Goal: Task Accomplishment & Management: Use online tool/utility

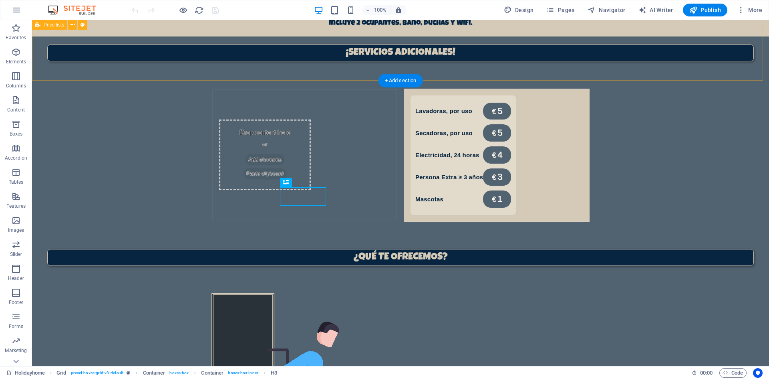
scroll to position [551, 0]
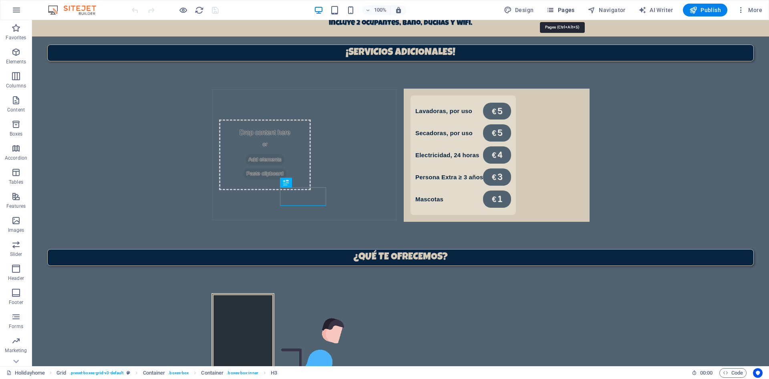
click at [566, 8] on span "Pages" at bounding box center [560, 10] width 28 height 8
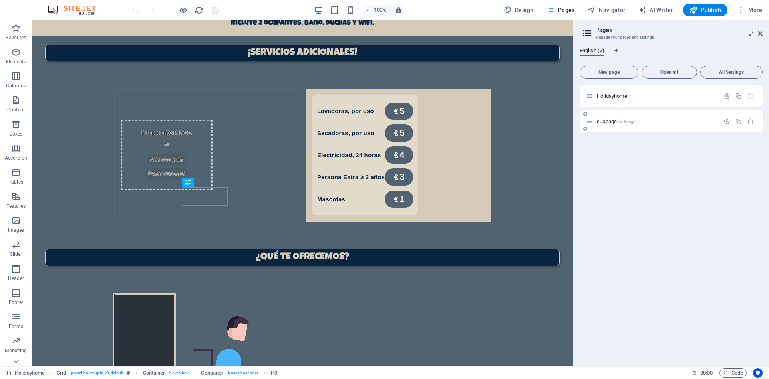
click at [611, 117] on div "subpage /subpage" at bounding box center [652, 121] width 133 height 9
click at [611, 123] on span "subpage /subpage" at bounding box center [616, 121] width 38 height 6
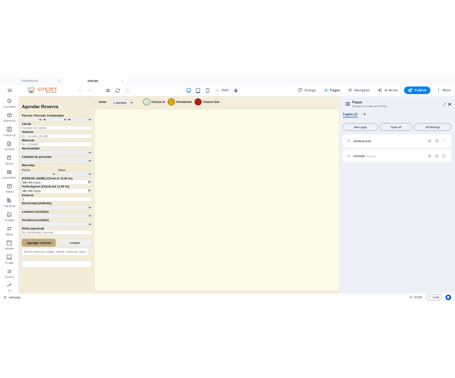
scroll to position [0, 0]
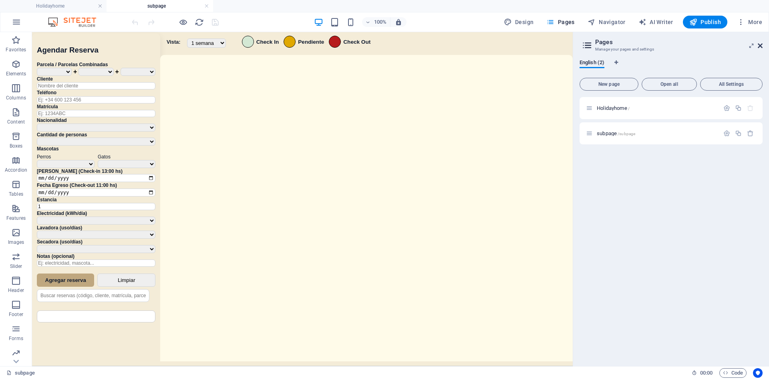
click at [762, 48] on icon at bounding box center [760, 45] width 5 height 6
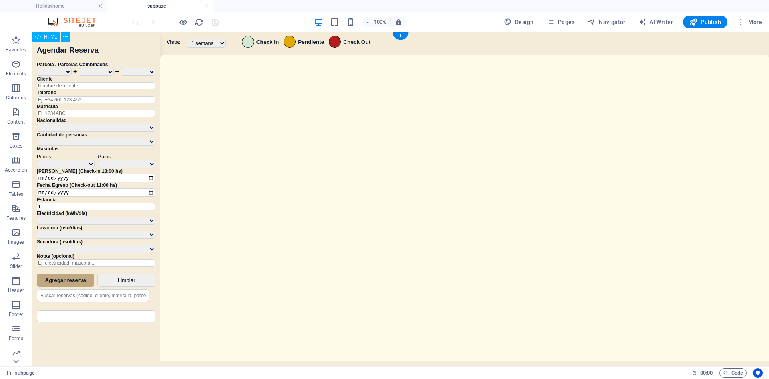
click at [365, 253] on div "Sistema de Reservas — Coveta Área Camper [GEOGRAPHIC_DATA] ¿Estás seguro de que…" at bounding box center [400, 200] width 737 height 336
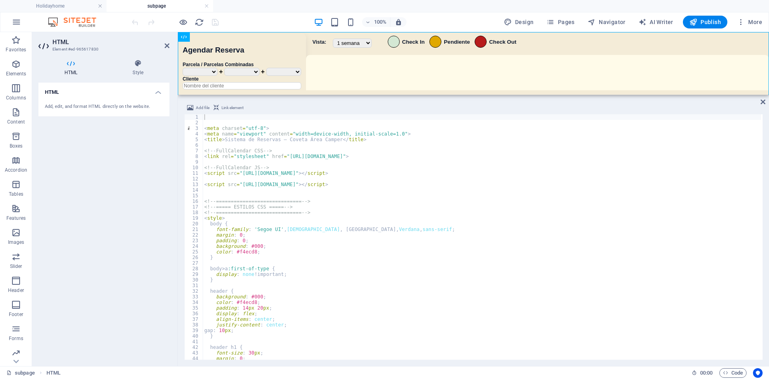
click at [352, 185] on div "< meta charset = "utf-8" > < meta name = "viewport" content = "width=device-wid…" at bounding box center [482, 242] width 558 height 256
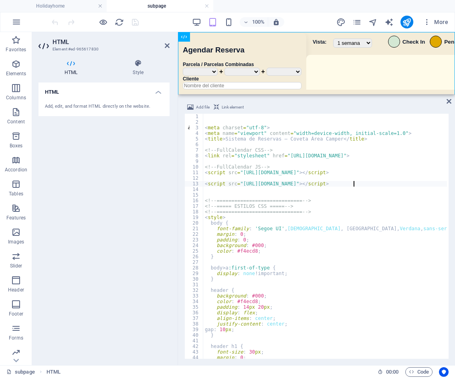
type textarea "body {"
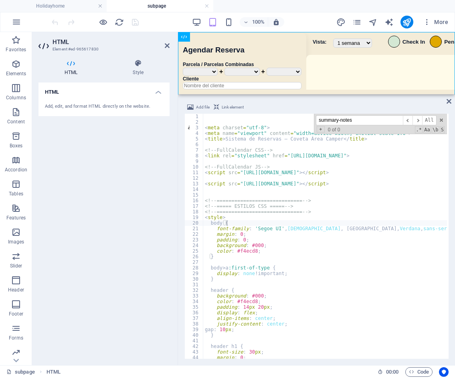
scroll to position [3313, 0]
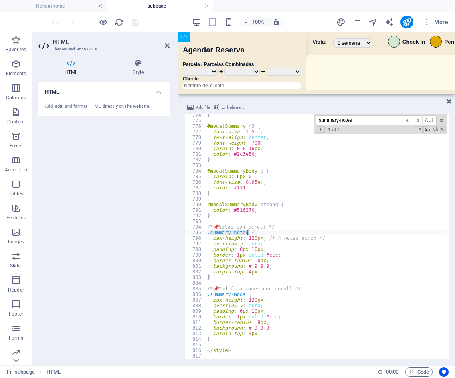
type input "summary-notes"
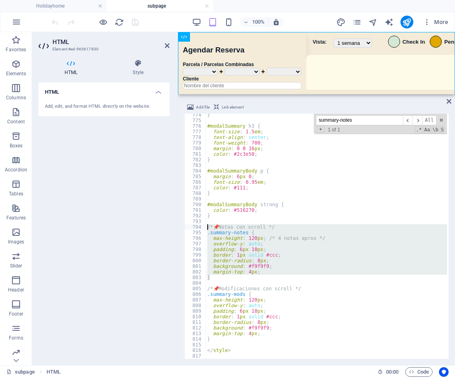
drag, startPoint x: 215, startPoint y: 277, endPoint x: 193, endPoint y: 226, distance: 55.3
click at [193, 226] on div "} 774 775 776 777 778 779 780 781 782 783 784 785 786 787 788 789 790 791 792 7…" at bounding box center [316, 236] width 264 height 245
type textarea "/* 📌 Notas con scroll */ .summary-notes {"
paste textarea
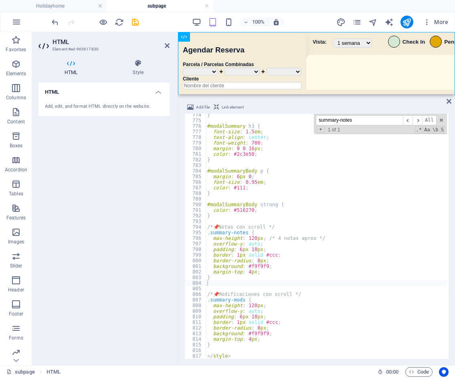
paste input "// Notas con historial"
drag, startPoint x: 375, startPoint y: 121, endPoint x: 249, endPoint y: 126, distance: 126.3
click at [249, 126] on div "} #modalSummary h3 { font-size : 1.5 em ; text-align : center ; font-weight : 7…" at bounding box center [325, 236] width 241 height 245
paste input "<strong>Notas"
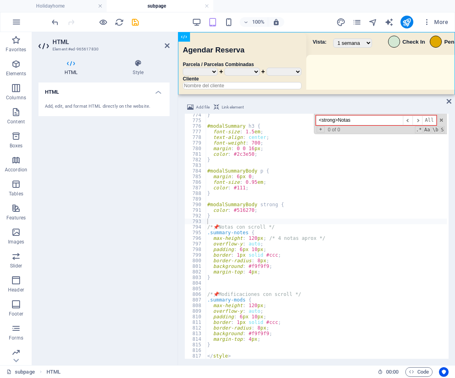
scroll to position [5847, 0]
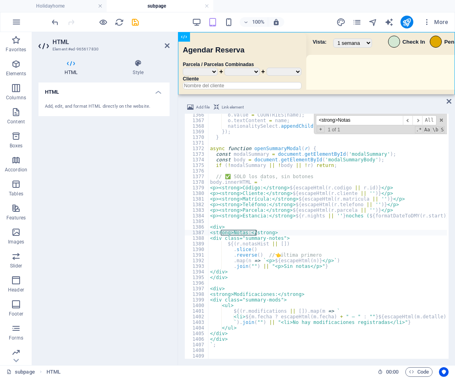
type input "<strong>Notas"
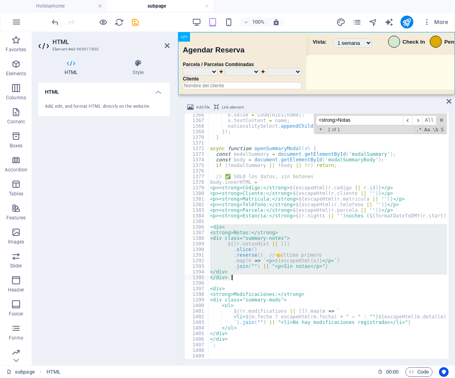
drag, startPoint x: 215, startPoint y: 230, endPoint x: 258, endPoint y: 279, distance: 65.3
paste textarea
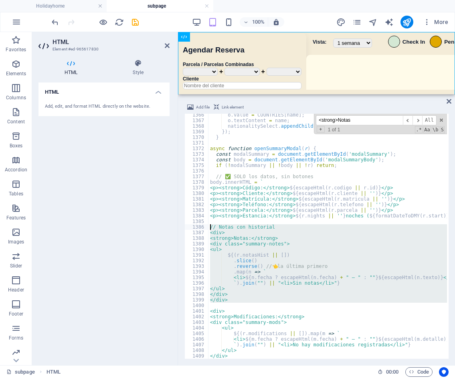
drag, startPoint x: 233, startPoint y: 302, endPoint x: 185, endPoint y: 228, distance: 88.0
click at [185, 228] on div "</div> 1366 1367 1368 1369 1370 1371 1372 1373 1374 1375 1376 1377 1378 1379 13…" at bounding box center [316, 236] width 264 height 245
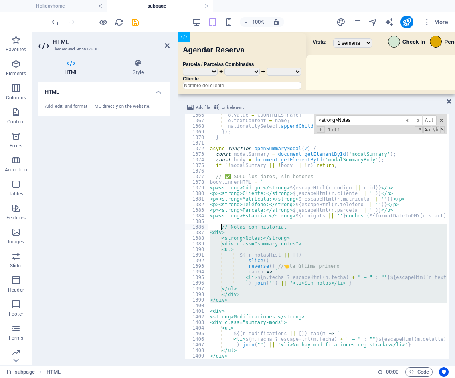
type textarea "<strong>Modificaciones:</strong>"
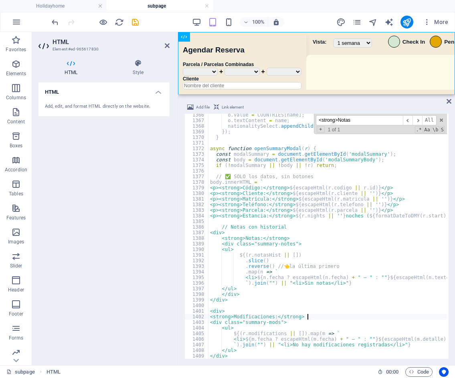
click at [308, 26] on div "100% More" at bounding box center [250, 22] width 401 height 13
click at [139, 21] on icon "save" at bounding box center [135, 22] width 9 height 9
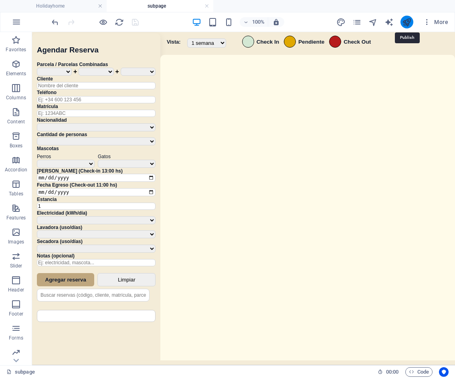
click at [408, 20] on icon "publish" at bounding box center [406, 22] width 9 height 9
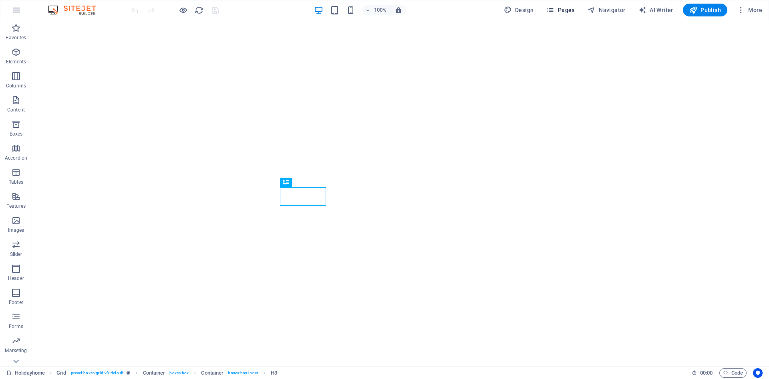
click at [559, 7] on span "Pages" at bounding box center [560, 10] width 28 height 8
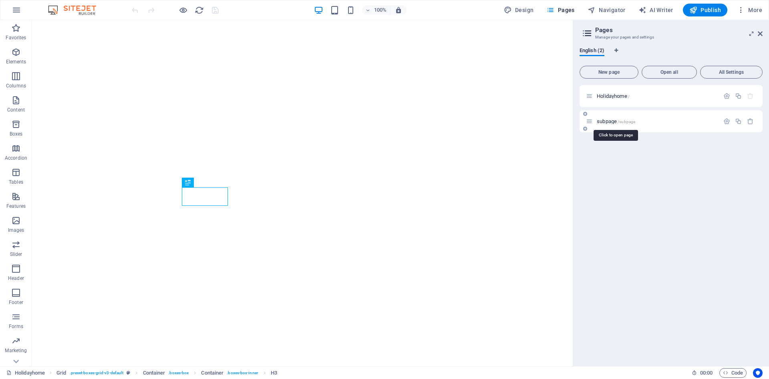
click at [615, 120] on span "subpage /subpage" at bounding box center [616, 121] width 38 height 6
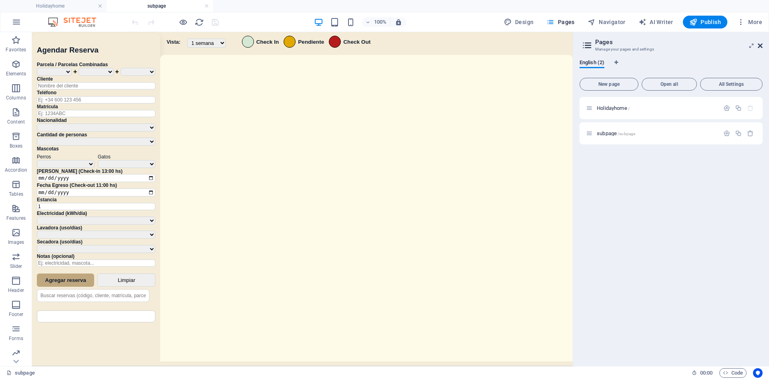
click at [761, 46] on icon at bounding box center [760, 45] width 5 height 6
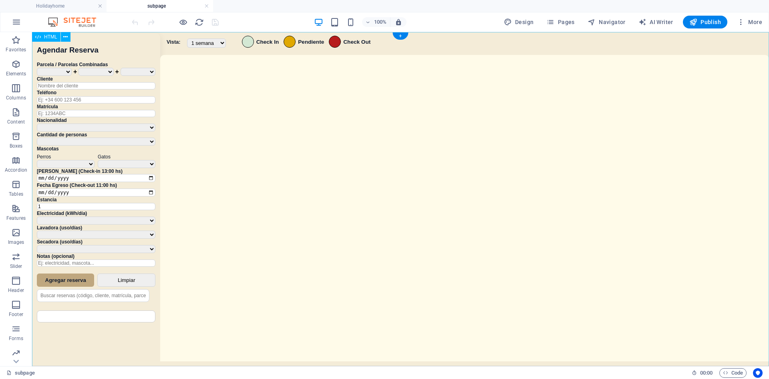
click at [399, 156] on div "Sistema de Reservas — Coveta Área Camper [GEOGRAPHIC_DATA] ¿Estás seguro de que…" at bounding box center [400, 200] width 737 height 336
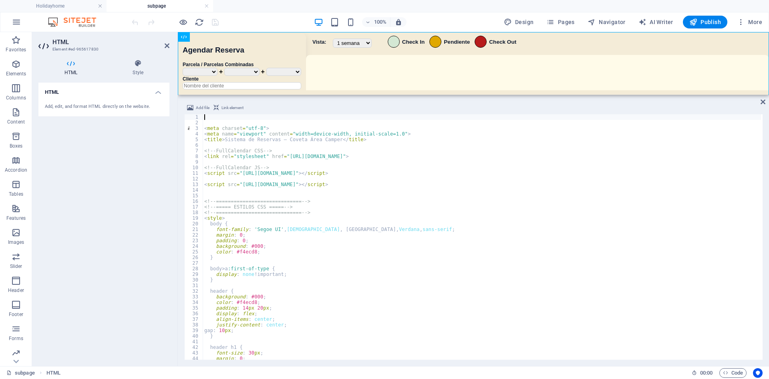
click at [336, 298] on div "< meta charset = "utf-8" > < meta name = "viewport" content = "width=device-wid…" at bounding box center [482, 242] width 558 height 256
type textarea "background: #000;"
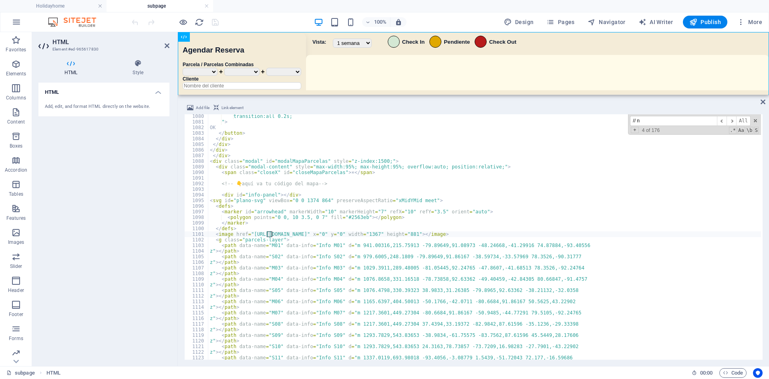
scroll to position [5834, 0]
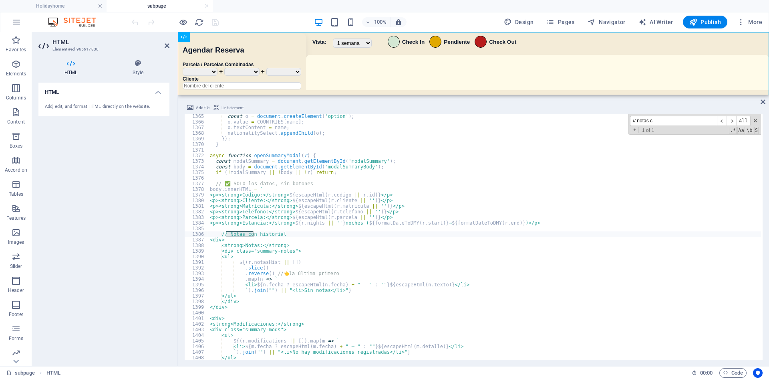
type input "// notas c"
click at [272, 252] on div "const o = document . createElement ( 'option' ) ; o . value = COUNTRIES [ name …" at bounding box center [484, 241] width 553 height 256
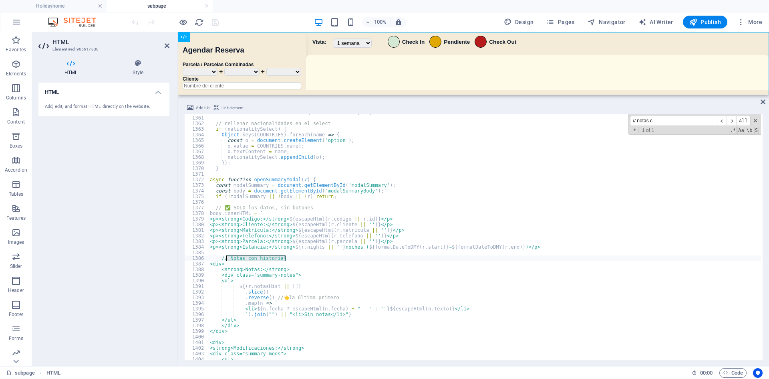
drag, startPoint x: 288, startPoint y: 258, endPoint x: 226, endPoint y: 258, distance: 62.5
click at [226, 258] on div "if ( secadoraSelect ) fillRange ( secadoraSelect , 0 ) ; // rellenar nacionalid…" at bounding box center [484, 237] width 553 height 256
type textarea "// Notas con historial"
drag, startPoint x: 663, startPoint y: 119, endPoint x: 579, endPoint y: 121, distance: 84.2
click at [579, 121] on div "if ( secadoraSelect ) fillRange ( secadoraSelect , 0 ) ; // rellenar nacionalid…" at bounding box center [484, 236] width 553 height 245
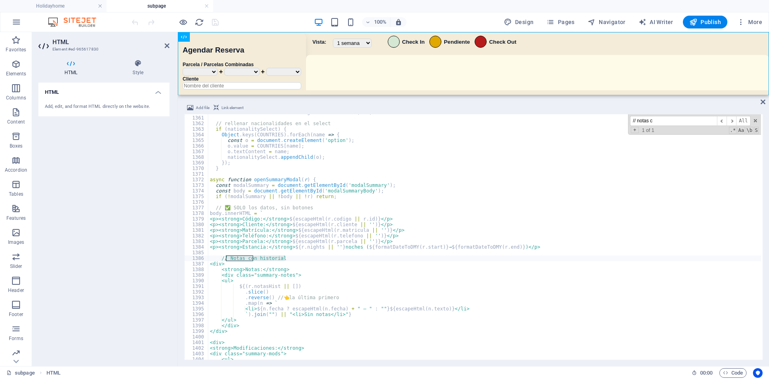
paste input "Notas con historial"
type input "// Notas con histori"
drag, startPoint x: 285, startPoint y: 258, endPoint x: 214, endPoint y: 257, distance: 71.3
click at [214, 257] on div "if ( secadoraSelect ) fillRange ( secadoraSelect , 0 ) ; // rellenar nacionalid…" at bounding box center [484, 237] width 553 height 256
click at [264, 17] on div "100% Design Pages Navigator AI Writer Publish More" at bounding box center [447, 22] width 635 height 13
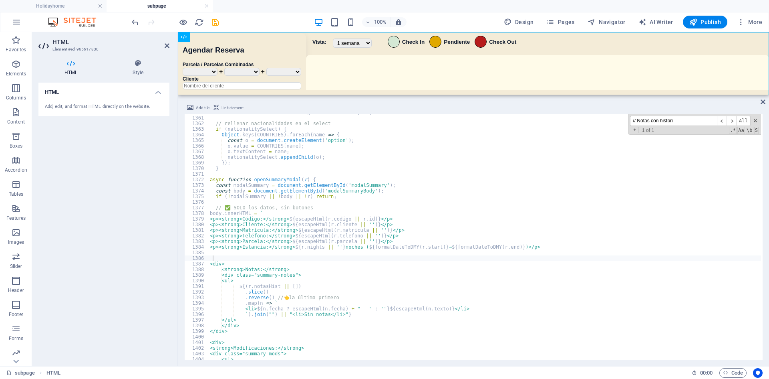
click at [252, 24] on div "100% Design Pages Navigator AI Writer Publish More" at bounding box center [447, 22] width 635 height 13
click at [213, 26] on icon "save" at bounding box center [215, 22] width 9 height 9
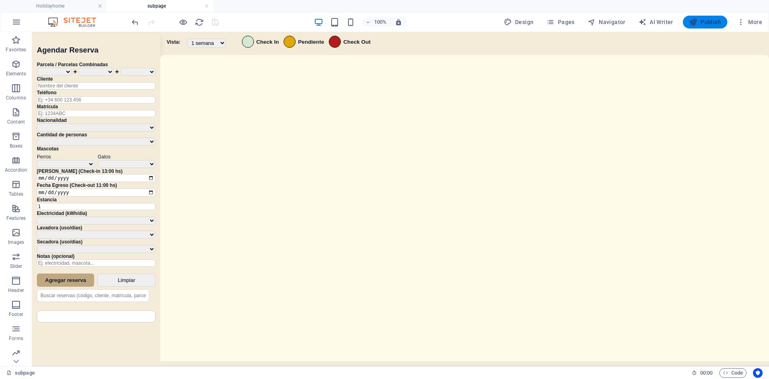
click at [707, 26] on span "Publish" at bounding box center [705, 22] width 32 height 8
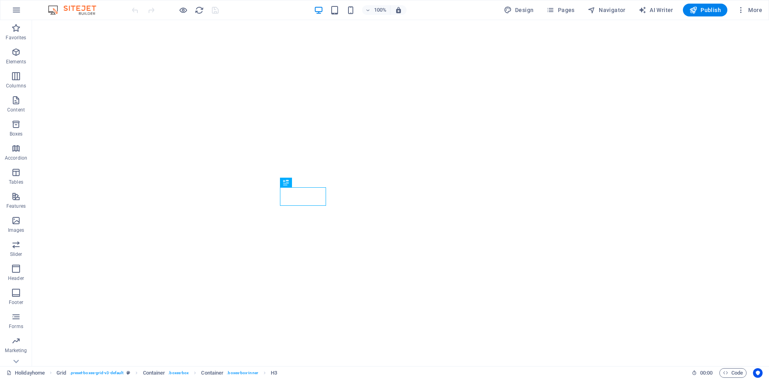
drag, startPoint x: 245, startPoint y: 4, endPoint x: 263, endPoint y: 9, distance: 18.6
click at [245, 4] on div "100% Design Pages Navigator AI Writer Publish More" at bounding box center [447, 10] width 635 height 13
click at [574, 11] on span "Pages" at bounding box center [560, 10] width 28 height 8
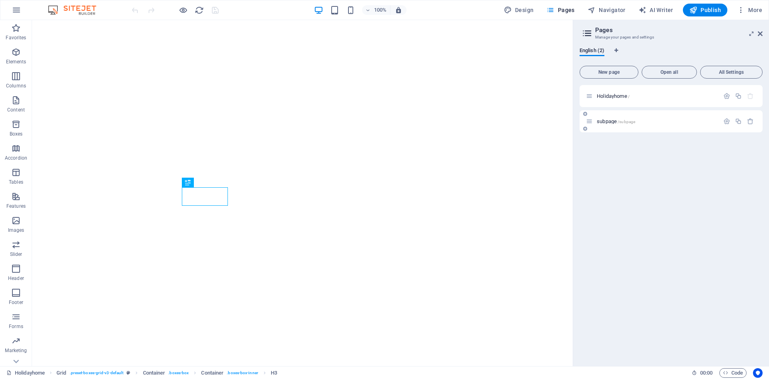
click at [612, 117] on div "subpage /subpage" at bounding box center [652, 121] width 133 height 9
click at [611, 123] on span "subpage /subpage" at bounding box center [616, 121] width 38 height 6
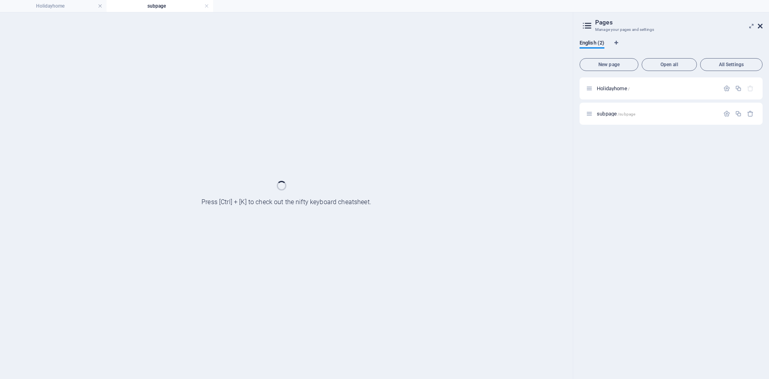
click at [761, 23] on icon at bounding box center [760, 26] width 5 height 6
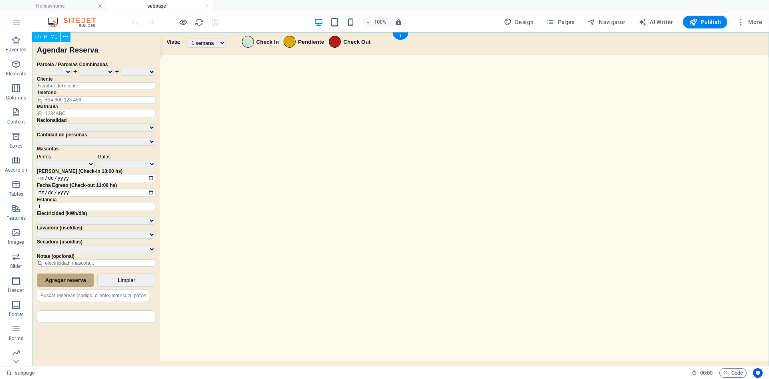
click at [386, 229] on div "Sistema de Reservas — Coveta Área Camper [GEOGRAPHIC_DATA] ¿Estás seguro de que…" at bounding box center [400, 200] width 737 height 336
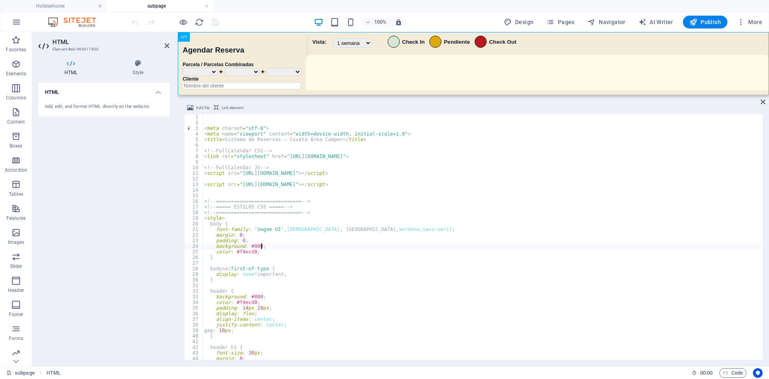
click at [306, 248] on div "< meta charset = "utf-8" > < meta name = "viewport" content = "width=device-wid…" at bounding box center [482, 242] width 558 height 256
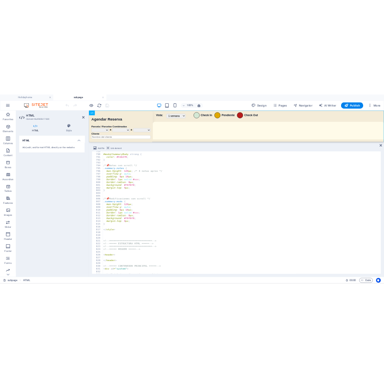
scroll to position [3373, 0]
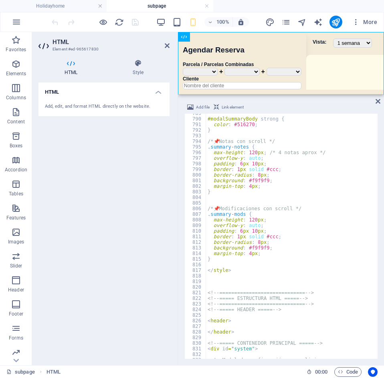
type textarea "margin-top: 4px;"
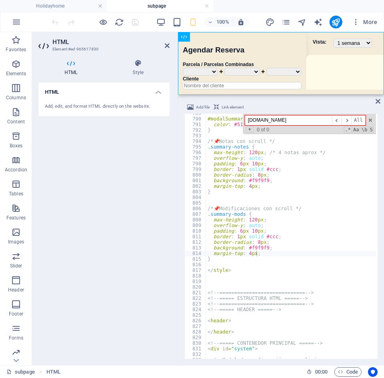
drag, startPoint x: 280, startPoint y: 120, endPoint x: 185, endPoint y: 117, distance: 94.6
click at [185, 117] on div "margin-top: 4px; 789 790 791 792 793 794 795 796 797 798 799 800 801 802 803 80…" at bounding box center [280, 236] width 193 height 245
paste input "<strong>${r.codigo}</strong>"
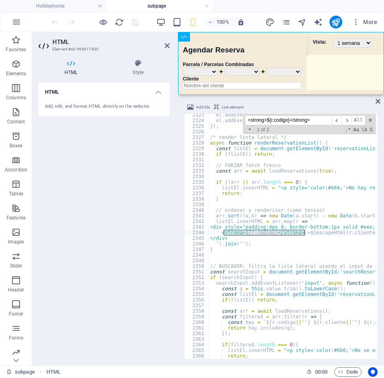
scroll to position [9932, 0]
type input "<strong>${r.codigo}</strong>"
click at [345, 121] on span "​" at bounding box center [346, 120] width 10 height 10
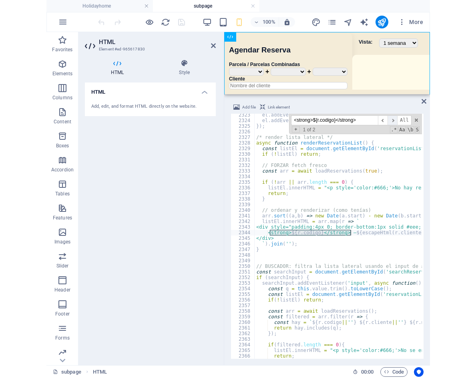
scroll to position [10052, 0]
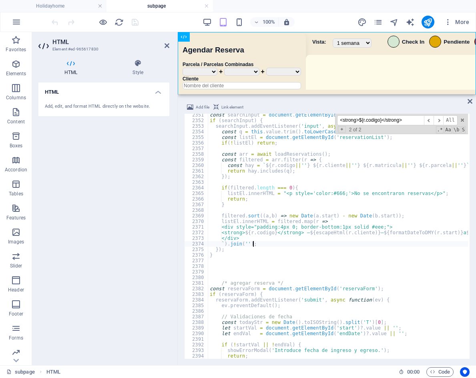
click at [359, 242] on div "const searchInput = document . getElementById ( 'searchReserva' ) ; if ( search…" at bounding box center [477, 239] width 538 height 255
click at [412, 232] on div "const searchInput = document . getElementById ( 'searchReserva' ) ; if ( search…" at bounding box center [477, 239] width 538 height 255
click at [430, 123] on span "​" at bounding box center [429, 120] width 10 height 10
click at [430, 119] on span "​" at bounding box center [429, 120] width 10 height 10
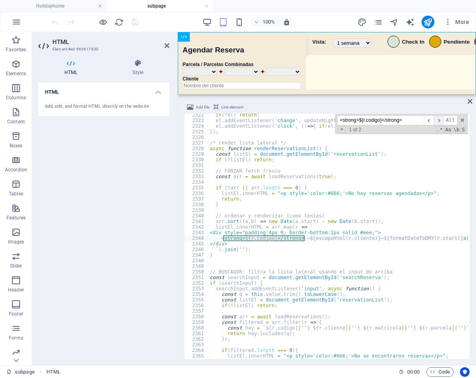
click at [440, 121] on span "​" at bounding box center [439, 120] width 10 height 10
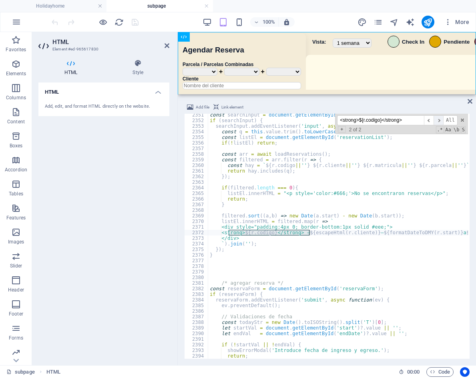
click at [442, 120] on span "​" at bounding box center [439, 120] width 10 height 10
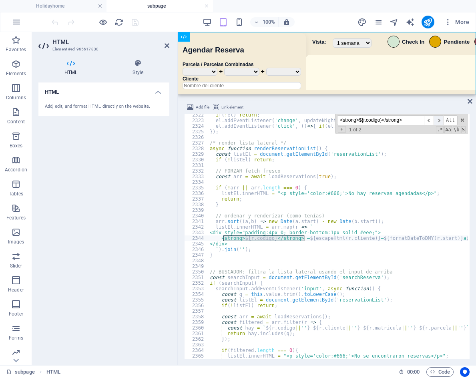
click at [440, 120] on span "​" at bounding box center [439, 120] width 10 height 10
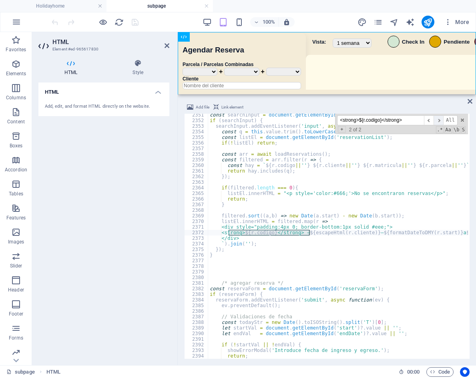
click at [440, 120] on span "​" at bounding box center [439, 120] width 10 height 10
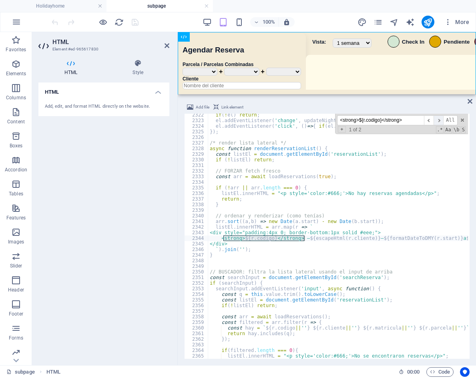
click at [438, 119] on span "​" at bounding box center [439, 120] width 10 height 10
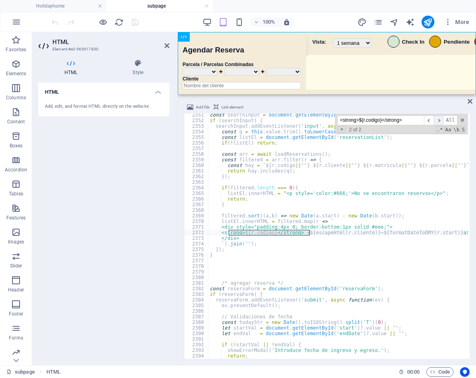
click at [438, 119] on span "​" at bounding box center [439, 120] width 10 height 10
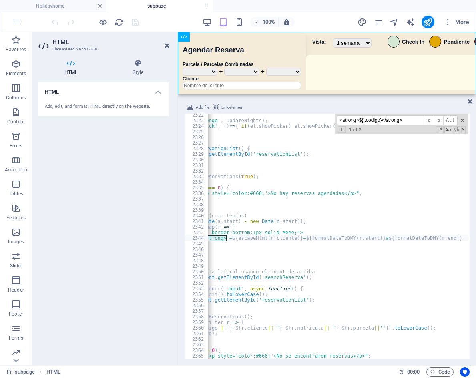
scroll to position [0, 0]
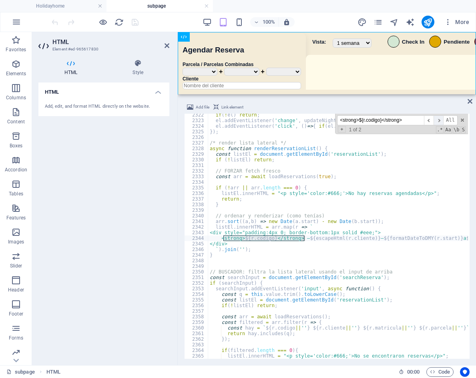
click at [438, 121] on span "​" at bounding box center [439, 120] width 10 height 10
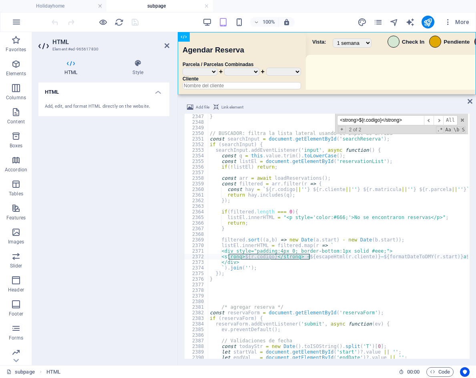
scroll to position [10034, 0]
click at [276, 271] on div "} // BUSCADOR: filtra la lista lateral usando el input de arriba const searchIn…" at bounding box center [477, 241] width 538 height 255
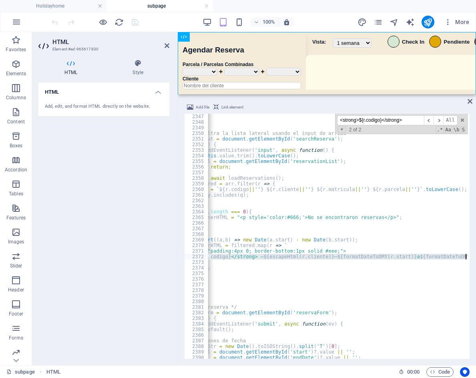
scroll to position [0, 71]
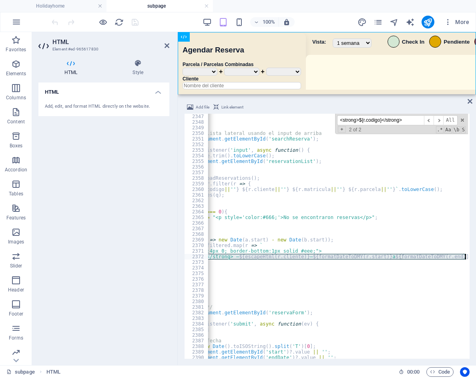
drag, startPoint x: 232, startPoint y: 256, endPoint x: 470, endPoint y: 257, distance: 238.3
click at [470, 257] on div "Add file Link element }); 2347 2348 2349 2350 2351 2352 2353 2354 2355 2356 235…" at bounding box center [327, 230] width 298 height 269
paste textarea "`;"
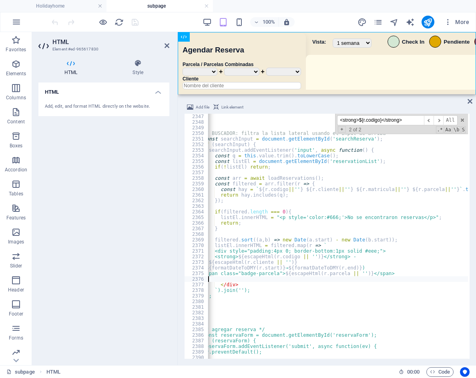
scroll to position [0, 0]
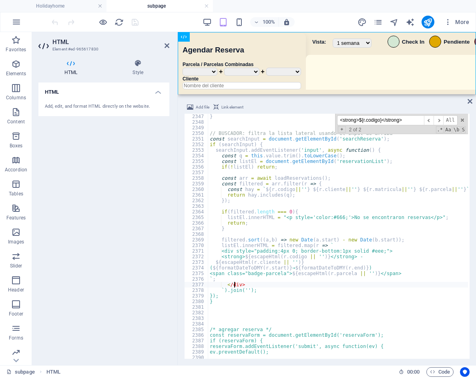
click at [236, 284] on div "} // BUSCADOR: filtra la lista lateral usando el input de arriba const searchIn…" at bounding box center [477, 241] width 538 height 255
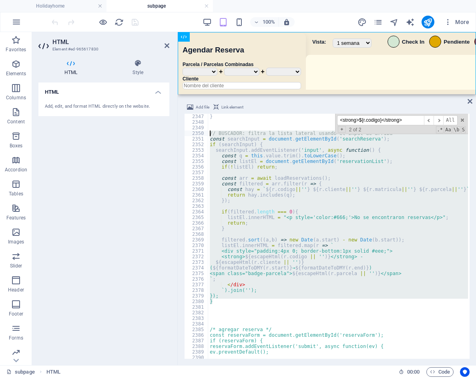
drag, startPoint x: 226, startPoint y: 301, endPoint x: 204, endPoint y: 133, distance: 168.8
click at [204, 133] on div "</div> 2347 2348 2349 2350 2351 2352 2353 2354 2355 2356 2357 2358 2359 2360 23…" at bounding box center [327, 236] width 286 height 245
click at [238, 265] on div "} // BUSCADOR: filtra la lista lateral usando el input de arriba const searchIn…" at bounding box center [338, 236] width 260 height 245
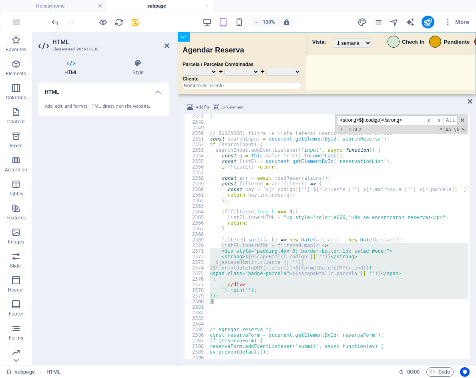
drag, startPoint x: 222, startPoint y: 248, endPoint x: 284, endPoint y: 301, distance: 82.4
click at [249, 304] on div "} // BUSCADOR: filtra la lista lateral usando el input de arriba const searchIn…" at bounding box center [477, 241] width 538 height 255
paste textarea "`).join('');"
type textarea "`).join('');"
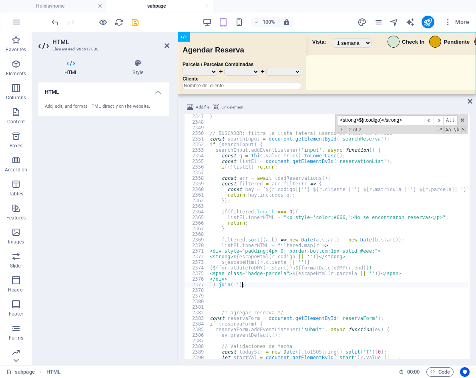
scroll to position [10030, 0]
click at [325, 303] on div "} // BUSCADOR: filtra la lista lateral usando el input de arriba const searchIn…" at bounding box center [477, 241] width 538 height 255
click at [438, 121] on span "​" at bounding box center [439, 120] width 10 height 10
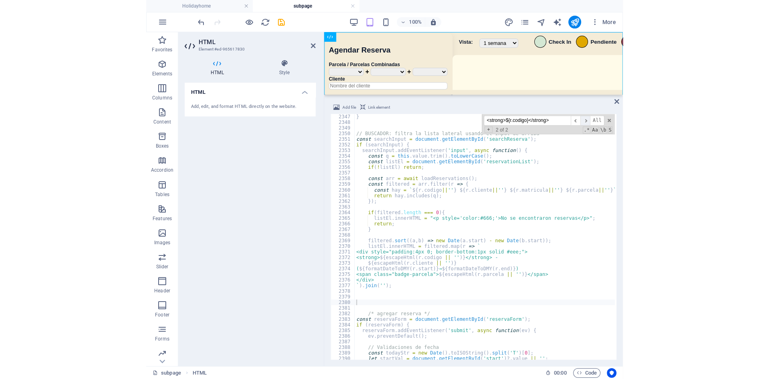
scroll to position [9925, 0]
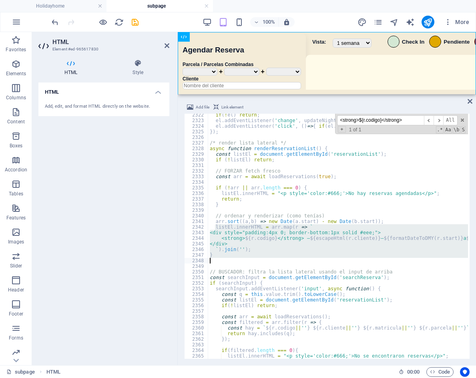
drag, startPoint x: 215, startPoint y: 227, endPoint x: 236, endPoint y: 260, distance: 38.9
click at [236, 260] on div "if ( ! el ) return ; el . addEventListener ( 'change' , updateNights ) ; el . a…" at bounding box center [477, 239] width 538 height 255
paste textarea "`).join('');"
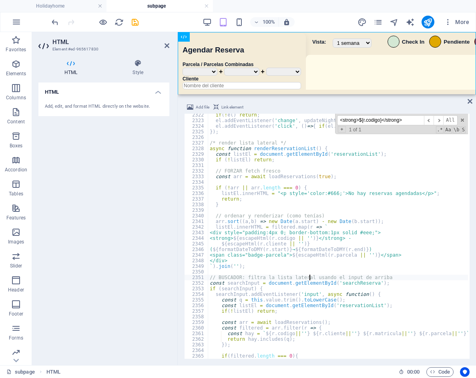
click at [308, 275] on div "if ( ! el ) return ; el . addEventListener ( 'change' , updateNights ) ; el . a…" at bounding box center [477, 239] width 538 height 255
type textarea "// BUSCADOR: filtra la lista lateral usando el input de arriba"
click at [343, 24] on div "100% More" at bounding box center [261, 22] width 423 height 13
click at [139, 23] on icon "save" at bounding box center [135, 22] width 9 height 9
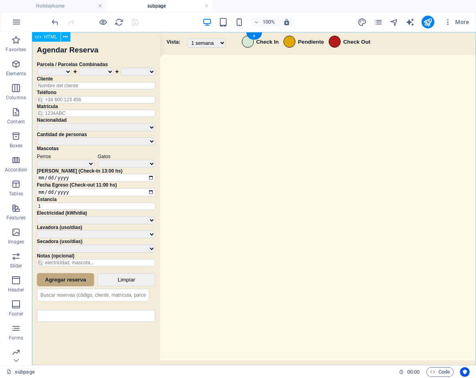
click at [216, 157] on div "Sistema de Reservas — Coveta Área Camper Eliminar Reserva ¿Estás seguro de que …" at bounding box center [254, 199] width 444 height 335
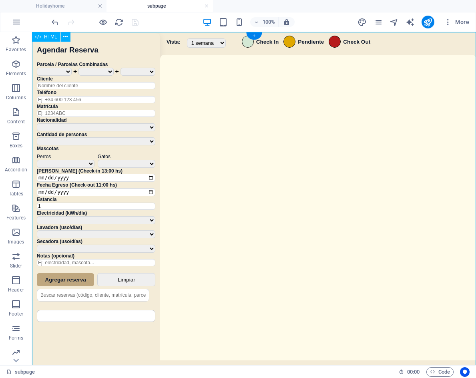
click at [216, 157] on div "Sistema de Reservas — Coveta Área Camper Eliminar Reserva ¿Estás seguro de que …" at bounding box center [254, 199] width 444 height 335
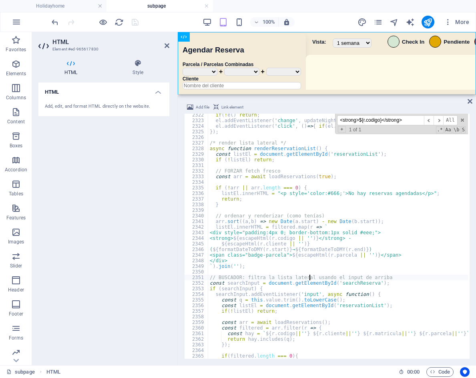
click at [262, 206] on div "if ( ! el ) return ; el . addEventListener ( 'change' , updateNights ) ; el . a…" at bounding box center [477, 239] width 538 height 255
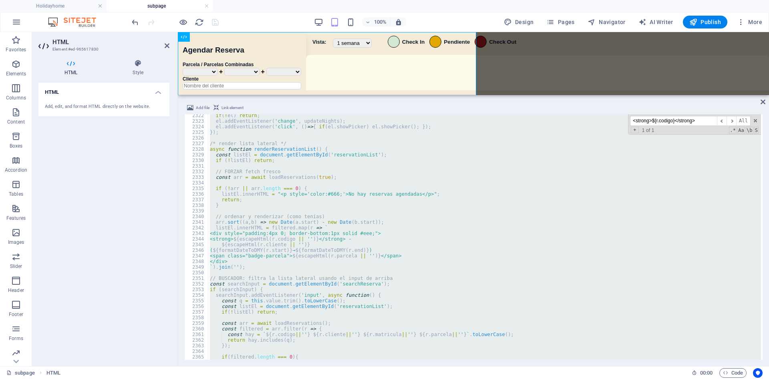
scroll to position [9921, 0]
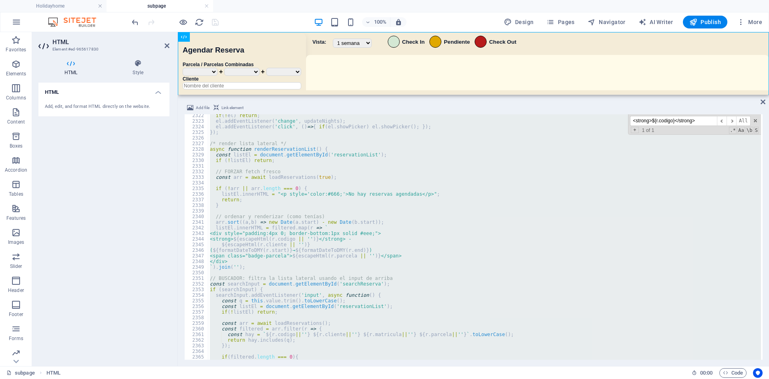
click at [344, 216] on div "if ( ! el ) return ; el . addEventListener ( 'change' , updateNights ) ; el . a…" at bounding box center [484, 236] width 553 height 245
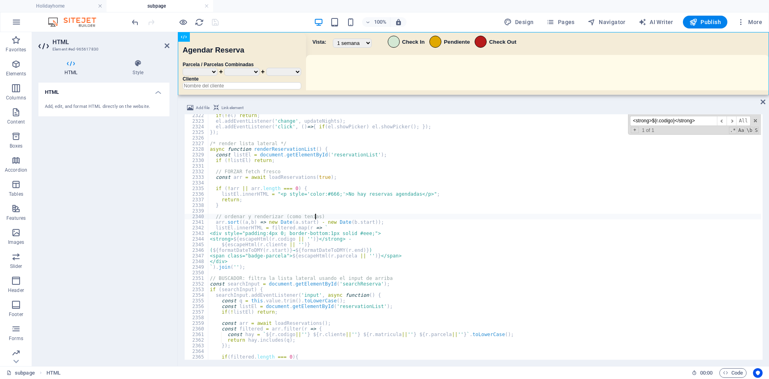
type textarea "// ordenar y renderizar (como tenías)"
paste input "// --- FullCalendar"
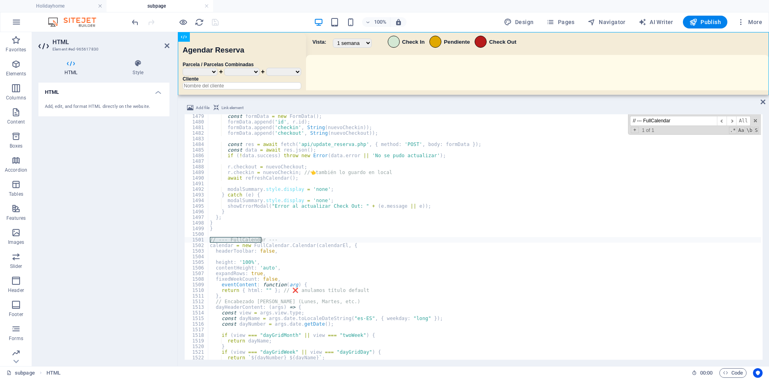
scroll to position [6318, 0]
type input "// --- FullCalendar"
type textarea "}"
click at [211, 229] on div "const formData = new FormData ( ) ; formData . append ( 'id' , r . id ) ; formD…" at bounding box center [484, 241] width 553 height 256
click at [214, 232] on div "const formData = new FormData ( ) ; formData . append ( 'id' , r . id ) ; formD…" at bounding box center [484, 241] width 553 height 256
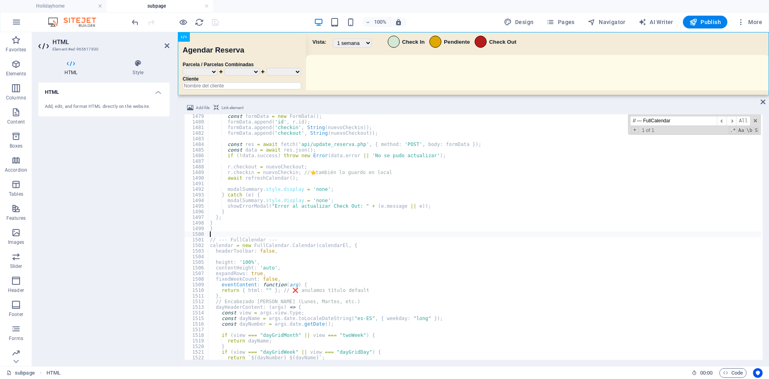
paste textarea "}"
click at [389, 242] on div "const formData = new FormData ( ) ; formData . append ( 'id' , r . id ) ; formD…" at bounding box center [484, 241] width 553 height 256
type textarea "calendar = new FullCalendar.Calendar(calendarEl, {"
click at [284, 16] on div "100% Design Pages Navigator AI Writer Publish More" at bounding box center [447, 22] width 635 height 13
click at [221, 23] on div "100% Design Pages Navigator AI Writer Publish More" at bounding box center [447, 22] width 635 height 13
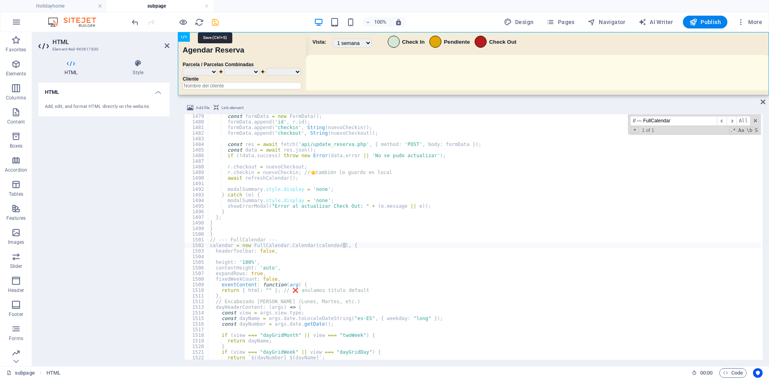
click at [216, 23] on icon "save" at bounding box center [215, 22] width 9 height 9
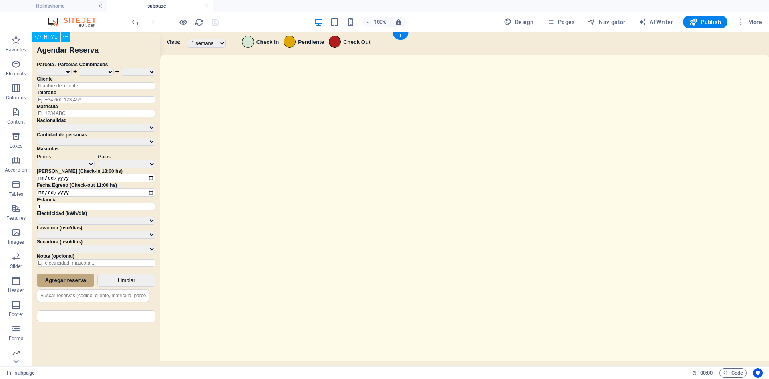
click at [323, 235] on div "Sistema de Reservas — Coveta Área Camper Eliminar Reserva ¿Estás seguro de que …" at bounding box center [400, 200] width 737 height 336
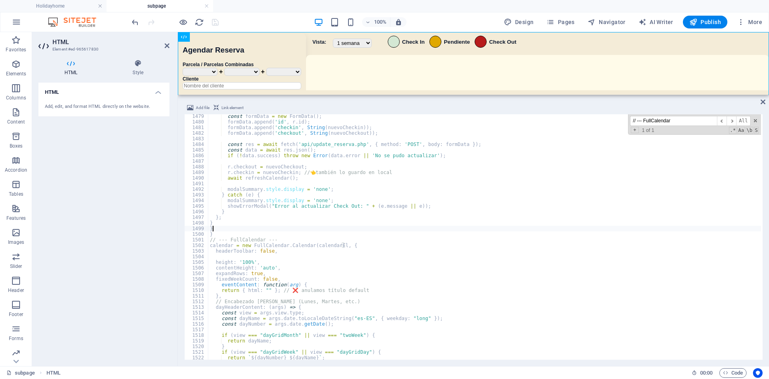
click at [275, 231] on div "const formData = new FormData ( ) ; formData . append ( 'id' , r . id ) ; formD…" at bounding box center [484, 241] width 553 height 256
type textarea "}"
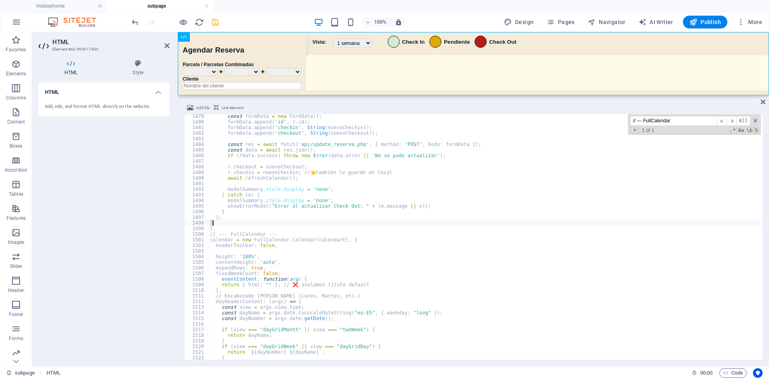
click at [319, 219] on div "const formData = new FormData ( ) ; formData . append ( 'id' , r . id ) ; formD…" at bounding box center [484, 241] width 553 height 256
click at [296, 229] on div "const formData = new FormData ( ) ; formData . append ( 'id' , r . id ) ; formD…" at bounding box center [484, 241] width 553 height 256
type textarea "} }"
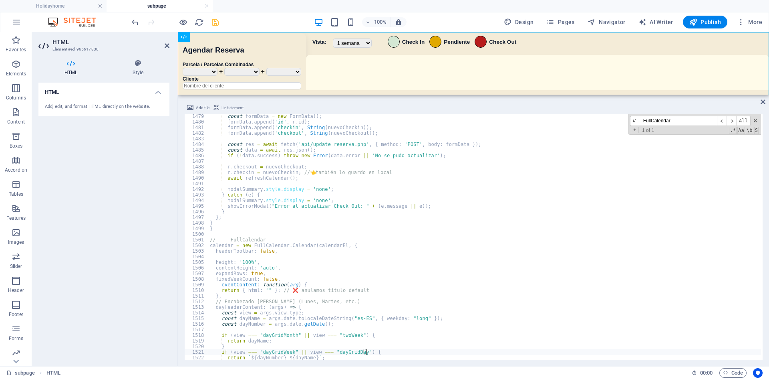
click at [419, 354] on div "const formData = new FormData ( ) ; formData . append ( 'id' , r . id ) ; formD…" at bounding box center [484, 241] width 553 height 256
type textarea "if (view === "dayGridWeek" || view === "dayGridDay") {"
click at [243, 17] on div "100% Design Pages Navigator AI Writer Publish More" at bounding box center [447, 22] width 635 height 13
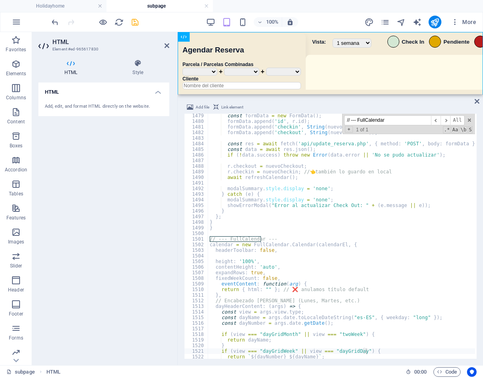
click at [465, 122] on div "// --- FullCalendar ​ ​ All Replace All + 1 of 1 .* Aa \b S" at bounding box center [408, 124] width 133 height 20
click at [469, 119] on span at bounding box center [470, 120] width 6 height 6
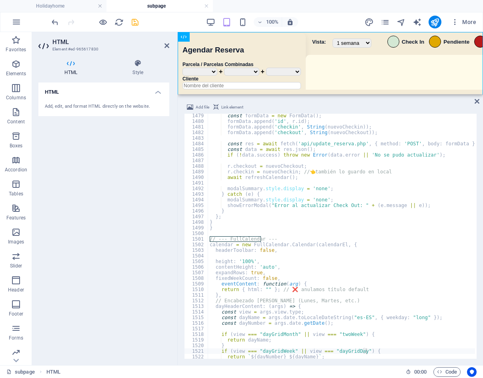
click at [429, 16] on div "100% More" at bounding box center [241, 21] width 483 height 19
click at [429, 16] on div at bounding box center [435, 22] width 13 height 13
click at [437, 23] on icon "publish" at bounding box center [435, 22] width 9 height 9
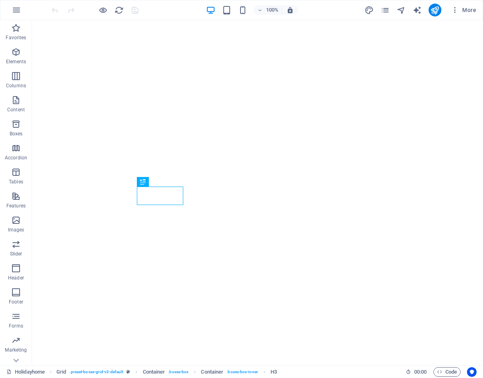
click at [380, 11] on div "More" at bounding box center [422, 10] width 115 height 13
click at [385, 10] on icon "pages" at bounding box center [385, 10] width 9 height 9
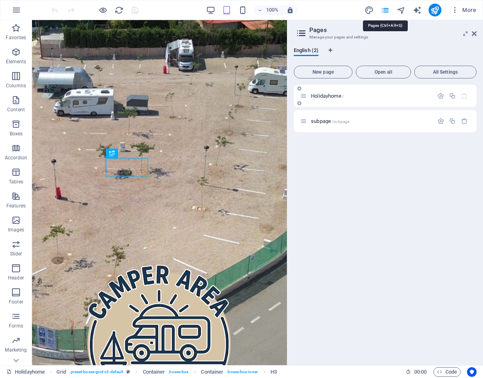
scroll to position [551, 0]
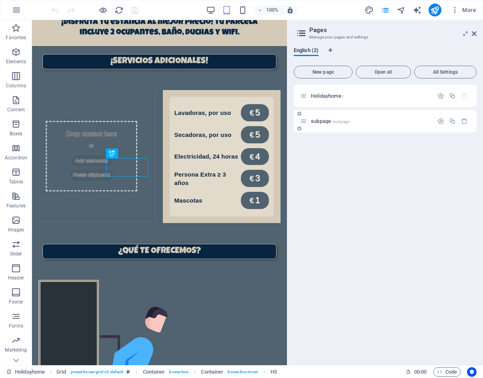
click at [319, 124] on div "subpage /subpage" at bounding box center [366, 121] width 133 height 9
click at [320, 120] on span "subpage /subpage" at bounding box center [330, 121] width 38 height 6
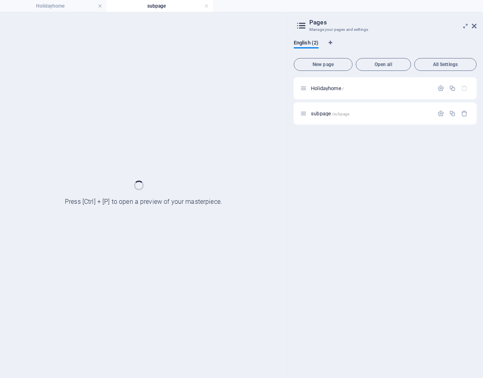
scroll to position [0, 0]
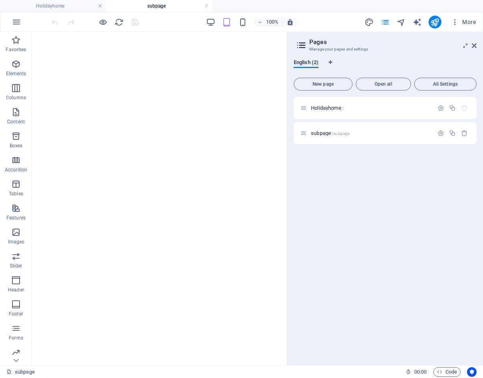
click at [475, 28] on div "100% More" at bounding box center [241, 21] width 483 height 19
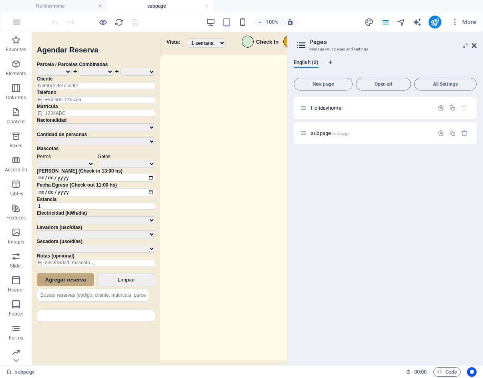
click at [475, 47] on icon at bounding box center [474, 45] width 5 height 6
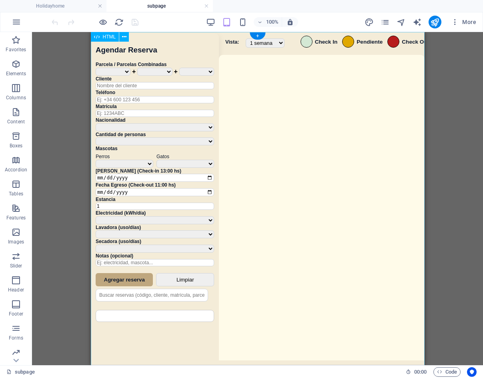
click at [372, 224] on div "Sistema de Reservas — Coveta Área Camper [GEOGRAPHIC_DATA] ¿Estás seguro de que…" at bounding box center [258, 199] width 334 height 335
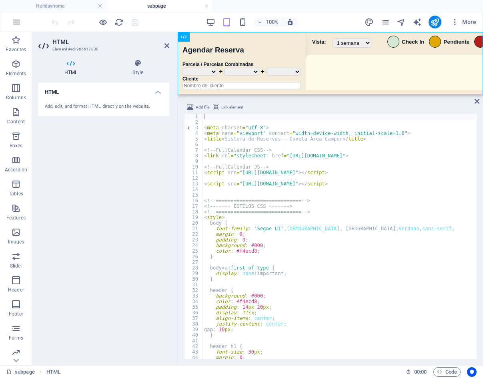
click at [304, 243] on div "< meta charset = "utf-8" > < meta name = "viewport" content = "width=device-wid…" at bounding box center [472, 241] width 538 height 255
type textarea "background: #000;"
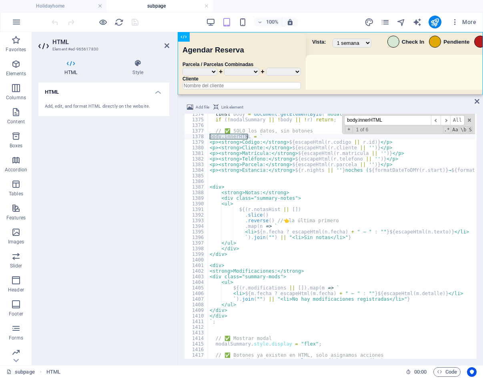
scroll to position [5834, 0]
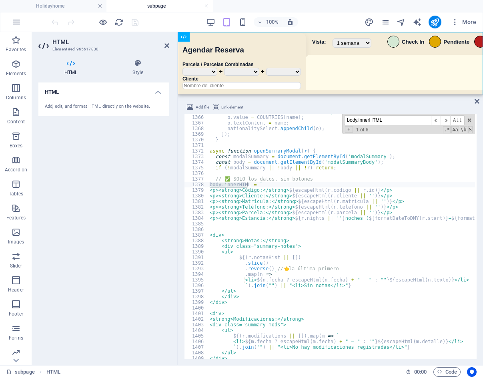
type input "body.innerHTML"
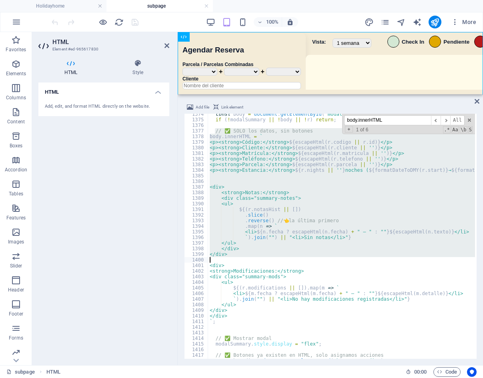
scroll to position [5852, 0]
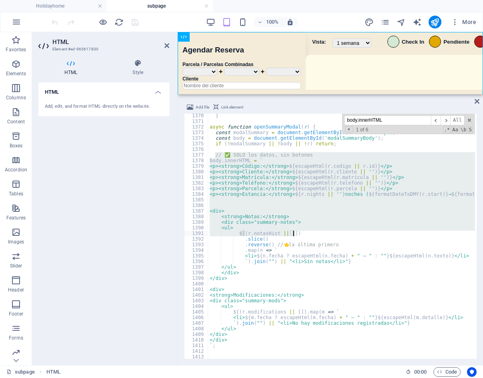
drag, startPoint x: 216, startPoint y: 178, endPoint x: 324, endPoint y: 236, distance: 122.9
click at [324, 236] on div "} async function openSummaryModal ( r ) { const modalSummary = document . getEl…" at bounding box center [477, 240] width 538 height 255
type textarea "<ul> ${(r.notasHist || [])"
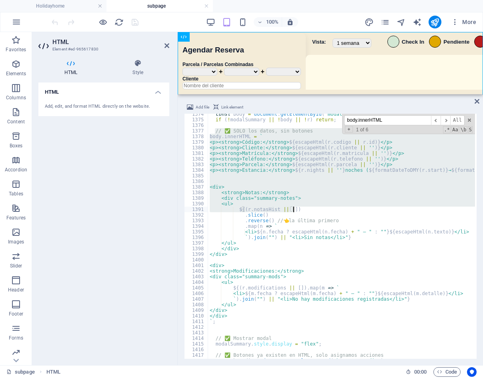
click at [393, 123] on input "body.innerHTML" at bounding box center [387, 120] width 87 height 10
click at [447, 119] on span "​" at bounding box center [446, 120] width 10 height 10
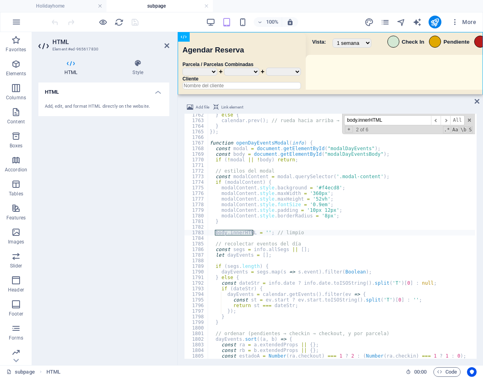
scroll to position [7565, 0]
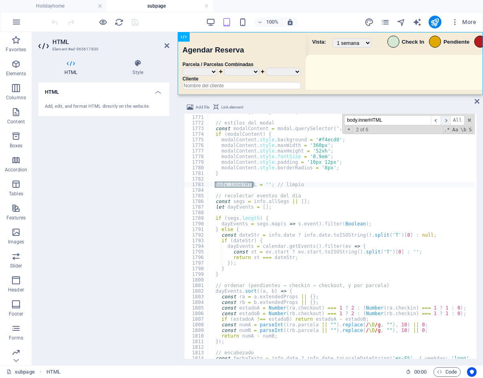
click at [447, 121] on span "​" at bounding box center [446, 120] width 10 height 10
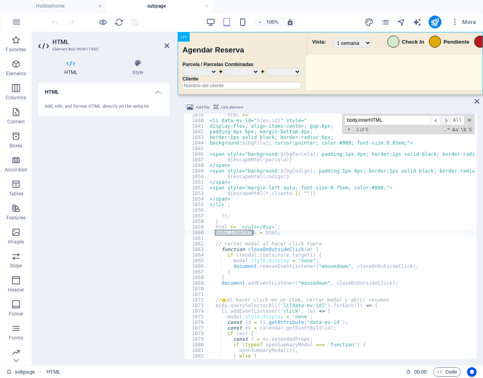
scroll to position [7857, 0]
click at [447, 121] on span "​" at bounding box center [446, 120] width 10 height 10
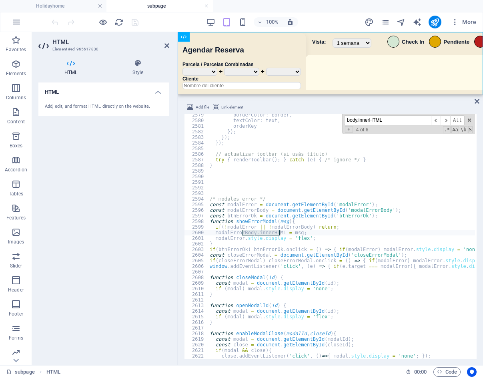
drag, startPoint x: 297, startPoint y: 123, endPoint x: 291, endPoint y: 123, distance: 6.4
click at [291, 123] on div "borderColor : border , textColor : text , orderKey }) ; }) ; }) ; // actualizar…" at bounding box center [341, 236] width 267 height 245
paste input "item.innerHTML = `"
drag, startPoint x: 391, startPoint y: 119, endPoint x: 305, endPoint y: 118, distance: 85.7
click at [305, 118] on div "borderColor : border , textColor : text , orderKey }) ; }) ; }) ; // actualizar…" at bounding box center [341, 236] width 267 height 245
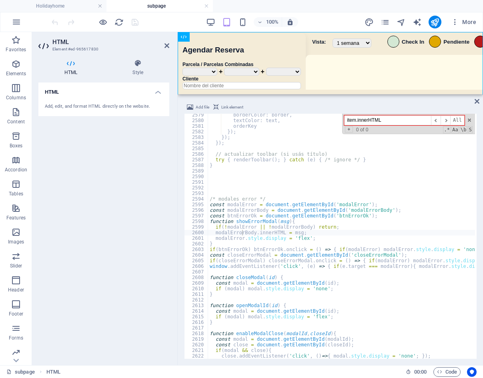
paste input "<strong>${r"
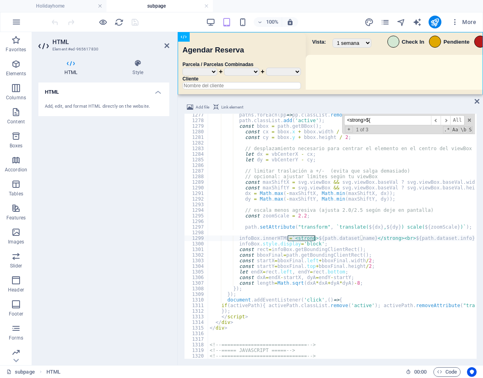
drag, startPoint x: 369, startPoint y: 117, endPoint x: 307, endPoint y: 119, distance: 61.7
click at [307, 119] on div "paths . forEach ( pp => pp . classList . remove ( 'active' )) ; path . classLis…" at bounding box center [341, 236] width 267 height 245
paste input "escapeHtml("
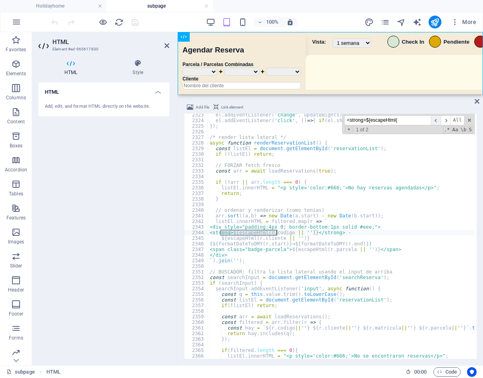
type input "<strong>${escapeHtml("
click at [437, 118] on span "​" at bounding box center [436, 120] width 10 height 10
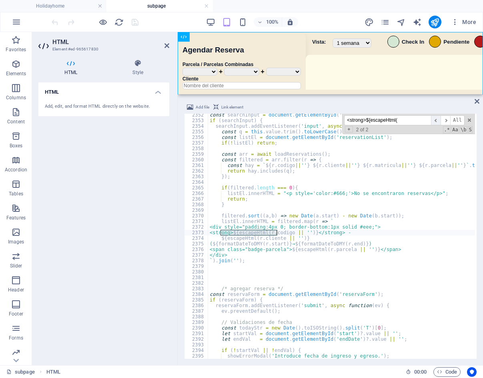
scroll to position [10050, 0]
click at [437, 118] on span "​" at bounding box center [436, 120] width 10 height 10
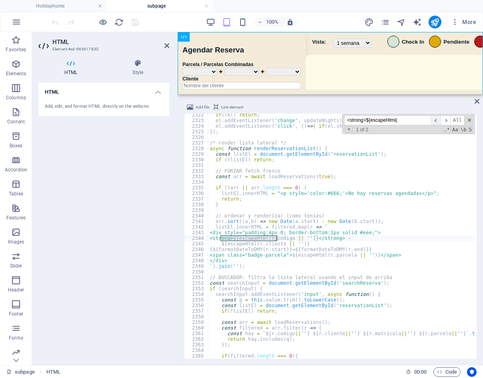
click at [437, 118] on span "​" at bounding box center [436, 120] width 10 height 10
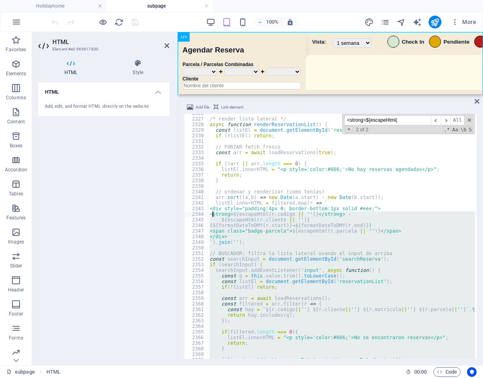
scroll to position [9940, 0]
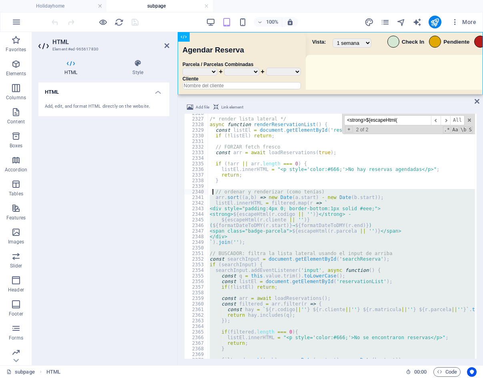
drag, startPoint x: 286, startPoint y: 290, endPoint x: 214, endPoint y: 191, distance: 122.8
click at [214, 191] on div "/* render lista lateral */ async function renderReservationList ( ) { const lis…" at bounding box center [477, 238] width 538 height 255
type textarea "// ordenar y renderizar (como tenías) arr.sort((a,b) => new Date(a.start) - new…"
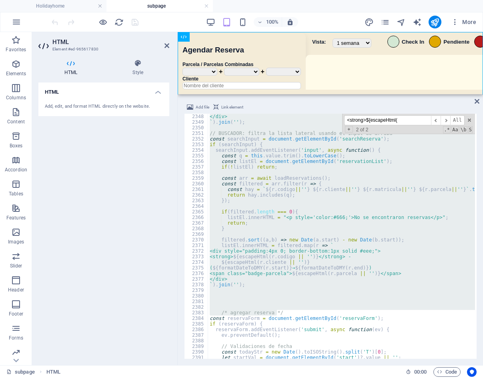
scroll to position [10050, 0]
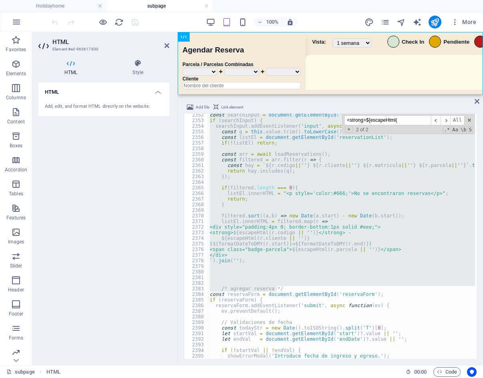
click at [254, 279] on div "const searchInput = document . getElementById ( 'searchReserva' ) ; if ( search…" at bounding box center [341, 236] width 267 height 245
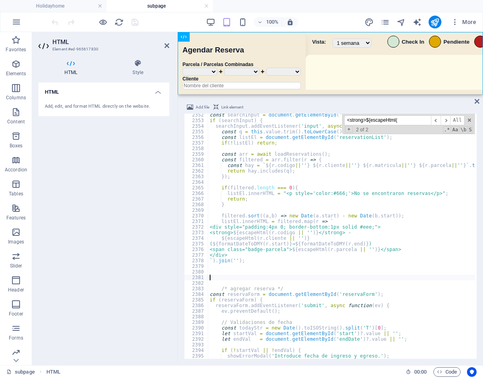
click at [236, 270] on div "const searchInput = document . getElementById ( 'searchReserva' ) ; if ( search…" at bounding box center [477, 239] width 538 height 255
click at [237, 266] on div "const searchInput = document . getElementById ( 'searchReserva' ) ; if ( search…" at bounding box center [477, 239] width 538 height 255
paste textarea "});"
type textarea "});"
click at [318, 280] on div "const searchInput = document . getElementById ( 'searchReserva' ) ; if ( search…" at bounding box center [477, 239] width 538 height 255
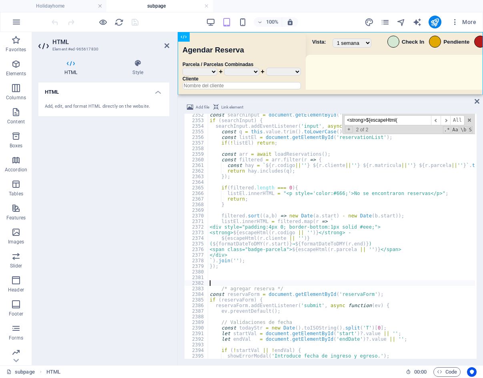
click at [169, 20] on div "100% More" at bounding box center [265, 22] width 430 height 13
click at [134, 20] on icon "save" at bounding box center [135, 22] width 9 height 9
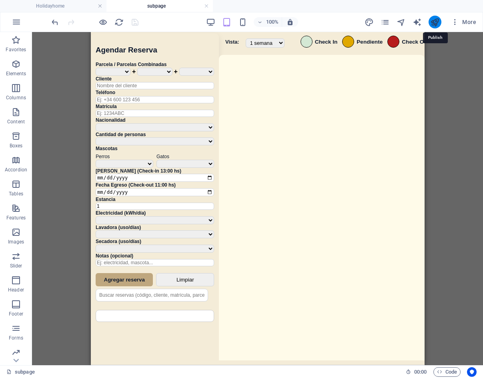
click at [438, 20] on icon "publish" at bounding box center [435, 22] width 9 height 9
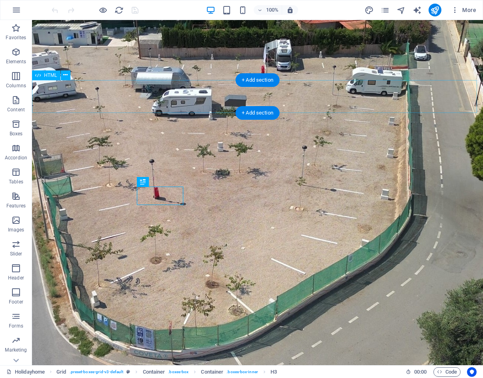
scroll to position [551, 0]
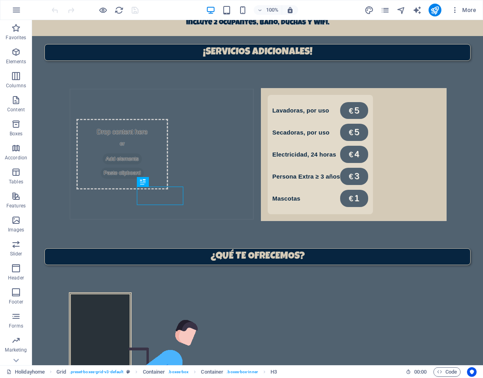
click at [393, 9] on div "More" at bounding box center [422, 10] width 115 height 13
click at [386, 9] on icon "pages" at bounding box center [385, 10] width 9 height 9
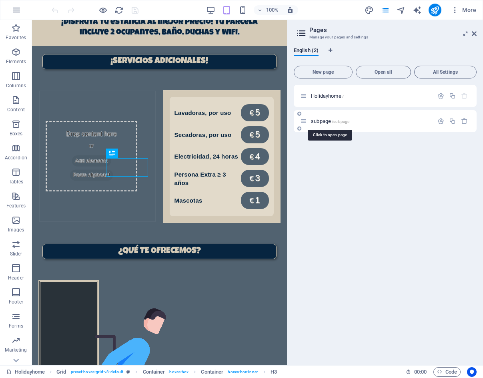
click at [337, 120] on span "/subpage" at bounding box center [341, 121] width 18 height 4
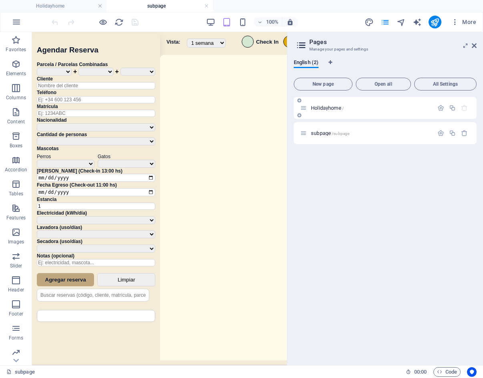
scroll to position [0, 0]
click at [477, 47] on icon at bounding box center [474, 45] width 5 height 6
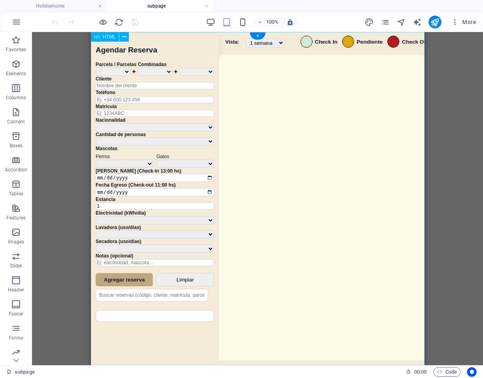
click at [298, 156] on div "Sistema de Reservas — Coveta Área Camper [GEOGRAPHIC_DATA] ¿Estás seguro de que…" at bounding box center [258, 199] width 334 height 335
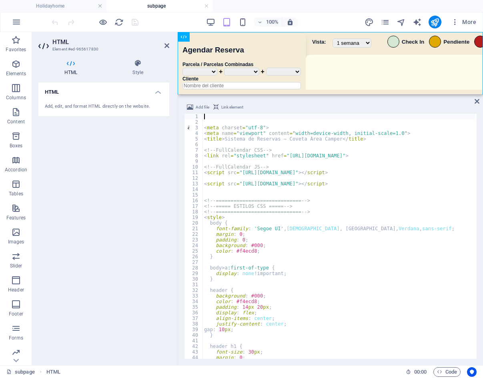
click at [308, 279] on div "< meta charset = "utf-8" > < meta name = "viewport" content = "width=device-wid…" at bounding box center [472, 241] width 538 height 255
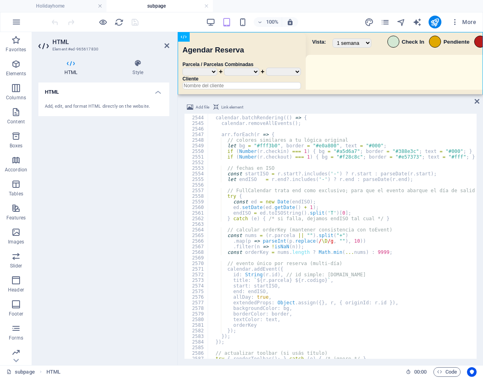
scroll to position [10832, 0]
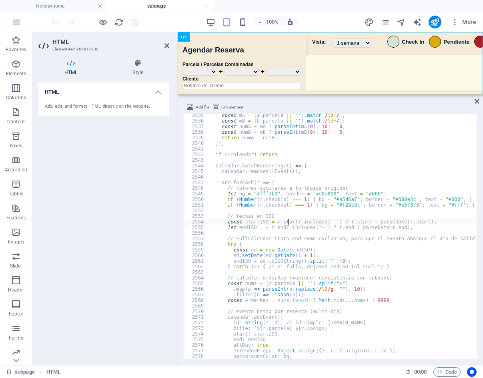
click at [288, 224] on div "const mA = ( a . parcela || '' ) . match ( / \d + / ) ; const mB = ( b . parcel…" at bounding box center [477, 240] width 538 height 255
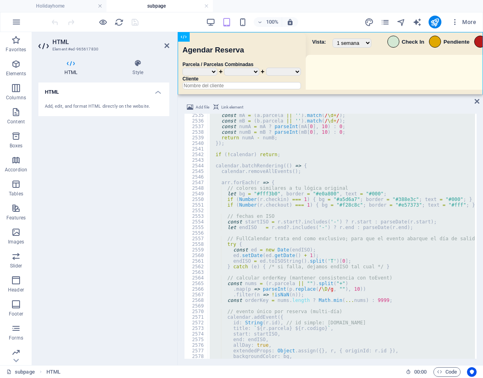
click at [294, 218] on div "const mA = ( a . parcela || '' ) . match ( / \d + / ) ; const mB = ( b . parcel…" at bounding box center [341, 236] width 267 height 245
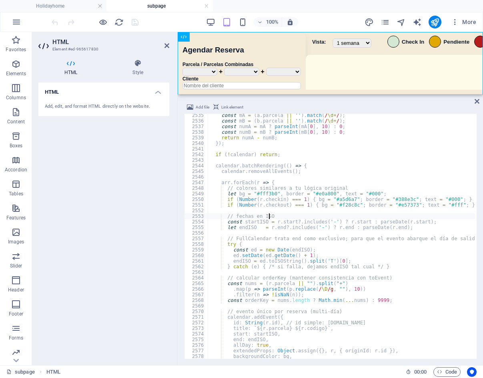
type textarea "</script>"
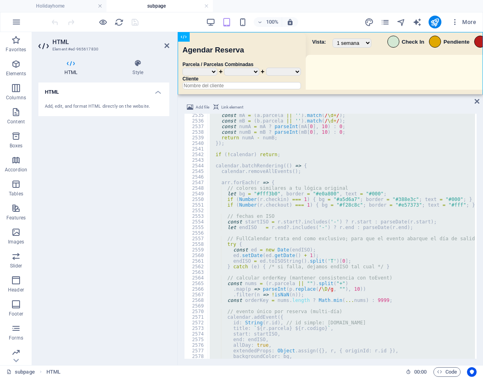
paste textarea
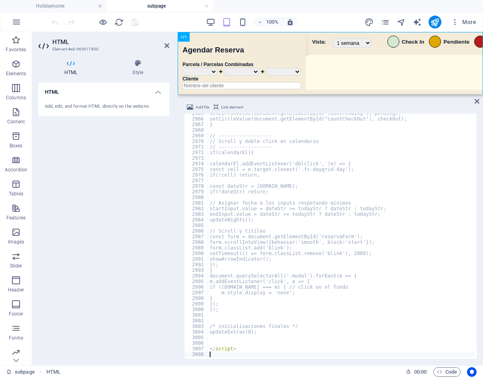
scroll to position [12882, 0]
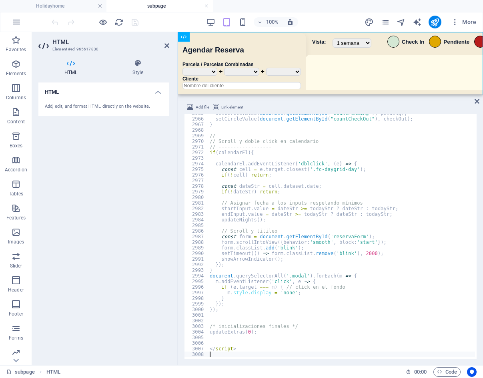
click at [335, 25] on div "100% More" at bounding box center [265, 22] width 430 height 13
click at [133, 25] on icon "save" at bounding box center [135, 22] width 9 height 9
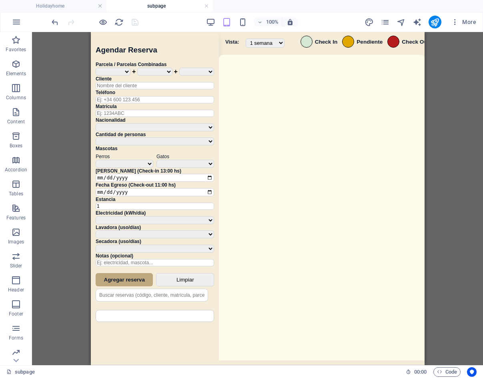
click at [443, 20] on div "More" at bounding box center [422, 22] width 115 height 13
click at [436, 20] on icon "publish" at bounding box center [435, 22] width 9 height 9
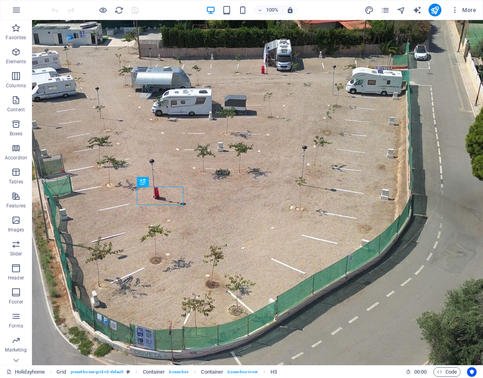
scroll to position [551, 0]
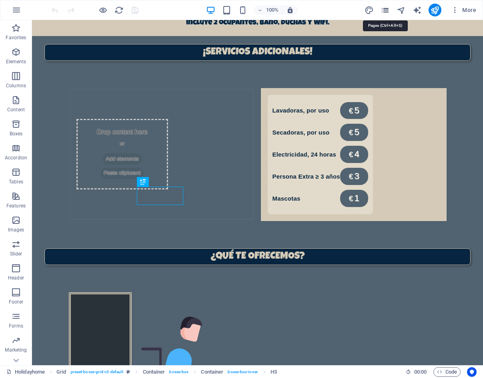
click at [387, 8] on icon "pages" at bounding box center [385, 10] width 9 height 9
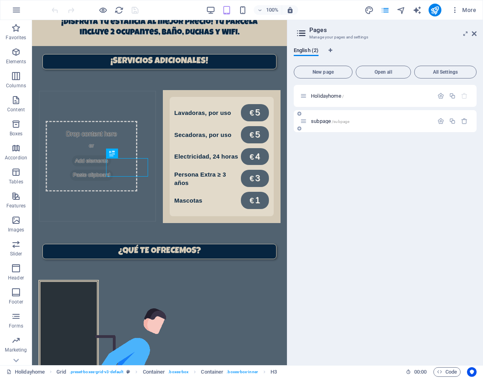
click at [314, 124] on div "subpage /subpage" at bounding box center [366, 121] width 133 height 9
click at [318, 123] on span "subpage /subpage" at bounding box center [330, 121] width 38 height 6
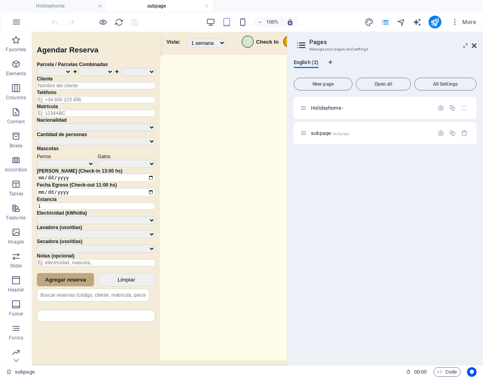
scroll to position [0, 0]
click at [475, 46] on icon at bounding box center [474, 45] width 5 height 6
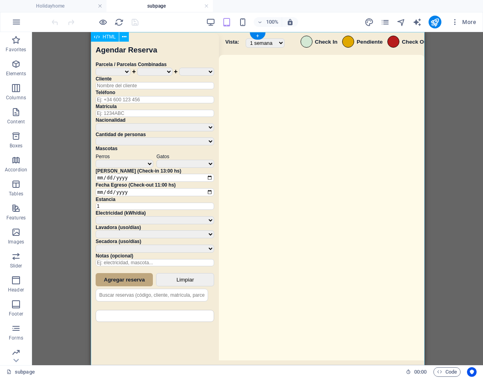
click at [324, 171] on div "Sistema de Reservas — Coveta Área Camper [GEOGRAPHIC_DATA] ¿Estás seguro de que…" at bounding box center [258, 199] width 334 height 335
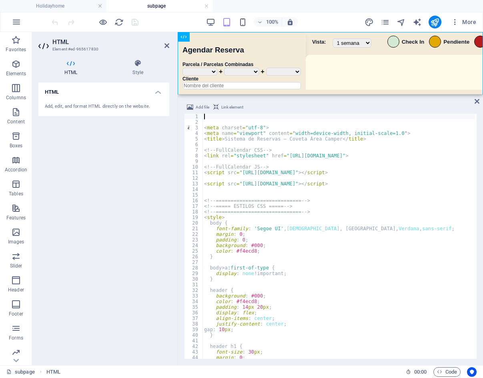
click at [313, 221] on div "< meta charset = "utf-8" > < meta name = "viewport" content = "width=device-wid…" at bounding box center [472, 241] width 538 height 255
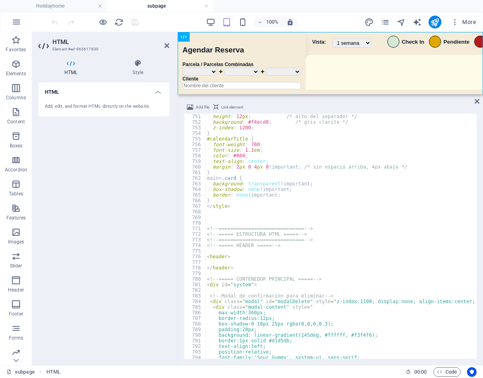
scroll to position [3254, 0]
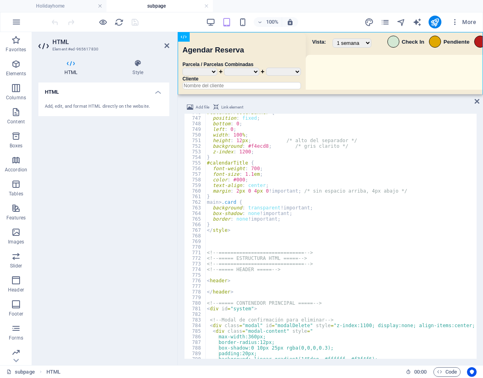
click at [220, 220] on div "#calendarFooterBanner { position : fixed ; bottom : 0 ; left : 0 ; width : 100 …" at bounding box center [474, 237] width 538 height 255
click at [219, 224] on div "#calendarFooterBanner { position : fixed ; bottom : 0 ; left : 0 ; width : 100 …" at bounding box center [474, 237] width 538 height 255
type textarea "}"
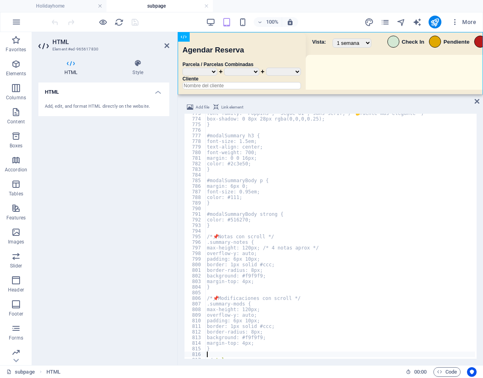
scroll to position [3316, 0]
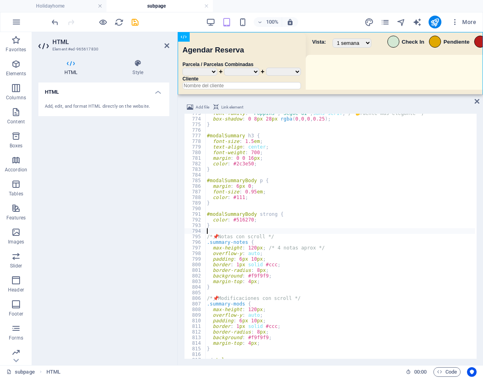
click at [395, 230] on div "font-family : ' Poppins ' , ' Segoe UI ' , sans-serif ; /* 👈 fuente más elegant…" at bounding box center [474, 238] width 538 height 255
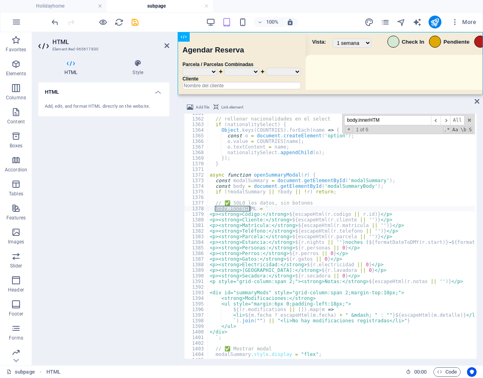
scroll to position [5840, 0]
type input "body.innerHTM"
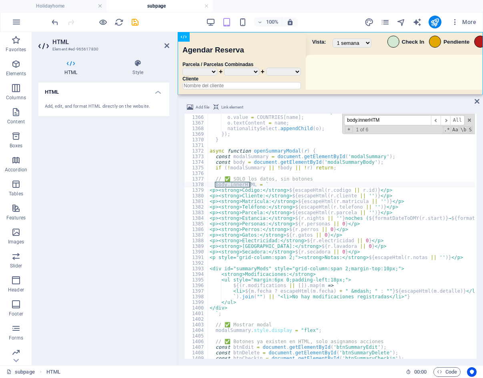
click at [235, 197] on div "const o = document . createElement ( 'option' ) ; o . value = COUNTRIES [ name …" at bounding box center [477, 236] width 538 height 255
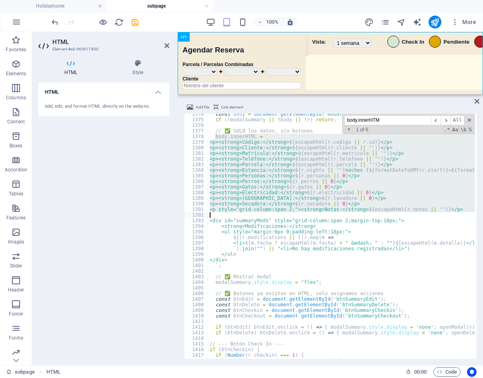
scroll to position [5932, 0]
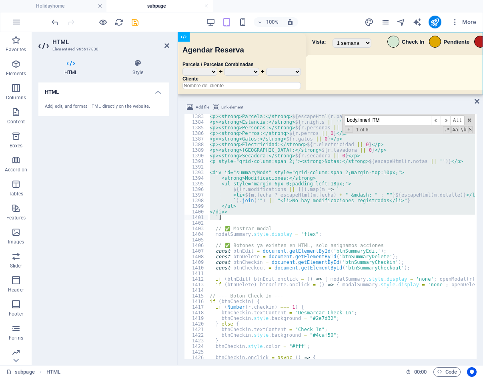
drag, startPoint x: 215, startPoint y: 185, endPoint x: 286, endPoint y: 217, distance: 77.4
click at [286, 217] on div "<p><strong>Parcela:</strong> ${ escapeHtml ( r . parcela || '' ) } </p> <p><str…" at bounding box center [477, 241] width 538 height 255
type textarea "</div> `;"
paste textarea
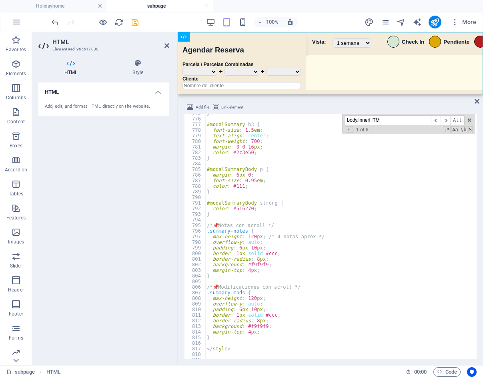
scroll to position [3390, 0]
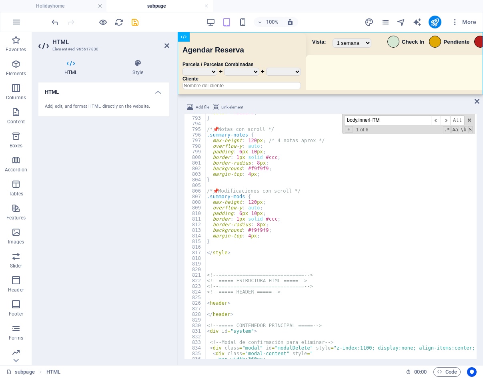
click at [230, 244] on div "color : #516270 ; } /* 📌 Notas con scroll */ .summary-notes { max-height : 120 …" at bounding box center [474, 237] width 538 height 255
type textarea "}"
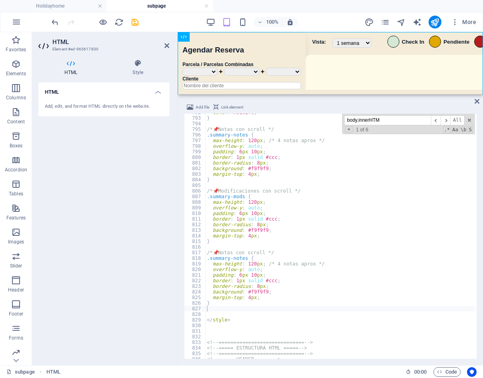
drag, startPoint x: 384, startPoint y: 123, endPoint x: 292, endPoint y: 117, distance: 92.0
click at [292, 117] on div "color : #516270 ; } /* 📌 Notas con scroll */ .summary-notes { max-height : 120 …" at bounding box center [340, 236] width 270 height 245
paste input "<strong>Notas"
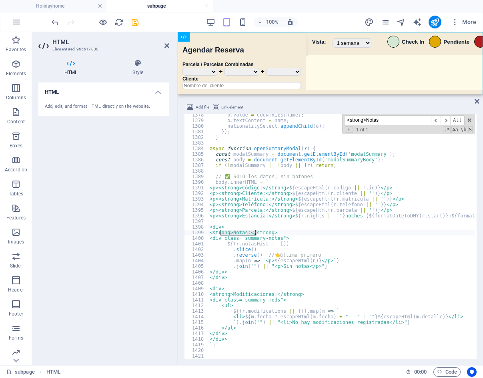
scroll to position [5894, 0]
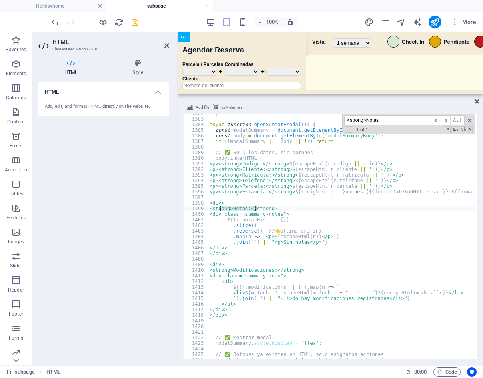
type input "<strong>Notas"
click at [240, 226] on div "} async function openSummaryModal ( r ) { const modalSummary = document . getEl…" at bounding box center [477, 238] width 538 height 255
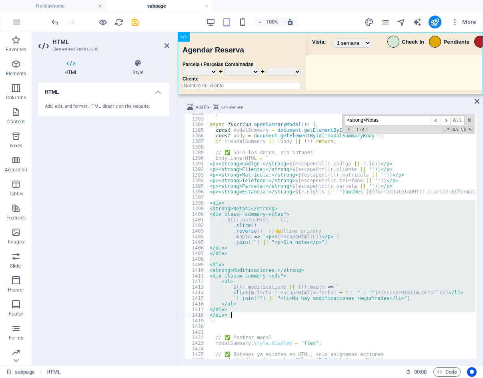
drag, startPoint x: 216, startPoint y: 203, endPoint x: 278, endPoint y: 314, distance: 127.7
click at [278, 314] on div "} async function openSummaryModal ( r ) { const modalSummary = document . getEl…" at bounding box center [477, 238] width 538 height 255
paste textarea
type textarea "</div>"
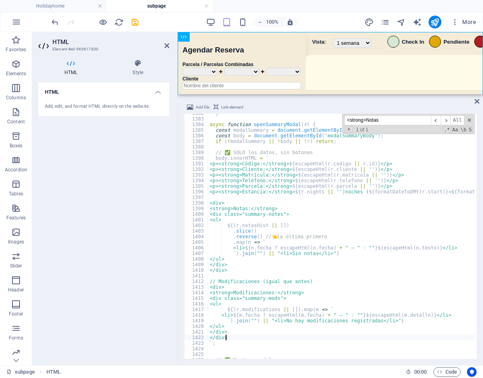
click at [168, 18] on div "100% More" at bounding box center [265, 22] width 430 height 13
click at [137, 19] on icon "save" at bounding box center [135, 22] width 9 height 9
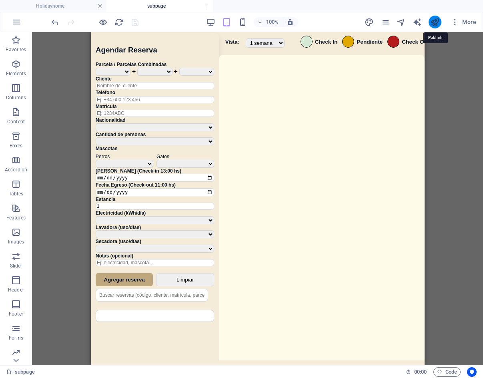
click at [437, 21] on icon "publish" at bounding box center [435, 22] width 9 height 9
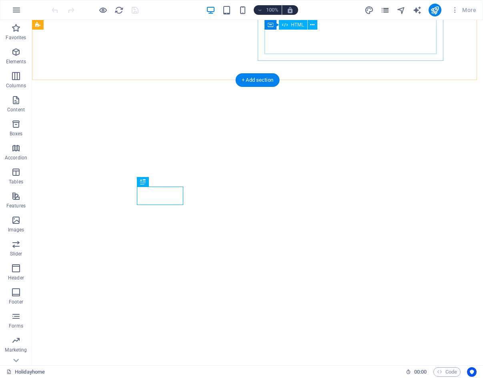
click at [387, 6] on icon "pages" at bounding box center [385, 10] width 9 height 9
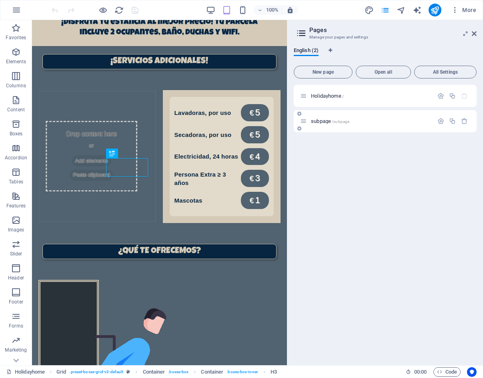
scroll to position [551, 0]
click at [321, 124] on div "subpage /subpage" at bounding box center [366, 121] width 133 height 9
click at [326, 119] on span "subpage /subpage" at bounding box center [330, 121] width 38 height 6
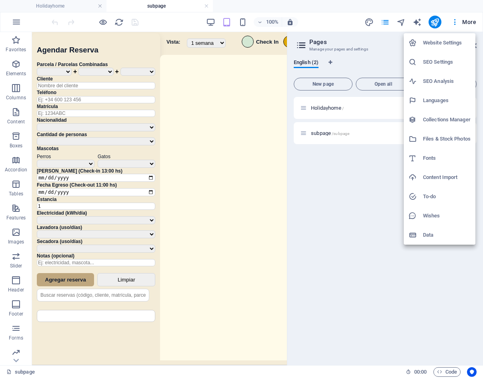
scroll to position [0, 0]
click at [252, 166] on div at bounding box center [241, 189] width 483 height 378
click at [255, 166] on div "Website Settings SEO Settings SEO Analysis Languages Collections Manager Files …" at bounding box center [241, 191] width 483 height 373
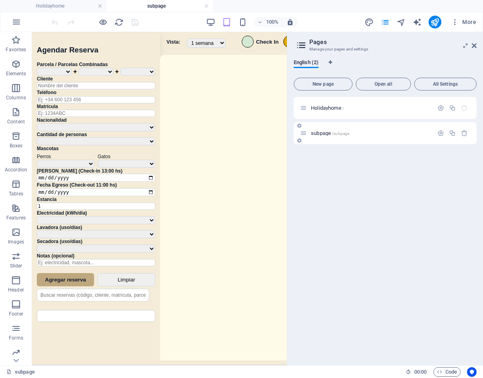
click at [348, 135] on span "/subpage" at bounding box center [341, 133] width 18 height 4
click at [473, 45] on icon at bounding box center [474, 45] width 5 height 6
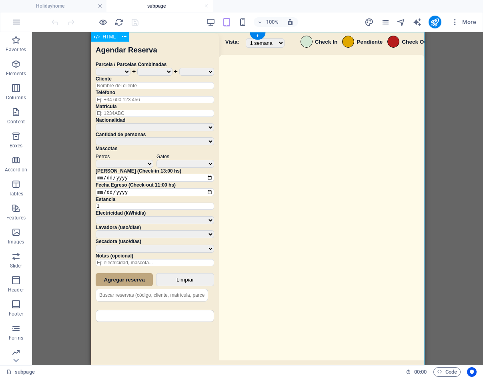
click at [353, 209] on div "Sistema de Reservas — Coveta Área Camper Eliminar Reserva ¿Estás seguro de que …" at bounding box center [258, 199] width 334 height 335
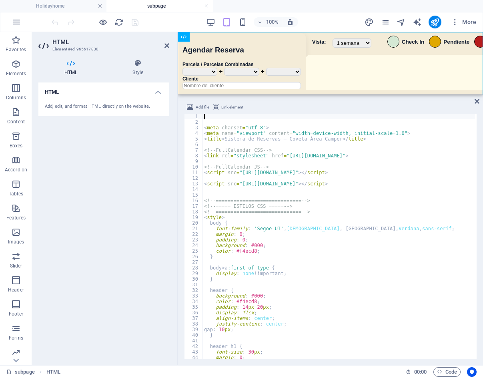
click at [339, 246] on div "< meta charset = "utf-8" > < meta name = "viewport" content = "width=device-wid…" at bounding box center [472, 241] width 538 height 255
type textarea "</script>"
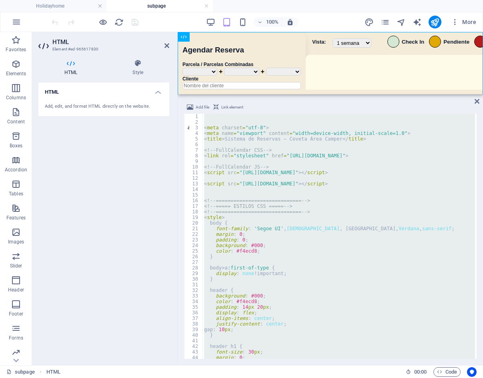
click at [453, 193] on div "< meta charset = "utf-8" > < meta name = "viewport" content = "width=device-wid…" at bounding box center [339, 236] width 273 height 245
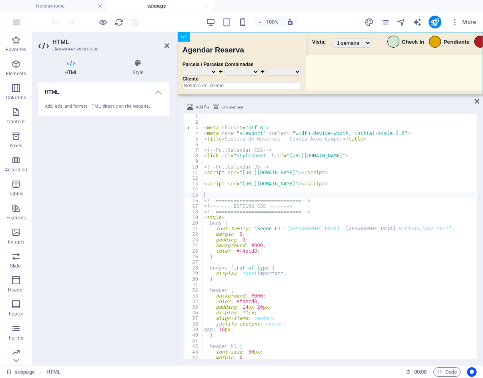
click at [387, 242] on div "< meta charset = "utf-8" > < meta name = "viewport" content = "width=device-wid…" at bounding box center [472, 241] width 538 height 255
type textarea "padding: 0;"
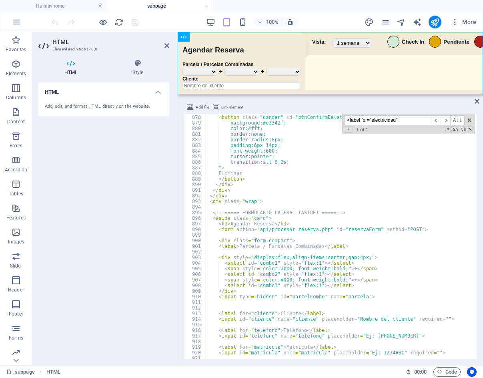
scroll to position [3717, 0]
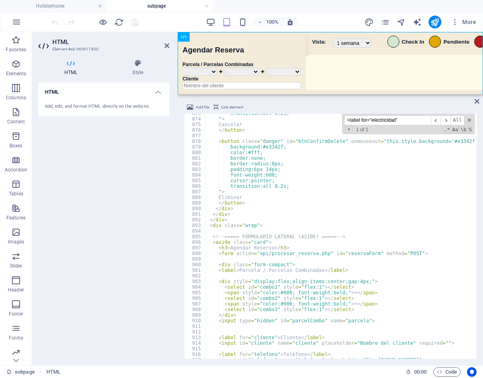
type input "<label for="electricidad""
drag, startPoint x: 212, startPoint y: 238, endPoint x: 224, endPoint y: 236, distance: 11.7
click at [224, 236] on div "transition:all 0.2s; " > Cancelar </ button > < button class = "danger" id = "b…" at bounding box center [474, 238] width 538 height 255
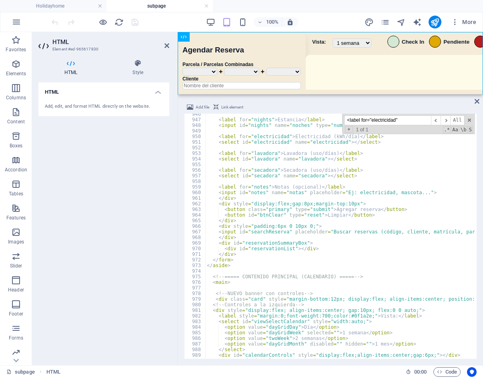
scroll to position [4028, 0]
click at [444, 120] on span "​" at bounding box center [446, 120] width 10 height 10
click at [218, 153] on div "< label for = "nights" > Estancia </ label > < input id = "nights" name = "noch…" at bounding box center [474, 238] width 538 height 255
paste textarea "!--<"
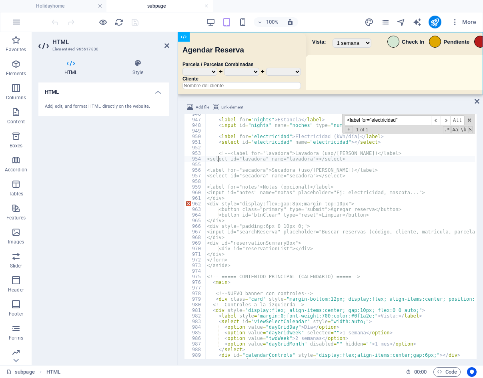
paste textarea "!--<"
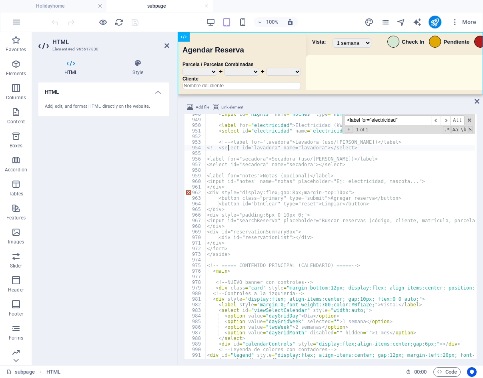
scroll to position [4036, 0]
click at [219, 158] on div "< input id = "nights" name = "noches" type = "number" min = "1" value = "1" rea…" at bounding box center [474, 238] width 538 height 255
paste textarea "!--<"
click at [220, 163] on div "< input id = "nights" name = "noches" type = "number" min = "1" value = "1" rea…" at bounding box center [474, 238] width 538 height 255
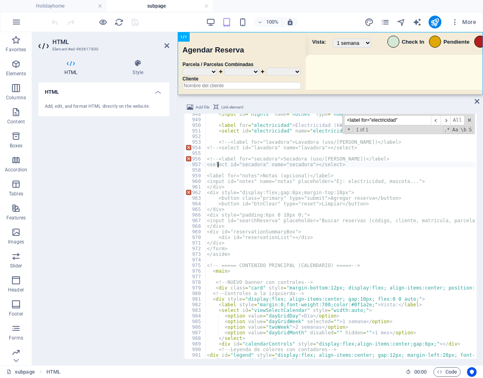
paste textarea "!--<"
drag, startPoint x: 347, startPoint y: 266, endPoint x: 363, endPoint y: 263, distance: 16.4
click at [363, 263] on div "< input id = "nights" name = "noches" type = "number" min = "1" value = "1" rea…" at bounding box center [474, 238] width 538 height 255
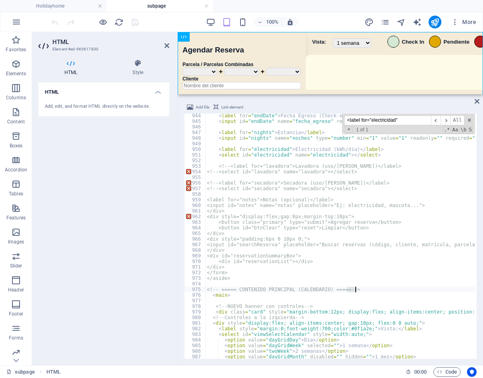
scroll to position [4000, 0]
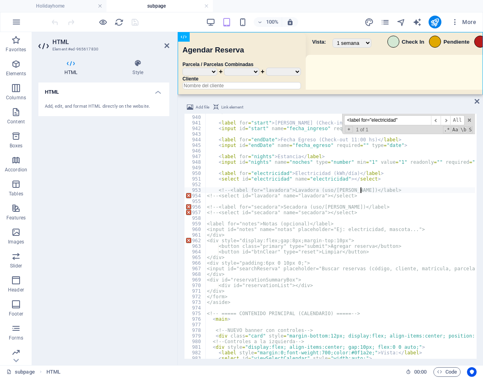
click at [366, 189] on div "</ div > < label for = "start" > Fecha Ingreso (Check-in 13:00 hs) </ label > <…" at bounding box center [474, 236] width 538 height 255
paste textarea "-->"
click at [365, 194] on div "</ div > < label for = "start" > Fecha Ingreso (Check-in 13:00 hs) </ label > <…" at bounding box center [474, 236] width 538 height 255
paste textarea "-->"
click at [372, 205] on div "</ div > < label for = "start" > Fecha Ingreso (Check-in 13:00 hs) </ label > <…" at bounding box center [474, 236] width 538 height 255
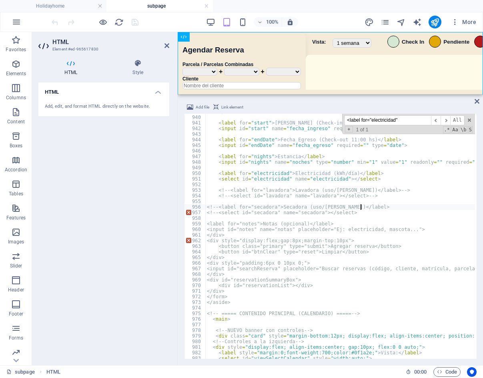
paste textarea "-->"
click at [367, 214] on div "</ div > < label for = "start" > Fecha Ingreso (Check-in 13:00 hs) </ label > <…" at bounding box center [474, 236] width 538 height 255
paste textarea "-->"
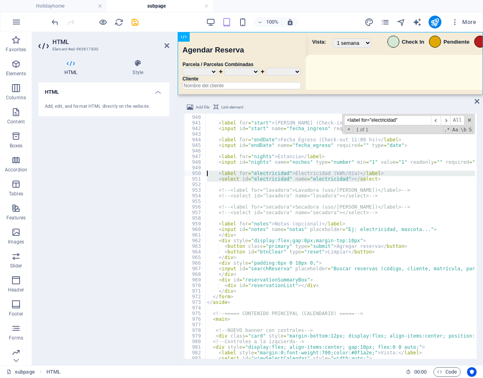
drag, startPoint x: 367, startPoint y: 180, endPoint x: 198, endPoint y: 175, distance: 168.3
click at [198, 175] on div "<!--<select id="secadora" name="secadora"></select>--> 939 940 941 942 943 944 …" at bounding box center [330, 236] width 293 height 245
paste textarea "<input type="checkbox" id="electricidad" name="electricidad" value="1""
drag, startPoint x: 363, startPoint y: 176, endPoint x: 199, endPoint y: 171, distance: 163.9
click at [199, 171] on div "<input type="checkbox" id="electricidad" name="electricidad" value="1"> 939 940…" at bounding box center [330, 236] width 293 height 245
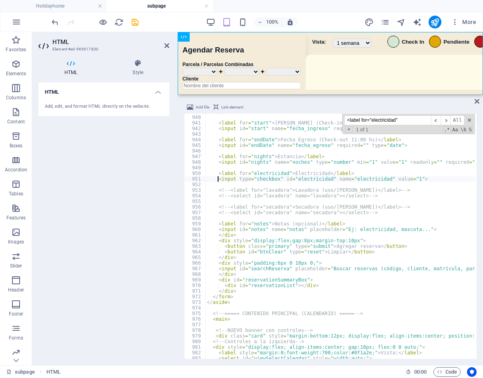
click at [443, 207] on div "</ div > < label for = "start" > Fecha Ingreso (Check-in 13:00 hs) </ label > <…" at bounding box center [474, 236] width 538 height 255
type textarea "<!--<label for="secadora">Secadora (uso/días)</label>-->"
drag, startPoint x: 417, startPoint y: 121, endPoint x: 240, endPoint y: 122, distance: 177.1
click at [240, 122] on div "</ div > < label for = "start" > Fecha Ingreso (Check-in 13:00 hs) </ label > <…" at bounding box center [340, 236] width 270 height 245
paste input "input = document.createElemen"
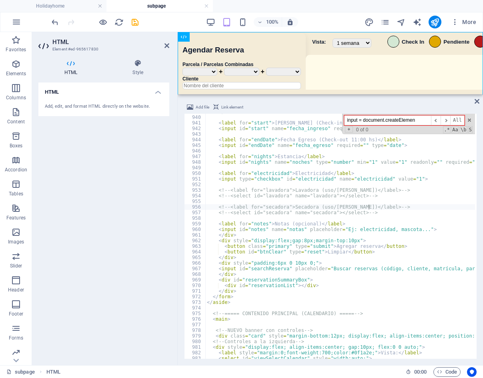
drag, startPoint x: 416, startPoint y: 122, endPoint x: 276, endPoint y: 121, distance: 140.6
click at [274, 121] on div "</ div > < label for = "start" > Fecha Ingreso (Check-in 13:00 hs) </ label > <…" at bounding box center [340, 236] width 270 height 245
paste input "createElement"
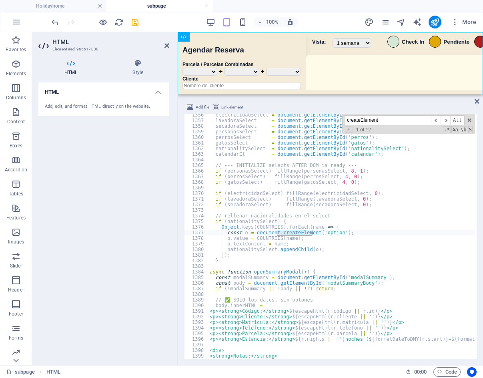
scroll to position [5774, 0]
click at [448, 120] on span "​" at bounding box center [446, 120] width 10 height 10
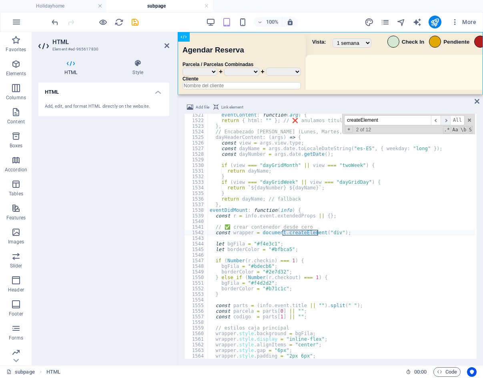
scroll to position [6477, 0]
click at [447, 120] on span "​" at bounding box center [446, 120] width 10 height 10
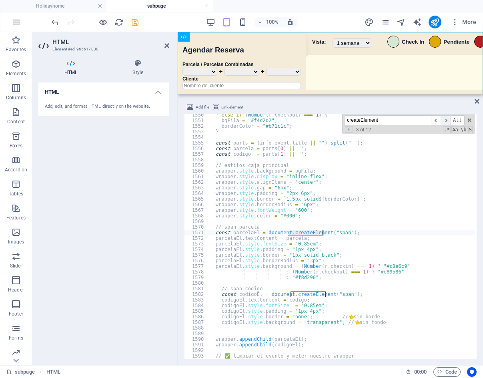
scroll to position [6600, 0]
click at [447, 120] on span "​" at bounding box center [446, 120] width 10 height 10
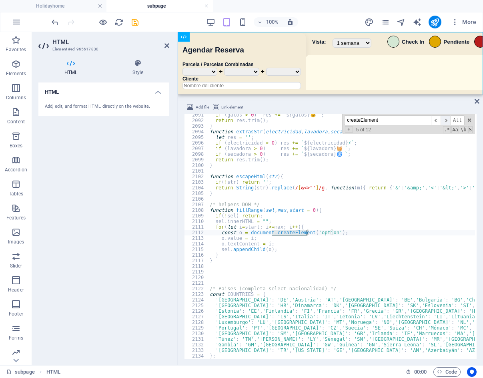
scroll to position [8905, 0]
click at [449, 120] on span "​" at bounding box center [446, 120] width 10 height 10
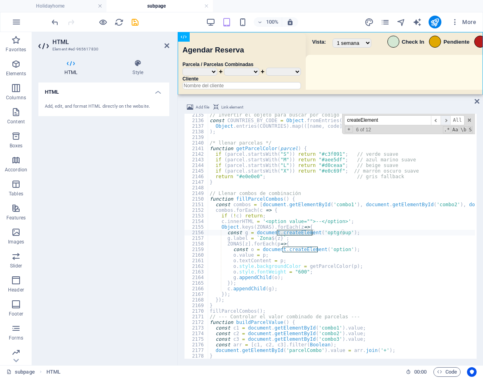
click at [449, 120] on span "​" at bounding box center [446, 120] width 10 height 10
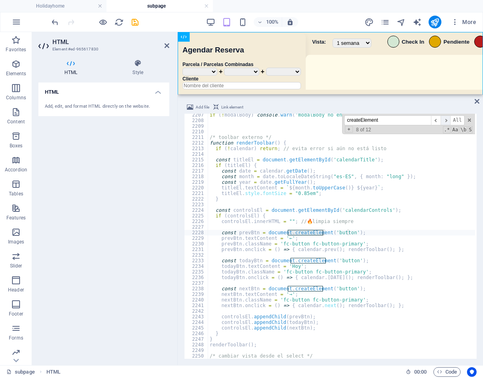
scroll to position [9399, 0]
click at [449, 120] on span "​" at bounding box center [446, 120] width 10 height 10
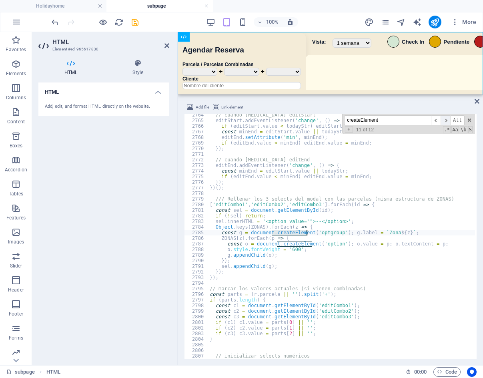
scroll to position [11773, 0]
click at [449, 120] on span "​" at bounding box center [446, 120] width 10 height 10
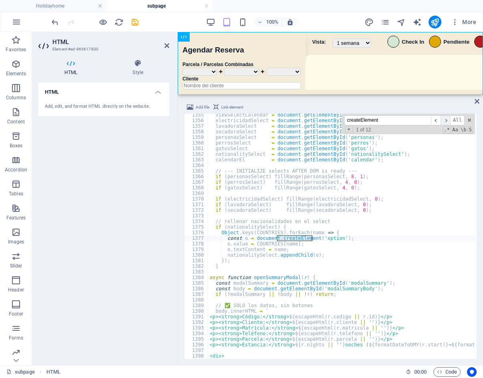
scroll to position [5770, 0]
drag, startPoint x: 359, startPoint y: 121, endPoint x: 303, endPoint y: 116, distance: 56.7
click at [301, 116] on div "viewSelectCalendar = document . getElementById ( 'viewSelectCalendar' ) ; elect…" at bounding box center [341, 236] width 267 height 245
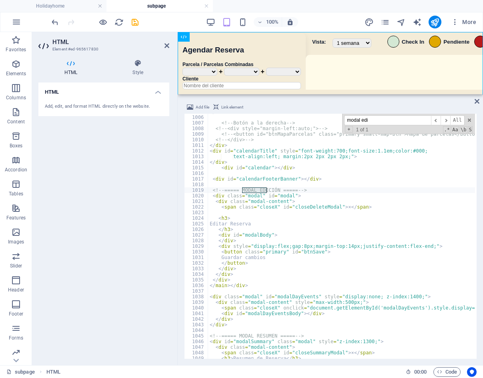
scroll to position [4299, 0]
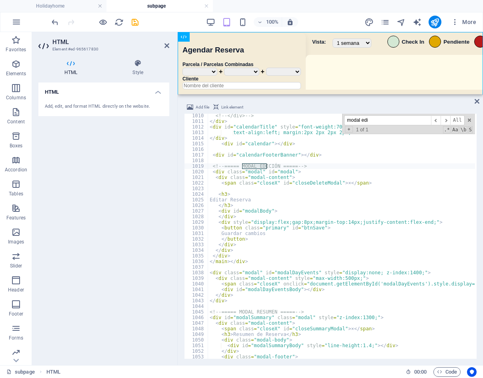
type input "modal edi"
click at [278, 171] on div "<!-- </div> --> </ div > < div id = "calendarTitle" style = "font-weight:700;fo…" at bounding box center [477, 240] width 538 height 255
click at [256, 214] on div "<!-- </div> --> </ div > < div id = "calendarTitle" style = "font-weight:700;fo…" at bounding box center [477, 240] width 538 height 255
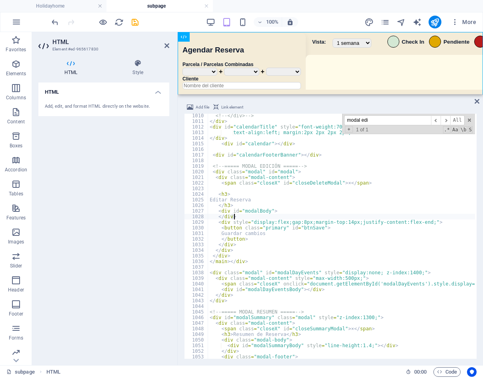
click at [257, 210] on div "<!-- </div> --> </ div > < div id = "calendarTitle" style = "font-weight:700;fo…" at bounding box center [477, 240] width 538 height 255
type textarea "<div id="modalBody">"
click at [257, 210] on div "<!-- </div> --> </ div > < div id = "calendarTitle" style = "font-weight:700;fo…" at bounding box center [477, 240] width 538 height 255
drag, startPoint x: 385, startPoint y: 109, endPoint x: 330, endPoint y: 107, distance: 54.9
click at [328, 107] on div "Add file Link element" at bounding box center [330, 109] width 293 height 12
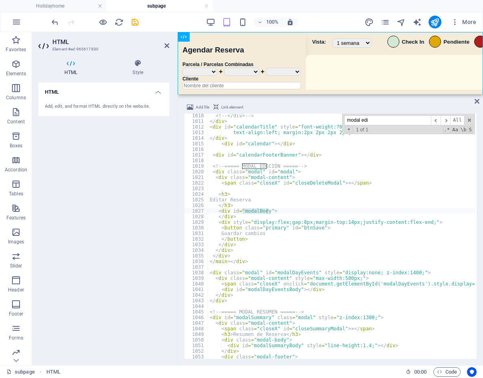
drag, startPoint x: 377, startPoint y: 118, endPoint x: 334, endPoint y: 120, distance: 42.1
click at [330, 120] on div "<!-- </div> --> </ div > < div id = "calendarTitle" style = "font-weight:700;fo…" at bounding box center [341, 236] width 267 height 245
paste input "Body"
click at [444, 119] on span "​" at bounding box center [446, 120] width 10 height 10
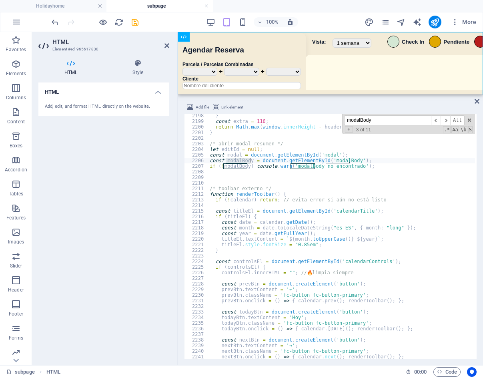
scroll to position [9361, 0]
drag, startPoint x: 383, startPoint y: 120, endPoint x: 306, endPoint y: 124, distance: 77.0
click at [306, 124] on div "} const extra = 110 ; return Math . max ( window . innerHeight - headerH - extr…" at bounding box center [341, 236] width 267 height 245
paste input "function openModal(r)"
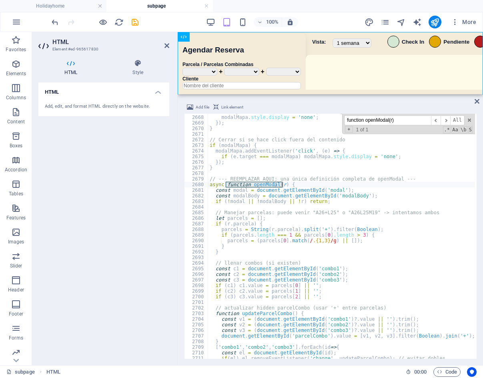
scroll to position [11362, 0]
type input "function openModal(r)"
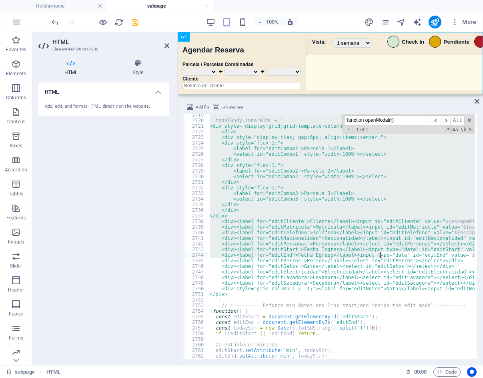
scroll to position [11544, 0]
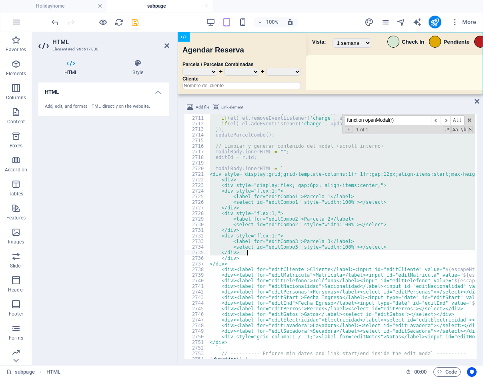
drag, startPoint x: 209, startPoint y: 184, endPoint x: 381, endPoint y: 254, distance: 185.6
click at [381, 254] on div "const el = document . getElementById ( id ) ; if ( el ) el . removeEventListene…" at bounding box center [477, 237] width 538 height 255
click at [381, 254] on div "const el = document . getElementById ( id ) ; if ( el ) el . removeEventListene…" at bounding box center [341, 236] width 267 height 245
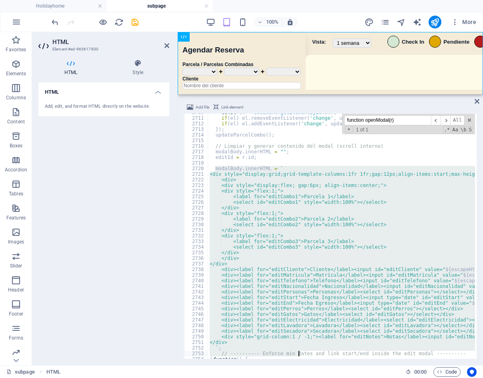
drag, startPoint x: 216, startPoint y: 166, endPoint x: 299, endPoint y: 351, distance: 202.6
click at [299, 351] on div "const el = document . getElementById ( id ) ; if ( el ) el . removeEventListene…" at bounding box center [477, 237] width 538 height 255
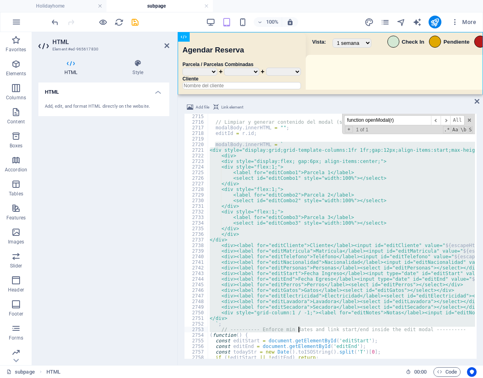
scroll to position [11563, 0]
click at [234, 324] on div "// Limpiar y generar contenido del modal (scroll interno) modalBody . innerHTML…" at bounding box center [341, 236] width 267 height 245
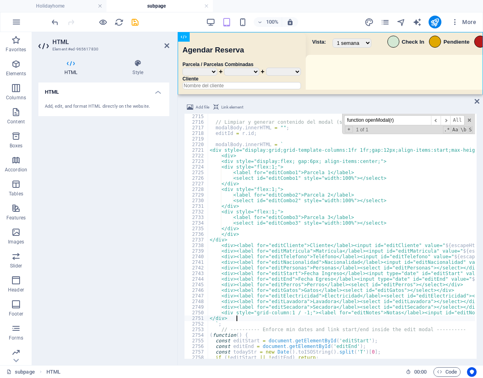
drag, startPoint x: 244, startPoint y: 321, endPoint x: 237, endPoint y: 319, distance: 7.9
click at [237, 319] on div "// Limpiar y generar contenido del modal (scroll interno) modalBody . innerHTML…" at bounding box center [477, 241] width 538 height 255
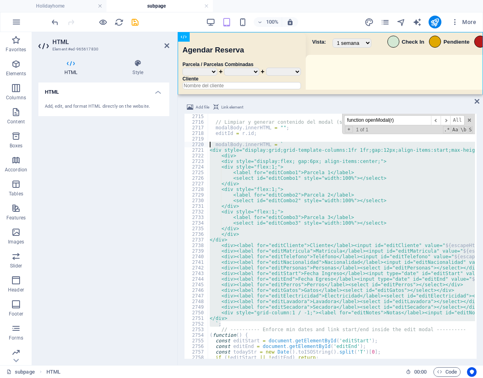
drag, startPoint x: 229, startPoint y: 324, endPoint x: 210, endPoint y: 143, distance: 182.1
click at [210, 143] on div "// Limpiar y generar contenido del modal (scroll interno) modalBody . innerHTML…" at bounding box center [477, 241] width 538 height 255
click at [312, 287] on div "// Limpiar y generar contenido del modal (scroll interno) modalBody . innerHTML…" at bounding box center [341, 236] width 267 height 245
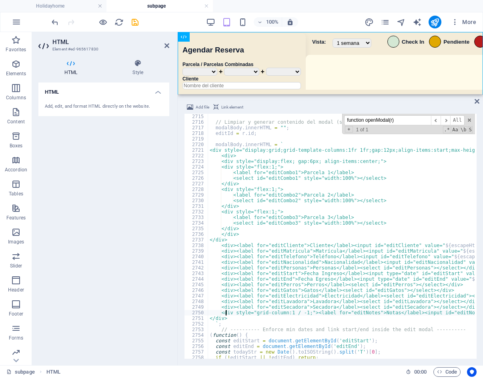
click at [226, 313] on div "// Limpiar y generar contenido del modal (scroll interno) modalBody . innerHTML…" at bounding box center [477, 241] width 538 height 255
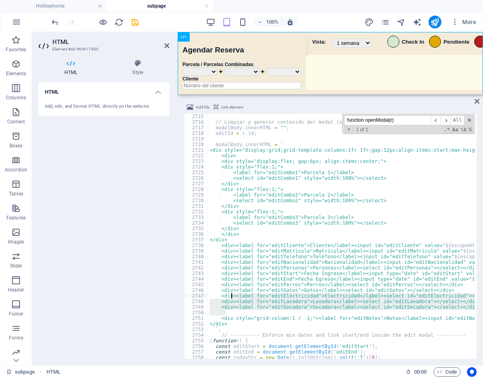
drag, startPoint x: 230, startPoint y: 311, endPoint x: 231, endPoint y: 296, distance: 15.2
click at [231, 296] on div "// Limpiar y generar contenido del modal (scroll interno) modalBody . innerHTML…" at bounding box center [477, 241] width 538 height 255
type textarea "<div><label for="editElectricidad">Electricidad</label><select id="editElectric…"
click at [233, 312] on div "// Limpiar y generar contenido del modal (scroll interno) modalBody . innerHTML…" at bounding box center [341, 236] width 267 height 245
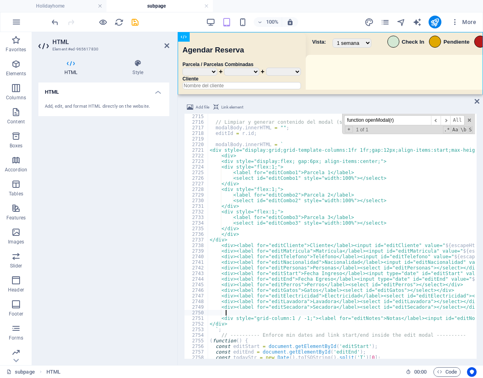
scroll to position [0, 1]
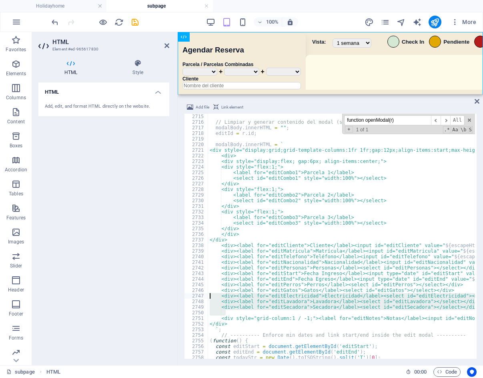
drag, startPoint x: 231, startPoint y: 314, endPoint x: 195, endPoint y: 294, distance: 40.7
click at [195, 294] on div "2715 2716 2717 2718 2719 2720 2721 2722 2723 2724 2725 2726 2727 2728 2729 2730…" at bounding box center [330, 236] width 293 height 245
paste textarea
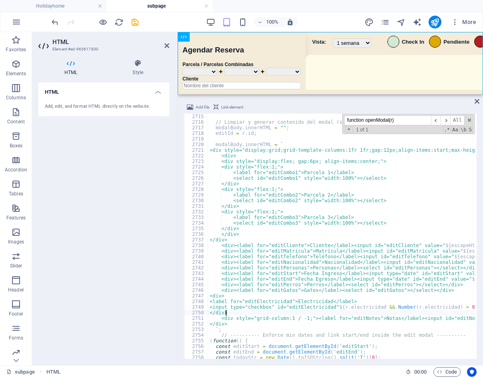
scroll to position [11559, 0]
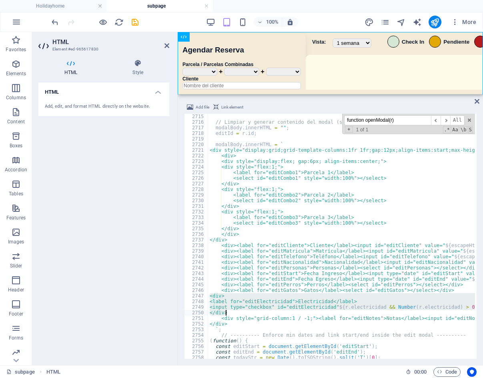
drag, startPoint x: 209, startPoint y: 295, endPoint x: 234, endPoint y: 313, distance: 30.7
click at [234, 313] on div "// Limpiar y generar contenido del modal (scroll interno) modalBody . innerHTML…" at bounding box center [477, 241] width 538 height 255
click at [291, 304] on div "// Limpiar y generar contenido del modal (scroll interno) modalBody . innerHTML…" at bounding box center [341, 236] width 267 height 245
type textarea "<label for="editElectricidad">Electricidad</label>"
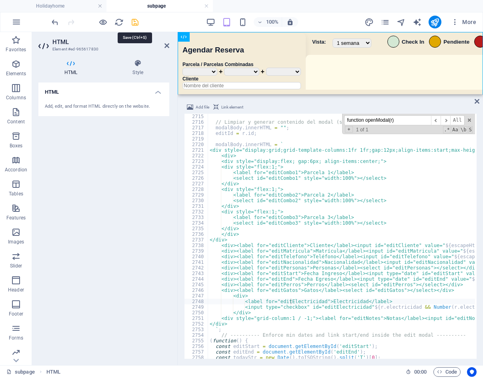
click at [139, 19] on icon "save" at bounding box center [135, 22] width 9 height 9
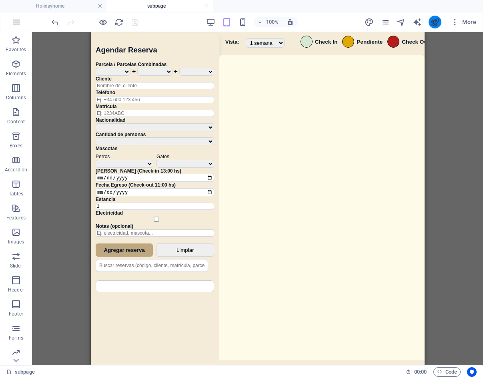
click at [436, 26] on icon "publish" at bounding box center [435, 22] width 9 height 9
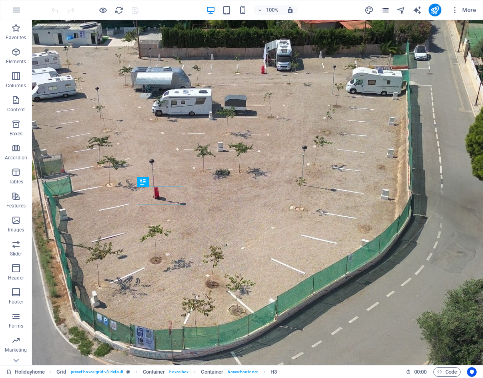
click at [388, 11] on icon "pages" at bounding box center [385, 10] width 9 height 9
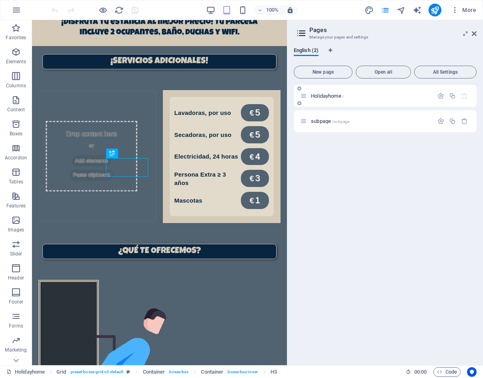
scroll to position [551, 0]
click at [326, 121] on span "subpage /subpage" at bounding box center [330, 121] width 38 height 6
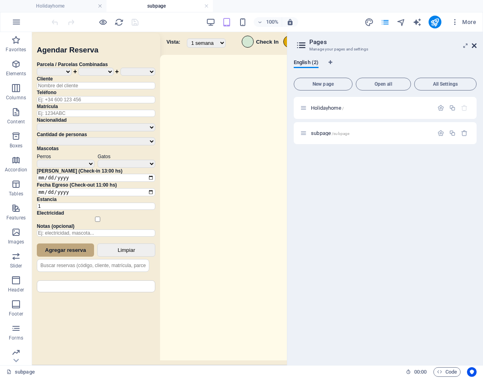
scroll to position [0, 0]
click at [473, 43] on icon at bounding box center [474, 45] width 5 height 6
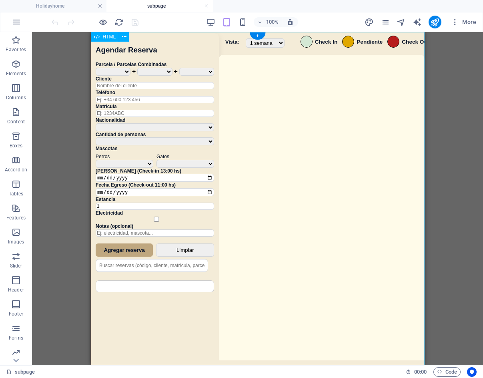
click at [325, 203] on div "Sistema de Reservas — Coveta Área Camper [GEOGRAPHIC_DATA] ¿Estás seguro de que…" at bounding box center [258, 199] width 334 height 335
click at [328, 203] on div "Sistema de Reservas — Coveta Área Camper [GEOGRAPHIC_DATA] ¿Estás seguro de que…" at bounding box center [258, 199] width 334 height 335
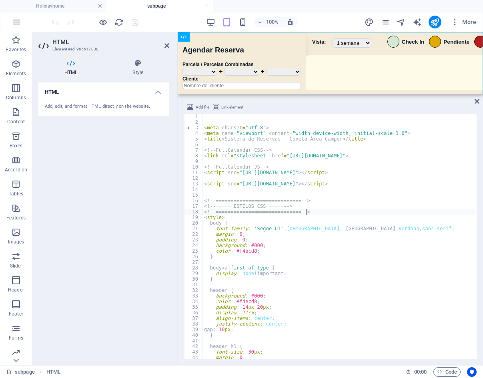
click at [388, 212] on div "< meta charset = "utf-8" > < meta name = "viewport" content = "width=device-wid…" at bounding box center [472, 241] width 538 height 255
type textarea "<!-- ============================= -->"
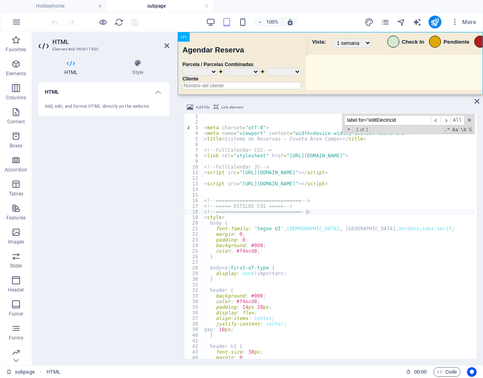
scroll to position [11611, 0]
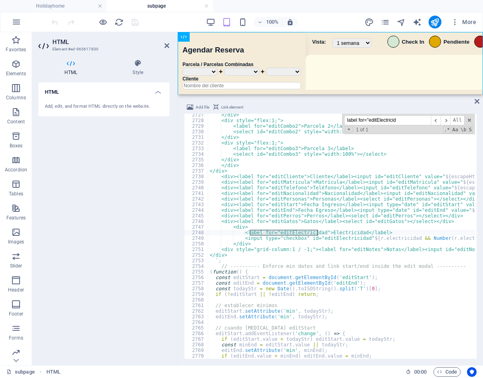
type input "label for="editElectricid"
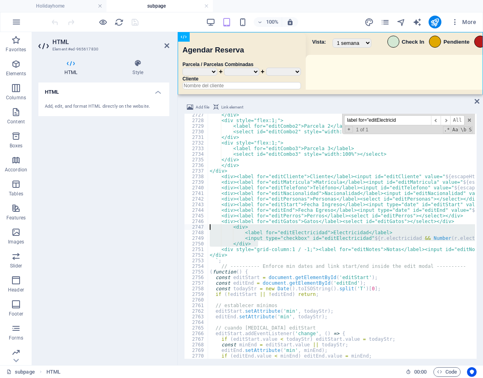
drag, startPoint x: 260, startPoint y: 244, endPoint x: 205, endPoint y: 227, distance: 58.0
click at [205, 227] on div "</div> 2727 2728 2729 2730 2731 2732 2733 2734 2735 2736 2737 2738 2739 2740 27…" at bounding box center [330, 236] width 293 height 245
paste textarea "</div"
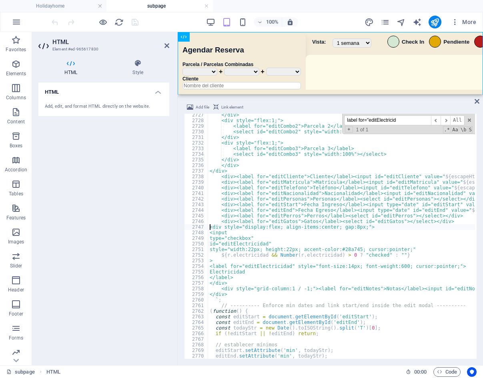
click at [210, 228] on div "</div> <div style="flex:1;"> <label for="editCombo2">Parcela 2</label> <select …" at bounding box center [477, 239] width 538 height 255
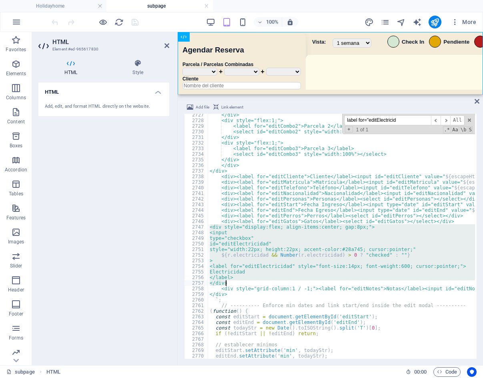
drag, startPoint x: 210, startPoint y: 228, endPoint x: 253, endPoint y: 284, distance: 71.7
click at [253, 284] on div "</div> <div style="flex:1;"> <label for="editCombo2">Parcela 2</label> <select …" at bounding box center [477, 239] width 538 height 255
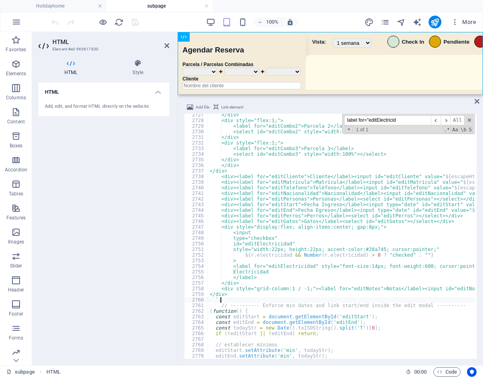
click at [321, 301] on div "</div> <div style="flex:1;"> <label for="editCombo2">Parcela 2</label> <select …" at bounding box center [477, 239] width 538 height 255
type textarea "`;"
drag, startPoint x: 177, startPoint y: 24, endPoint x: 170, endPoint y: 24, distance: 6.8
click at [176, 24] on div "100% More" at bounding box center [265, 22] width 430 height 13
click at [135, 23] on icon "save" at bounding box center [135, 22] width 9 height 9
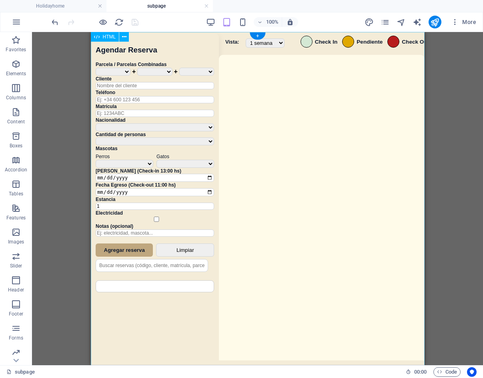
click at [284, 143] on div "Sistema de Reservas — Coveta Área Camper Eliminar Reserva ¿Estás seguro de que …" at bounding box center [258, 199] width 334 height 335
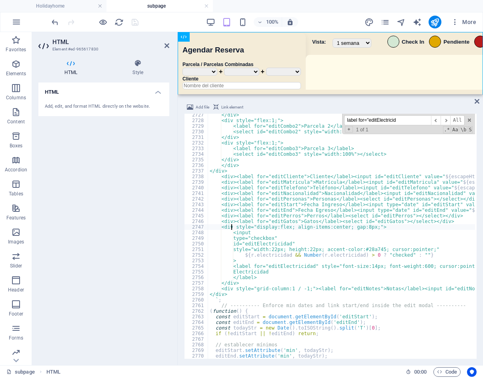
click at [233, 228] on div "</div> <div style="flex:1;"> <label for="editCombo2">Parcela 2</label> <select …" at bounding box center [477, 239] width 538 height 255
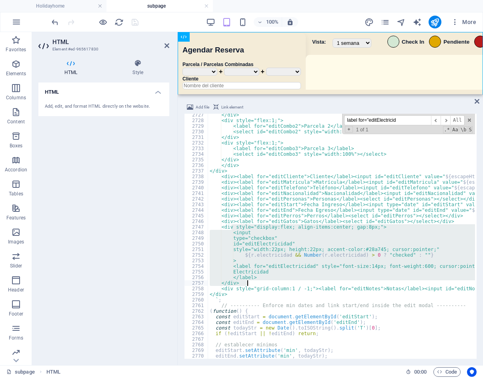
drag, startPoint x: 232, startPoint y: 227, endPoint x: 278, endPoint y: 282, distance: 71.9
click at [278, 282] on div "</div> <div style="flex:1;"> <label for="editCombo2">Parcela 2</label> <select …" at bounding box center [477, 239] width 538 height 255
type textarea "</label> </div>"
paste textarea
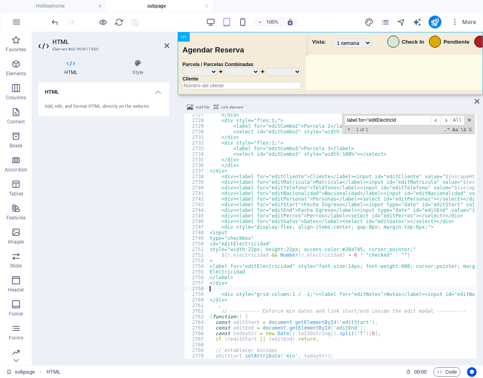
scroll to position [11581, 0]
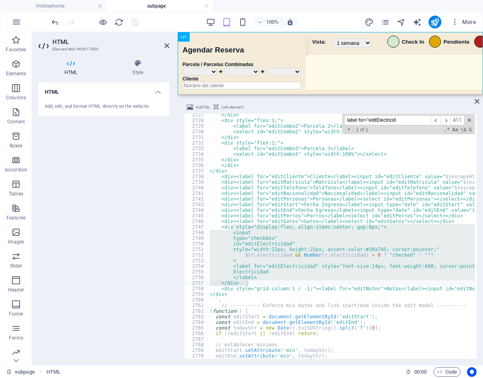
click at [260, 239] on div "</div> <div style="flex:1;"> <label for="editCombo2">Parcela 2</label> <select …" at bounding box center [341, 236] width 267 height 245
drag, startPoint x: 232, startPoint y: 228, endPoint x: 282, endPoint y: 282, distance: 74.0
click at [282, 282] on div "</div> <div style="flex:1;"> <label for="editCombo2">Parcela 2</label> <select …" at bounding box center [477, 239] width 538 height 255
type textarea "</label> </div>"
paste textarea
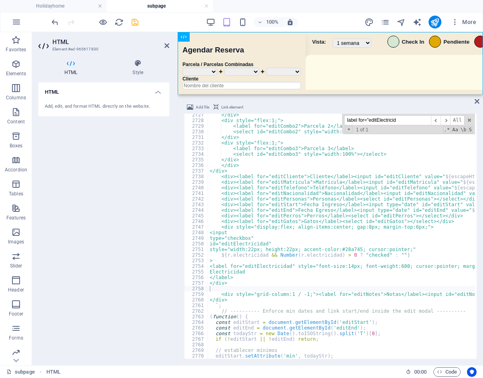
click at [171, 21] on div "100% More" at bounding box center [265, 22] width 430 height 13
click at [133, 23] on icon "save" at bounding box center [135, 22] width 9 height 9
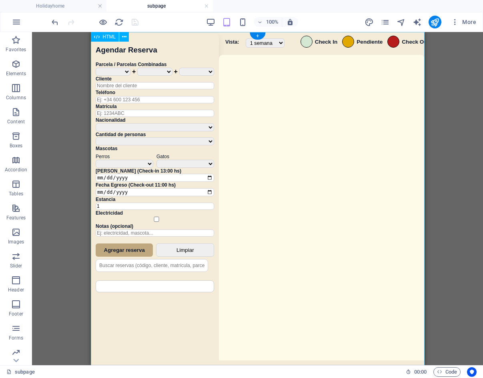
click at [260, 199] on div "Sistema de Reservas — Coveta Área Camper Eliminar Reserva ¿Estás seguro de que …" at bounding box center [258, 199] width 334 height 335
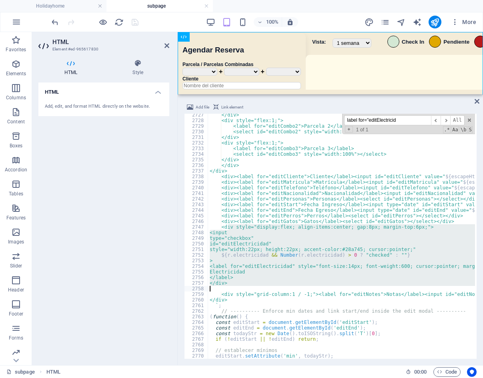
drag, startPoint x: 230, startPoint y: 226, endPoint x: 263, endPoint y: 287, distance: 69.7
click at [263, 287] on div "</div> <div style="flex:1;"> <label for="editCombo2">Parcela 2</label> <select …" at bounding box center [477, 239] width 538 height 255
type textarea "</div>"
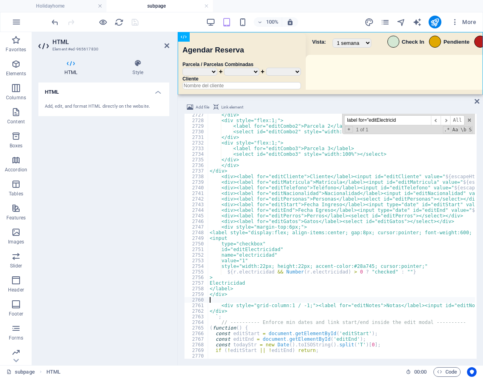
scroll to position [11573, 0]
click at [228, 225] on div "</div> <div style="flex:1;"> <label for="editCombo2">Parcela 2</label> <select …" at bounding box center [477, 239] width 538 height 255
type textarea "<div style="margin-top:6px;">"
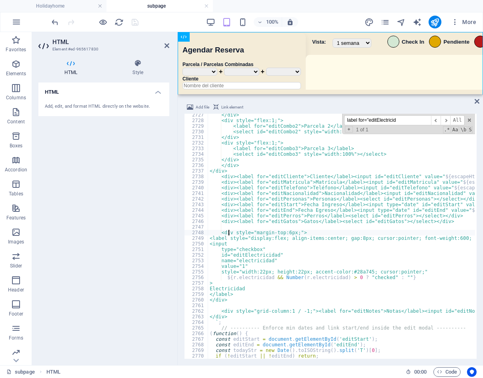
click at [169, 22] on div "100% More" at bounding box center [265, 22] width 430 height 13
click at [123, 20] on icon "reload" at bounding box center [119, 22] width 9 height 9
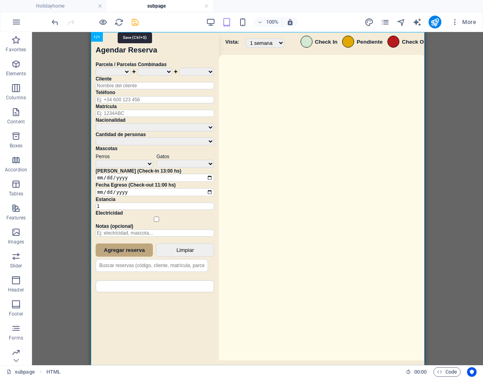
drag, startPoint x: 137, startPoint y: 22, endPoint x: 239, endPoint y: 141, distance: 156.5
click at [137, 22] on icon "save" at bounding box center [135, 22] width 9 height 9
click at [343, 205] on div "Sistema de Reservas — Coveta Área Camper Eliminar Reserva ¿Estás seguro de que …" at bounding box center [258, 199] width 334 height 335
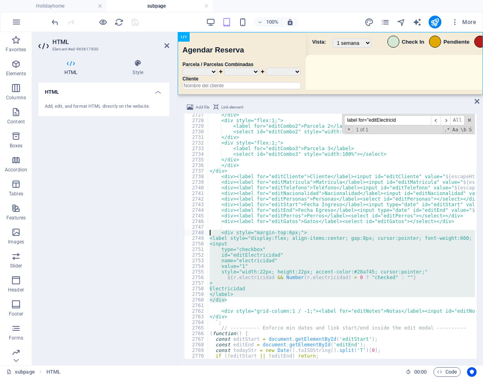
drag, startPoint x: 230, startPoint y: 300, endPoint x: 175, endPoint y: 233, distance: 87.1
click at [175, 233] on div "HTML Element #ed-965617830 HTML Style HTML Add, edit, and format HTML directly …" at bounding box center [257, 198] width 451 height 333
paste textarea "</div"
type textarea "</div>"
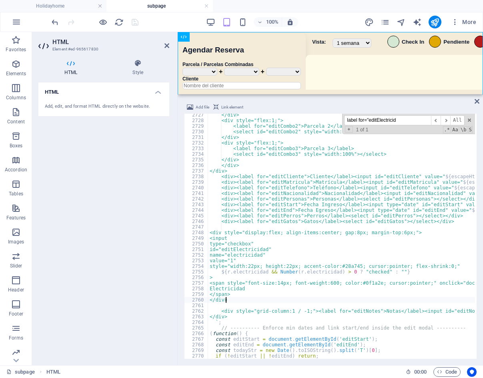
scroll to position [11570, 0]
click at [145, 24] on div "100% More" at bounding box center [265, 22] width 430 height 13
click at [133, 19] on icon "save" at bounding box center [135, 22] width 9 height 9
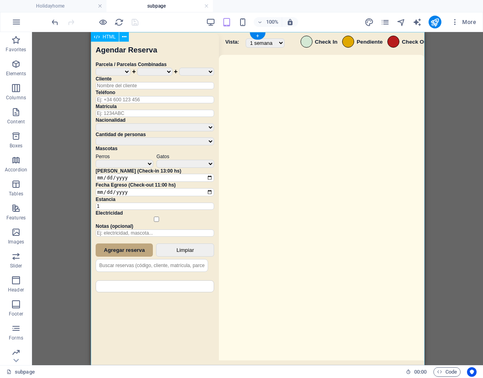
click at [304, 206] on div "Sistema de Reservas — Coveta Área Camper Eliminar Reserva ¿Estás seguro de que …" at bounding box center [258, 199] width 334 height 335
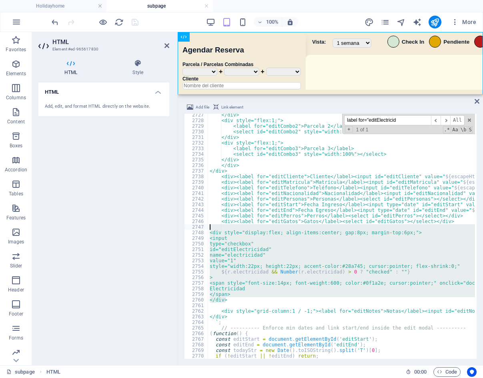
drag, startPoint x: 232, startPoint y: 298, endPoint x: 176, endPoint y: 229, distance: 88.9
click at [176, 229] on div "HTML Element #ed-965617830 HTML Style HTML Add, edit, and format HTML directly …" at bounding box center [257, 198] width 451 height 333
type textarea "<div style="display:flex; align-items:center; gap:8px; margin-top:6px;">"
paste textarea
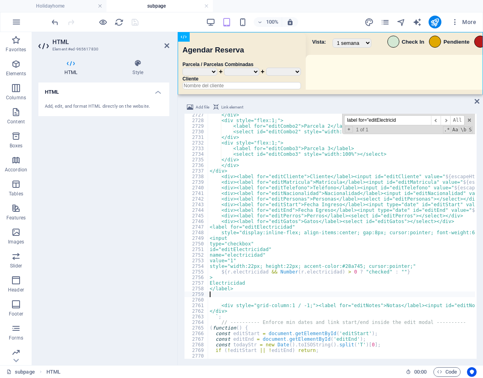
scroll to position [11573, 0]
click at [210, 230] on div "</div> <div style="flex:1;"> <label for="editCombo2">Parcela 2</label> <select …" at bounding box center [477, 239] width 538 height 255
type textarea "<label for="editElectricidad""
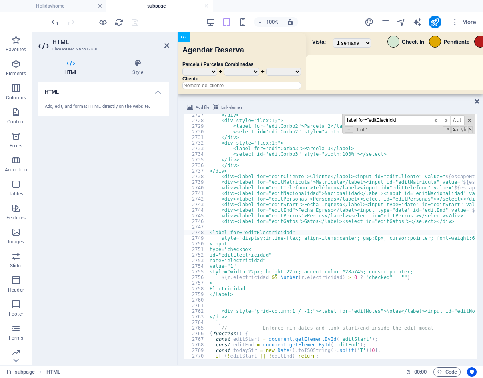
click at [177, 28] on div "100% More" at bounding box center [265, 22] width 430 height 13
click at [133, 24] on icon "save" at bounding box center [135, 22] width 9 height 9
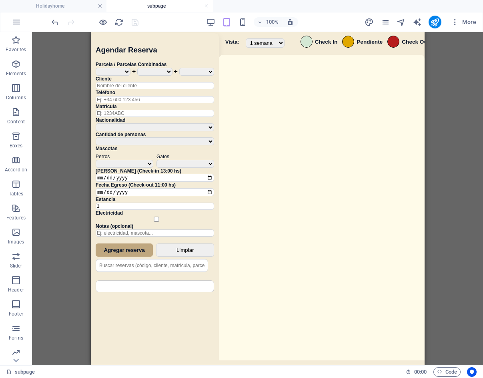
click at [429, 18] on div at bounding box center [435, 22] width 13 height 13
click at [433, 19] on icon "publish" at bounding box center [435, 22] width 9 height 9
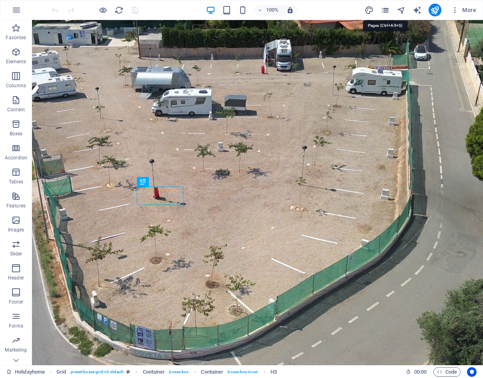
scroll to position [551, 0]
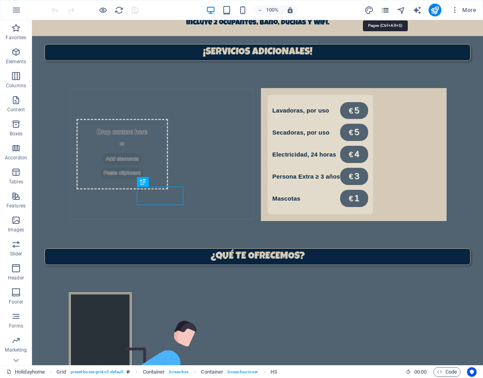
click at [387, 11] on icon "pages" at bounding box center [385, 10] width 9 height 9
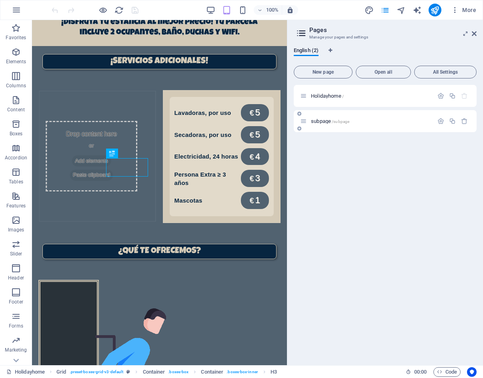
click at [331, 118] on div "subpage /subpage" at bounding box center [366, 121] width 133 height 9
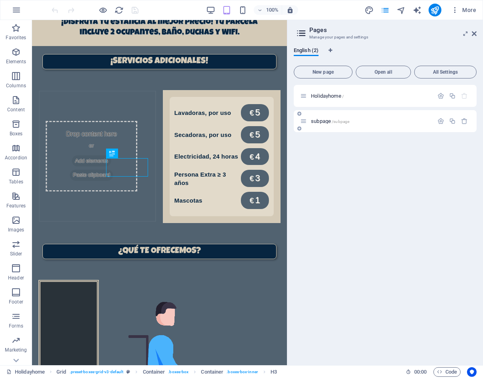
click at [331, 118] on div "subpage /subpage" at bounding box center [366, 121] width 133 height 9
drag, startPoint x: 331, startPoint y: 118, endPoint x: 328, endPoint y: 123, distance: 5.6
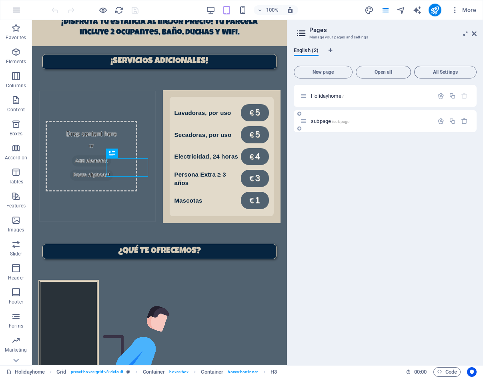
click at [331, 119] on div "subpage /subpage" at bounding box center [366, 121] width 133 height 9
click at [328, 123] on span "subpage /subpage" at bounding box center [330, 121] width 38 height 6
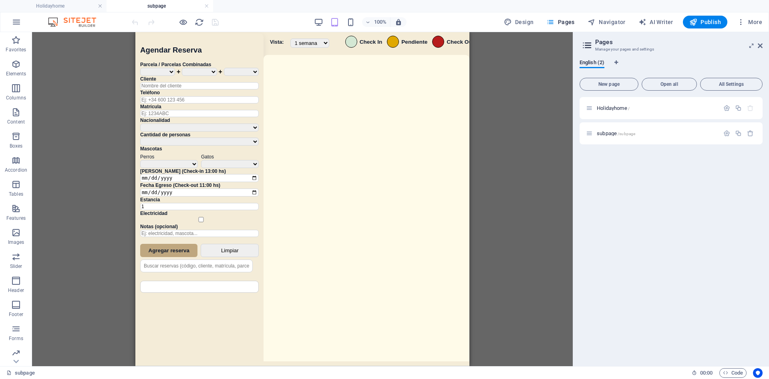
scroll to position [0, 0]
click at [382, 194] on div "Sistema de Reservas — Coveta Área Camper [GEOGRAPHIC_DATA] ¿Estás seguro de que…" at bounding box center [302, 200] width 334 height 336
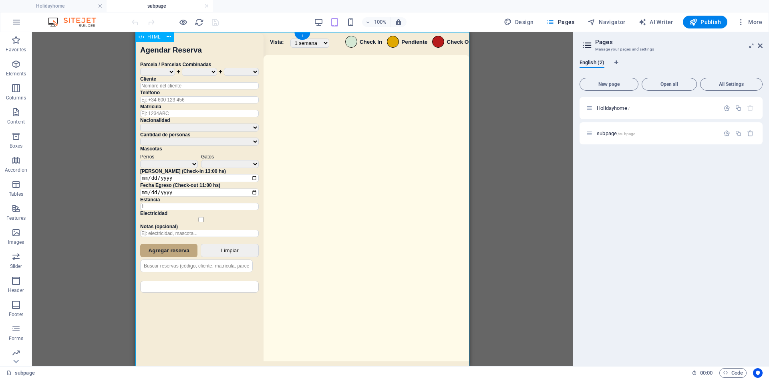
click at [382, 194] on div "Sistema de Reservas — Coveta Área Camper [GEOGRAPHIC_DATA] ¿Estás seguro de que…" at bounding box center [302, 200] width 334 height 336
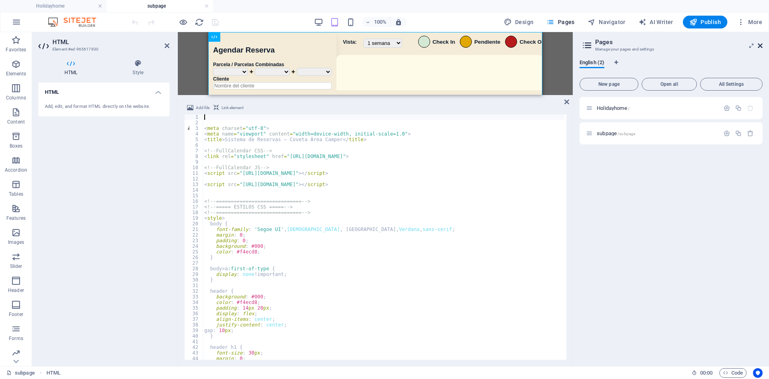
click at [483, 47] on icon at bounding box center [760, 45] width 5 height 6
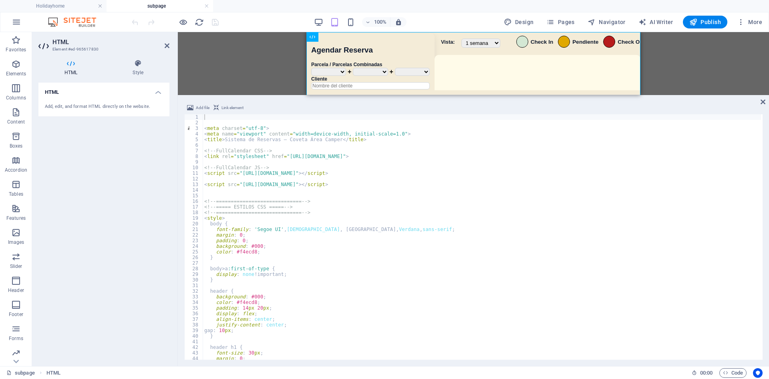
type textarea "<!-- ============================= -->"
click at [412, 214] on div "< meta charset = "utf-8" > < meta name = "viewport" content = "width=device-wid…" at bounding box center [482, 241] width 558 height 255
click at [413, 214] on div "< meta charset = "utf-8" > < meta name = "viewport" content = "width=device-wid…" at bounding box center [482, 241] width 558 height 255
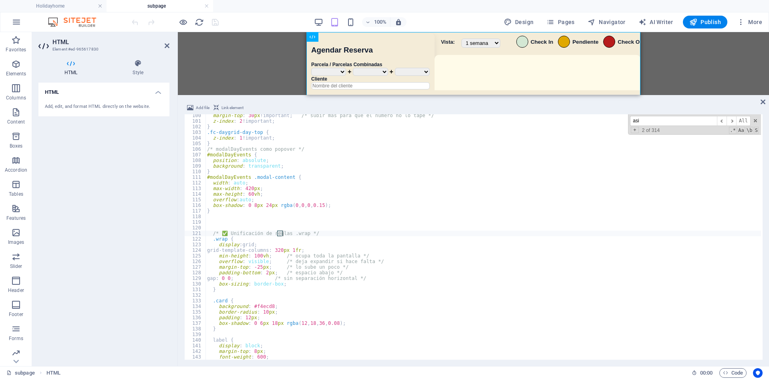
scroll to position [1156, 0]
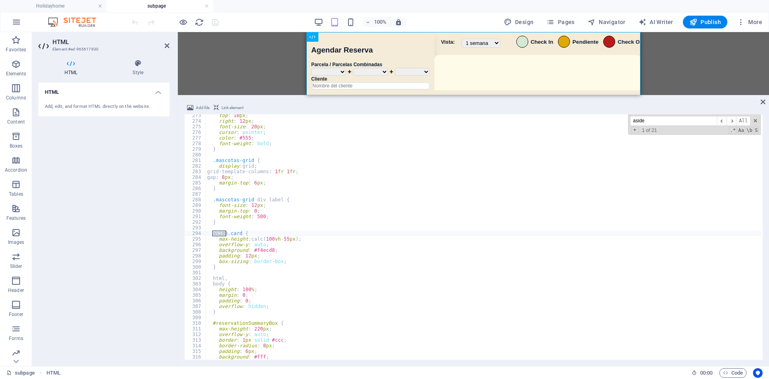
type input "aside"
click at [483, 121] on span "​" at bounding box center [732, 121] width 10 height 10
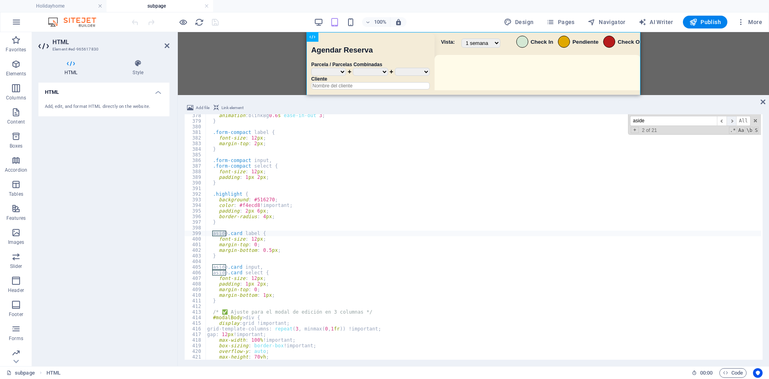
click at [483, 121] on span "​" at bounding box center [732, 121] width 10 height 10
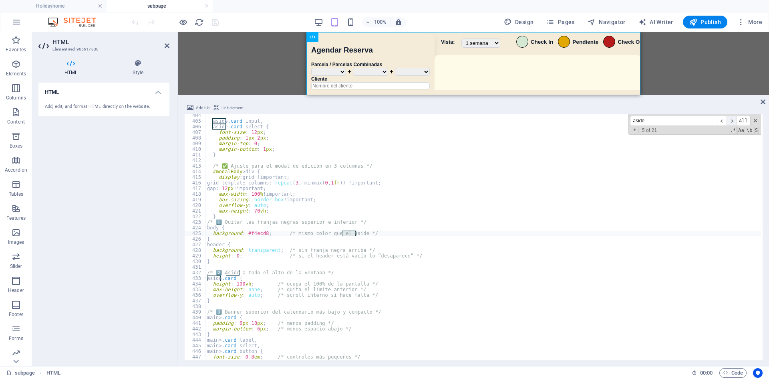
click at [483, 121] on span "​" at bounding box center [732, 121] width 10 height 10
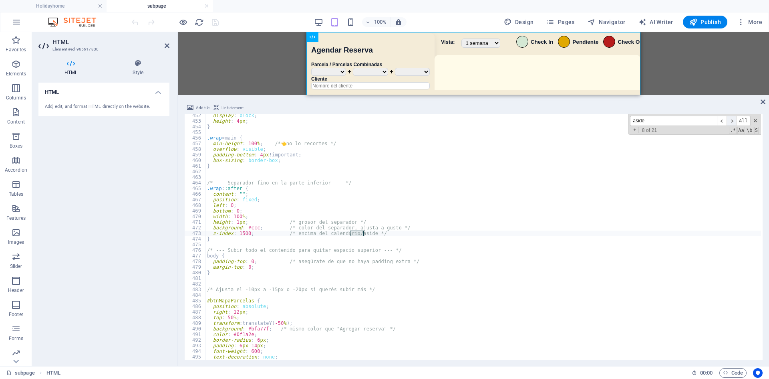
click at [483, 121] on span "​" at bounding box center [732, 121] width 10 height 10
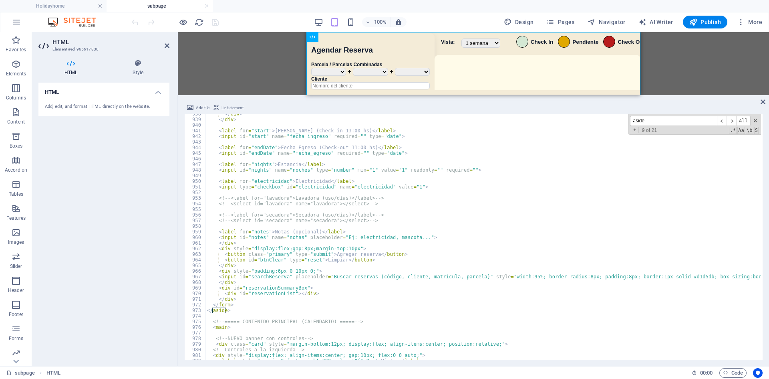
scroll to position [3960, 0]
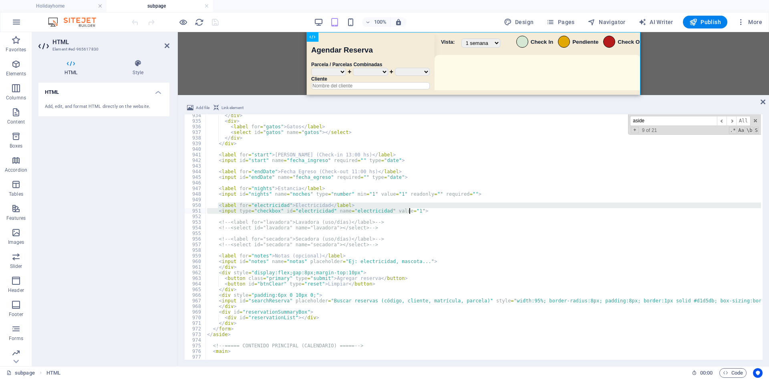
drag, startPoint x: 218, startPoint y: 206, endPoint x: 452, endPoint y: 211, distance: 234.4
click at [452, 211] on div "</ div > < div > < label for = "gatos" > Gatos </ label > < select id = "gatos"…" at bounding box center [483, 240] width 556 height 255
click at [221, 209] on div "</ div > < div > < label for = "gatos" > Gatos </ label > < select id = "gatos"…" at bounding box center [483, 236] width 556 height 245
drag, startPoint x: 218, startPoint y: 205, endPoint x: 454, endPoint y: 209, distance: 236.8
click at [454, 209] on div "</ div > < div > < label for = "gatos" > Gatos </ label > < select id = "gatos"…" at bounding box center [483, 240] width 556 height 255
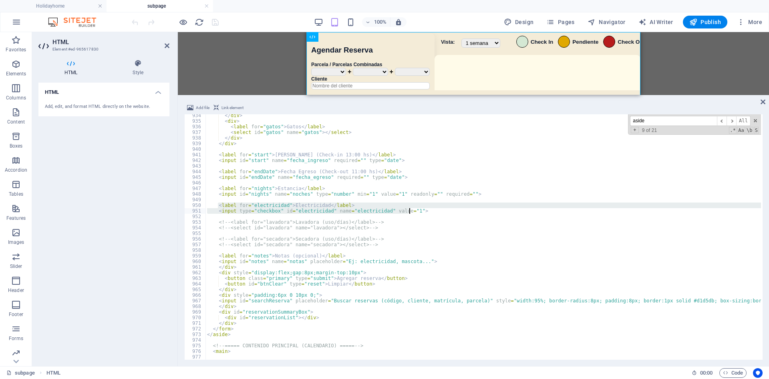
paste textarea "</label"
type textarea "</label>"
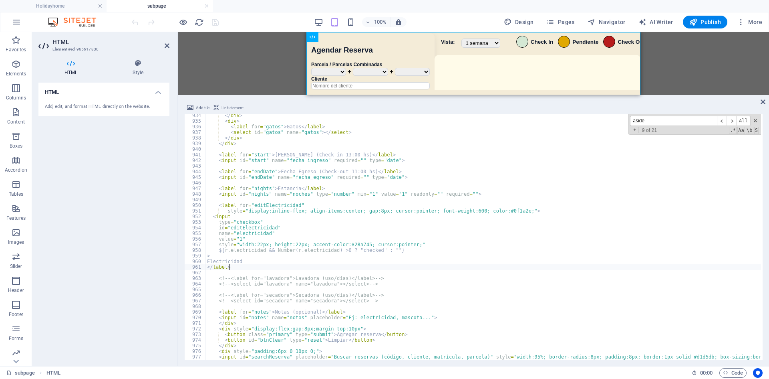
drag, startPoint x: 261, startPoint y: 16, endPoint x: 236, endPoint y: 16, distance: 25.6
click at [262, 16] on div "100% Design Pages Navigator AI Writer Publish More" at bounding box center [447, 22] width 635 height 13
click at [213, 23] on icon "save" at bounding box center [215, 22] width 9 height 9
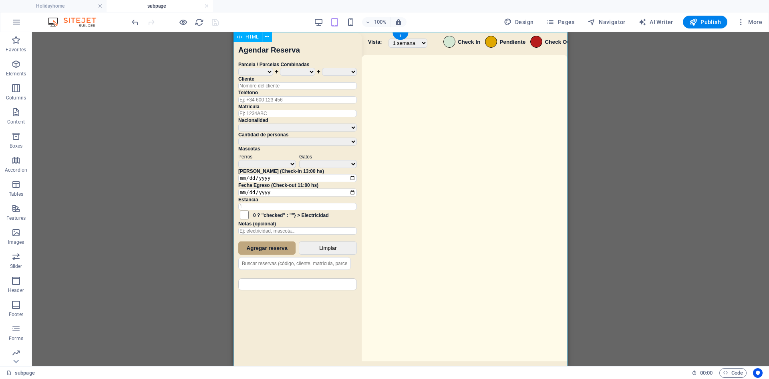
click at [387, 144] on div "Sistema de Reservas — Coveta Área Camper Eliminar Reserva ¿Estás seguro de que …" at bounding box center [401, 200] width 334 height 336
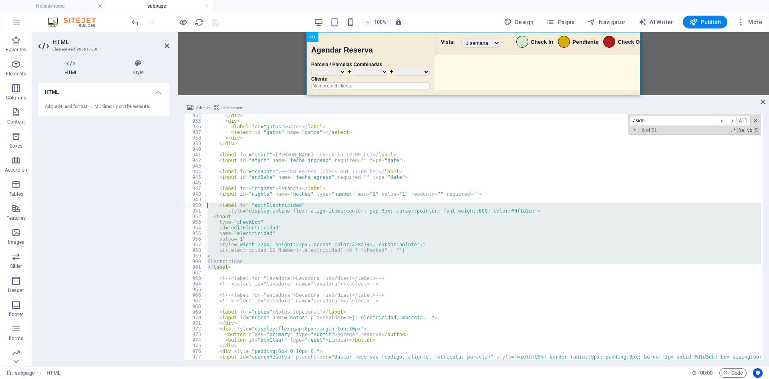
drag, startPoint x: 237, startPoint y: 266, endPoint x: 194, endPoint y: 205, distance: 74.1
click at [194, 205] on div "</label> 934 935 936 937 938 939 940 941 942 943 944 945 946 947 948 949 950 95…" at bounding box center [473, 236] width 578 height 245
type textarea "<label for="editElectricidad" style="display:inline-flex; align-items:center; g…"
paste textarea
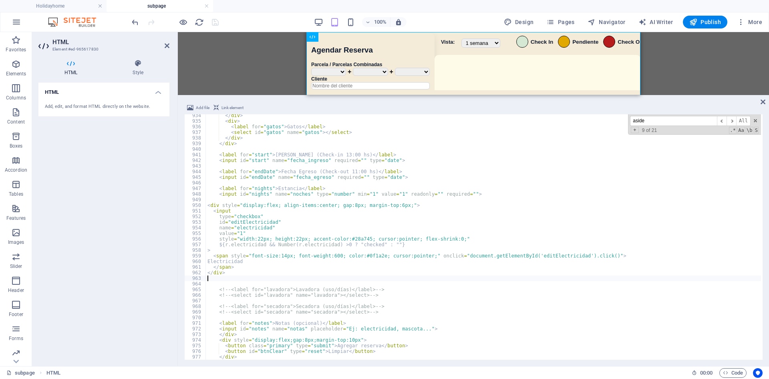
click at [116, 24] on div "100% Design Pages Navigator AI Writer Publish More" at bounding box center [384, 21] width 768 height 19
click at [216, 27] on div at bounding box center [175, 22] width 90 height 13
click at [215, 22] on icon "save" at bounding box center [215, 22] width 9 height 9
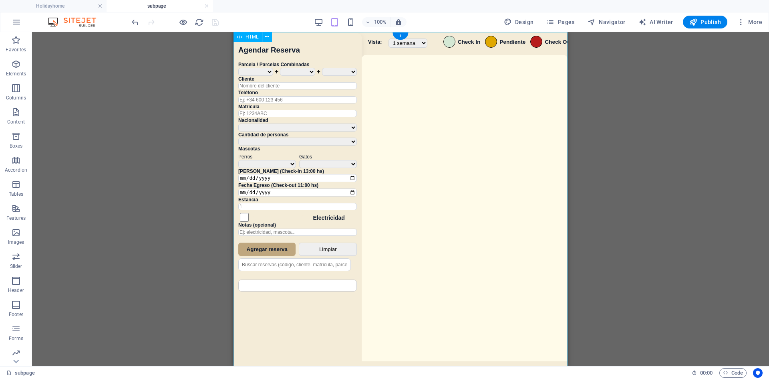
click at [354, 252] on div "Sistema de Reservas — Coveta Área Camper Eliminar Reserva ¿Estás seguro de que …" at bounding box center [401, 200] width 334 height 336
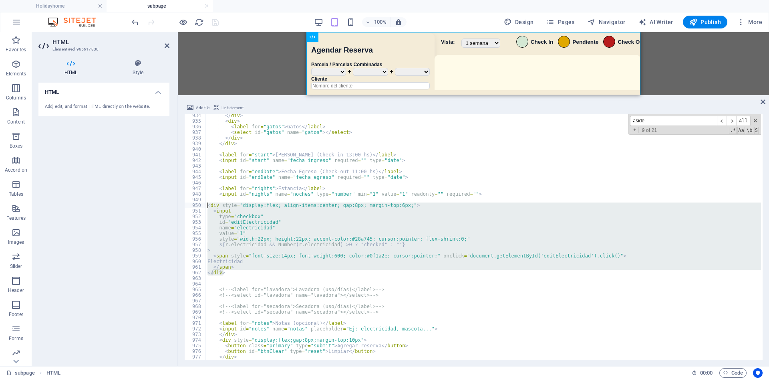
drag, startPoint x: 235, startPoint y: 270, endPoint x: 172, endPoint y: 204, distance: 90.7
click at [172, 204] on div "HTML Element #ed-965617830 HTML Style HTML Add, edit, and format HTML directly …" at bounding box center [400, 199] width 737 height 334
type textarea "<div style="display:flex; align-items:center; gap:8px; margin-top:6px;"> <input"
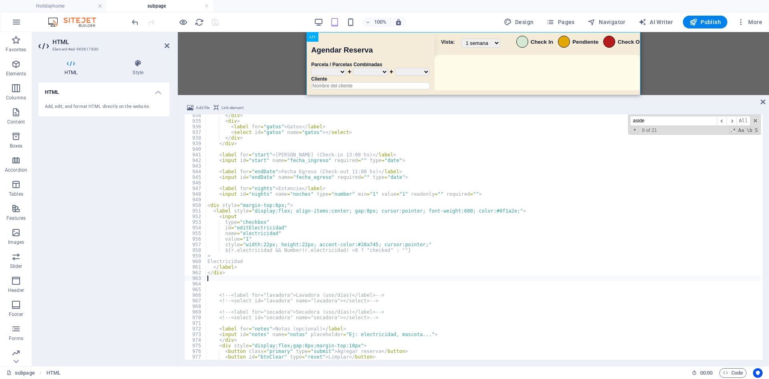
click at [279, 22] on div "100% Design Pages Navigator AI Writer Publish More" at bounding box center [447, 22] width 635 height 13
click at [214, 22] on icon "save" at bounding box center [215, 22] width 9 height 9
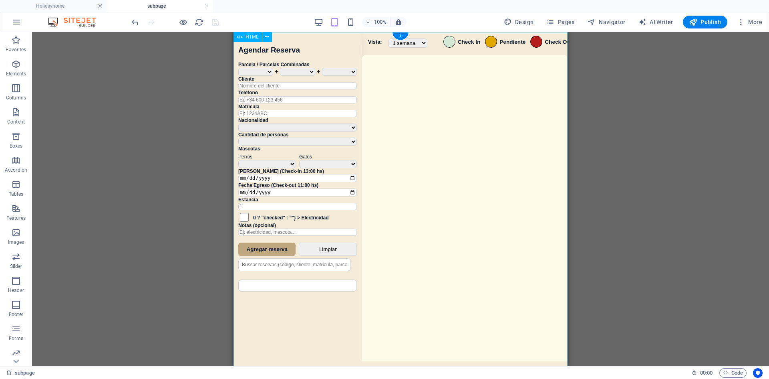
click at [390, 305] on div "Sistema de Reservas — Coveta Área Camper Eliminar Reserva ¿Estás seguro de que …" at bounding box center [401, 200] width 334 height 336
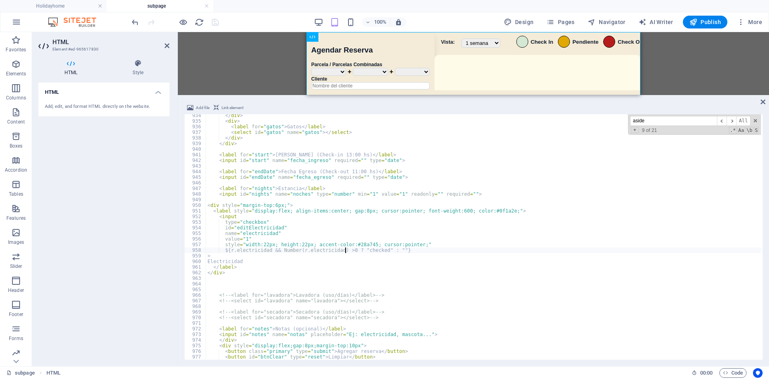
click at [346, 250] on div "</ div > < div > < label for = "gatos" > Gatos </ label > < select id = "gatos"…" at bounding box center [483, 241] width 555 height 256
drag, startPoint x: 397, startPoint y: 251, endPoint x: 346, endPoint y: 247, distance: 51.4
click at [346, 247] on div "</ div > < div > < label for = "gatos" > Gatos </ label > < select id = "gatos"…" at bounding box center [483, 241] width 555 height 256
type textarea "${r.electricidad && Number(r.electricidad) >"
drag, startPoint x: 230, startPoint y: 22, endPoint x: 223, endPoint y: 22, distance: 6.4
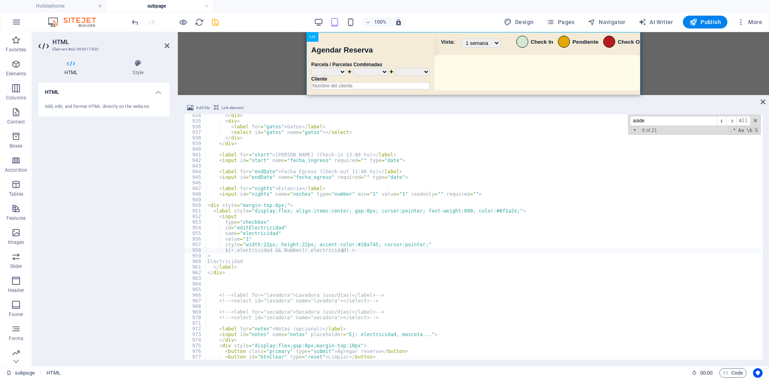
click at [229, 22] on div "100% Design Pages Navigator AI Writer Publish More" at bounding box center [447, 22] width 635 height 13
click at [218, 22] on icon "save" at bounding box center [215, 22] width 9 height 9
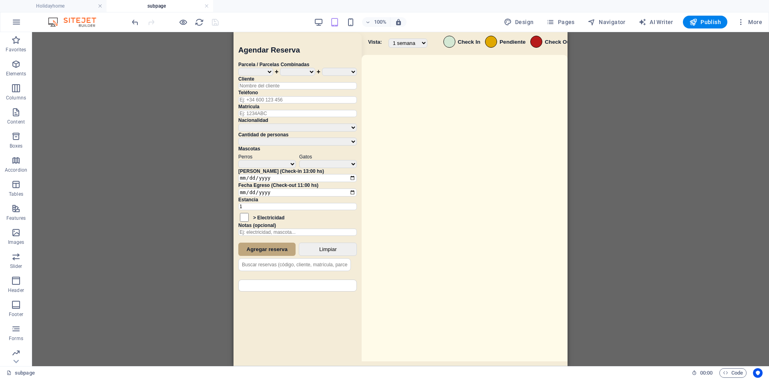
click at [260, 20] on div "100% Design Pages Navigator AI Writer Publish More" at bounding box center [447, 22] width 635 height 13
click at [483, 21] on span "Publish" at bounding box center [705, 22] width 32 height 8
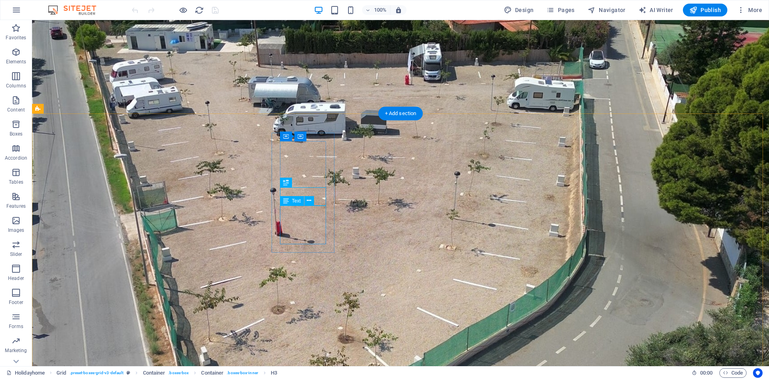
scroll to position [551, 0]
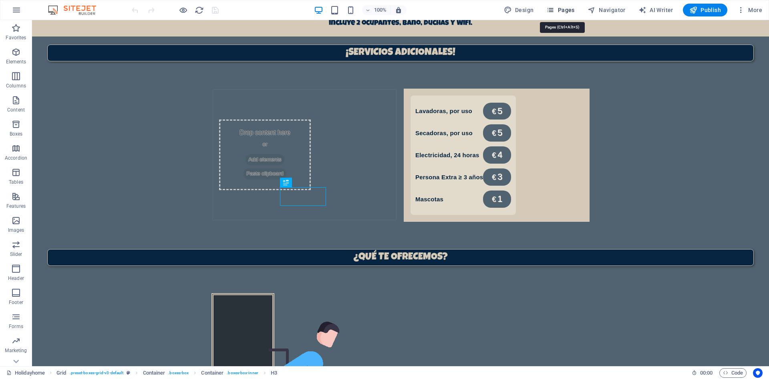
click at [568, 7] on span "Pages" at bounding box center [560, 10] width 28 height 8
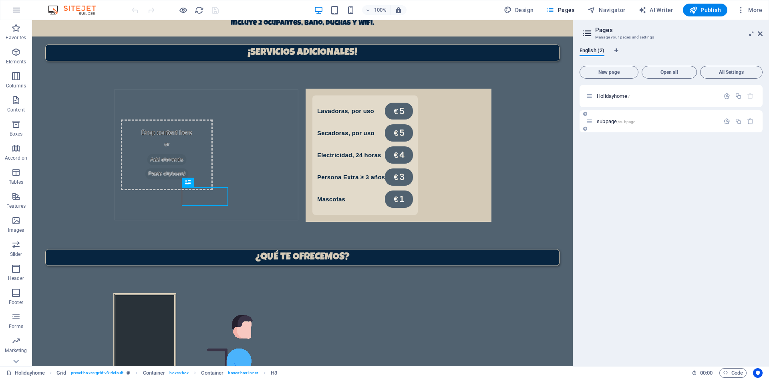
click at [599, 120] on span "subpage /subpage" at bounding box center [616, 121] width 38 height 6
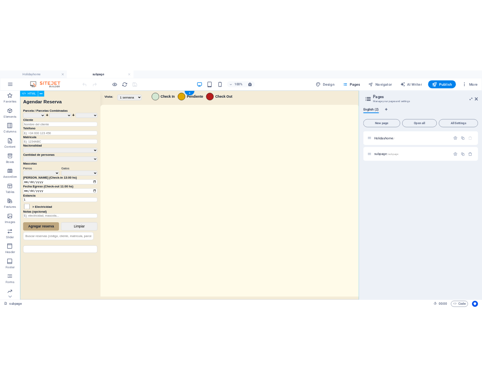
scroll to position [0, 0]
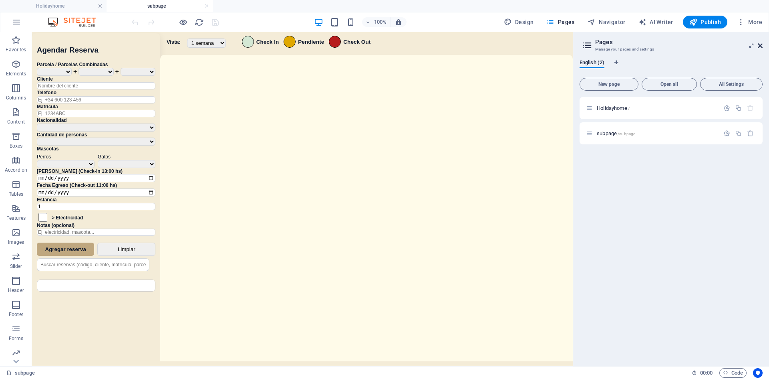
drag, startPoint x: 761, startPoint y: 46, endPoint x: 720, endPoint y: 17, distance: 50.4
click at [761, 46] on icon at bounding box center [760, 45] width 5 height 6
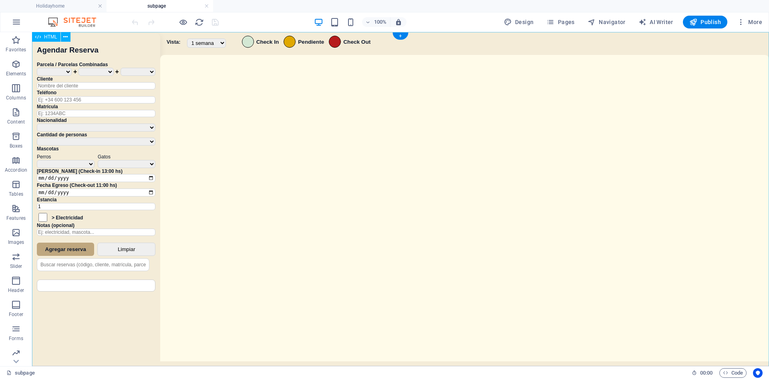
click at [420, 249] on div "Sistema de Reservas — Coveta Área Camper [GEOGRAPHIC_DATA] ¿Estás seguro de que…" at bounding box center [400, 200] width 737 height 336
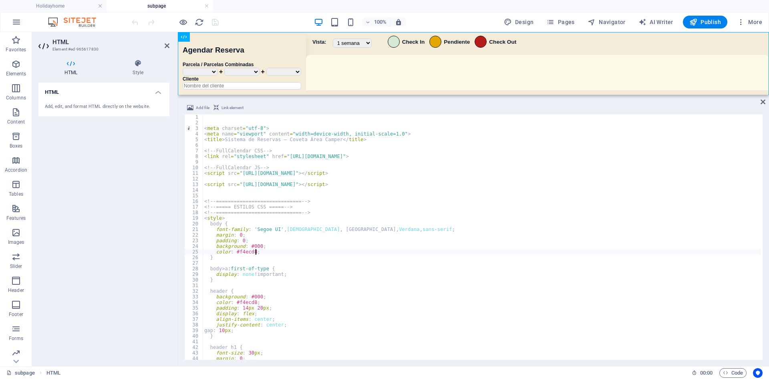
click at [420, 249] on div "< meta charset = "utf-8" > < meta name = "viewport" content = "width=device-wid…" at bounding box center [482, 242] width 558 height 256
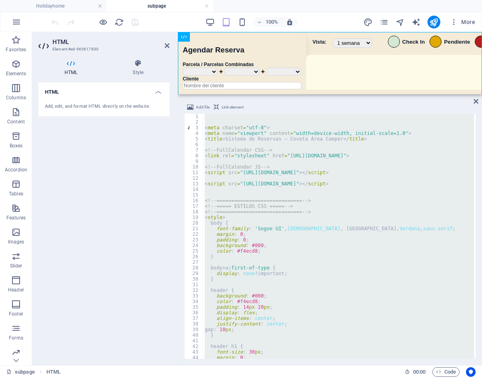
click at [405, 236] on div "< meta charset = "utf-8" > < meta name = "viewport" content = "width=device-wid…" at bounding box center [338, 236] width 271 height 245
type textarea "margin: 0;"
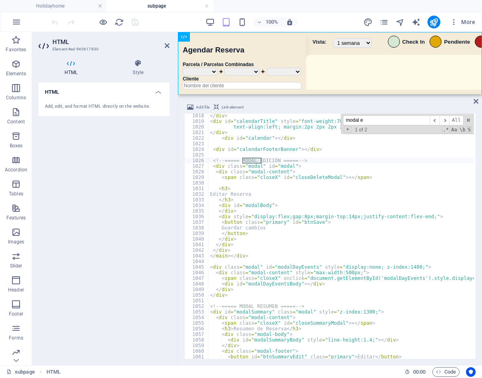
scroll to position [4307, 0]
click at [447, 122] on span "​" at bounding box center [444, 120] width 10 height 10
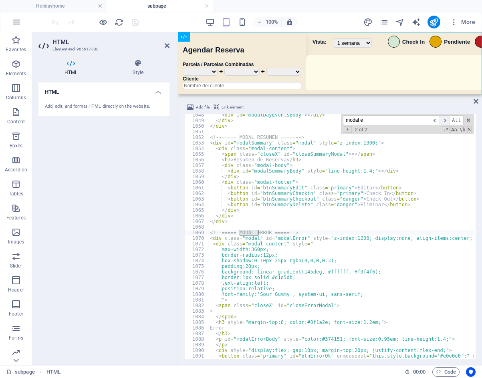
scroll to position [4434, 0]
click at [447, 122] on span "​" at bounding box center [444, 120] width 10 height 10
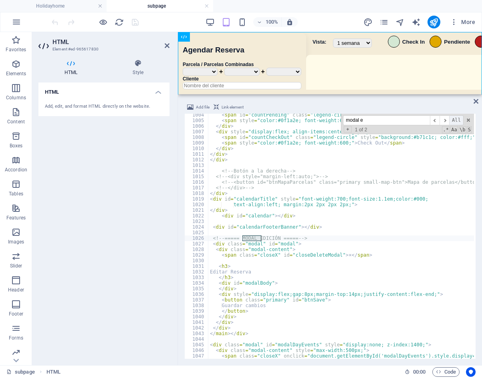
scroll to position [4248, 0]
drag, startPoint x: 376, startPoint y: 120, endPoint x: 326, endPoint y: 123, distance: 50.2
click at [326, 123] on div "< span id = "countPending" class = "legend-circle" style = "background:#e0a800;…" at bounding box center [341, 236] width 266 height 245
paste input "if (document.getElementById('nationalityS"
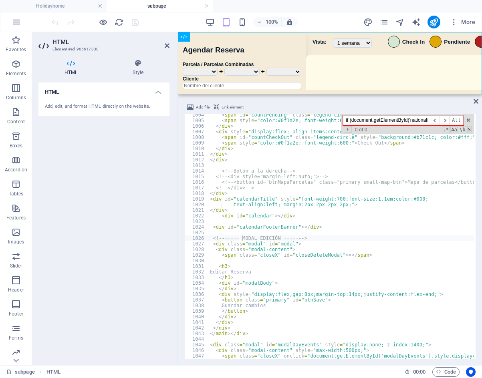
click at [390, 125] on div "if (document.getElementById('nationalitySe ​ ​ All Replace All + 0 of 0 .* Aa \…" at bounding box center [407, 124] width 133 height 20
paste input "nationalitySelect"
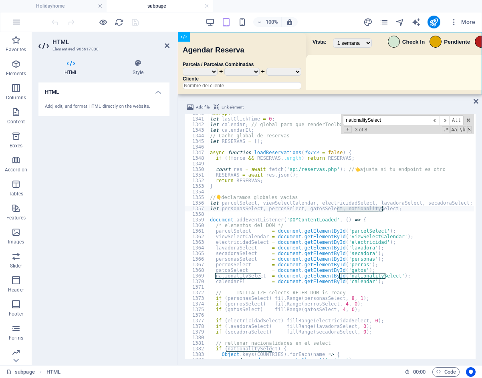
scroll to position [5672, 0]
paste input "openModal"
drag, startPoint x: 393, startPoint y: 121, endPoint x: 283, endPoint y: 121, distance: 109.4
click at [283, 121] on div "< script > let lastClickTime = 0 ; let calendar ; // global para que renderTool…" at bounding box center [341, 236] width 266 height 245
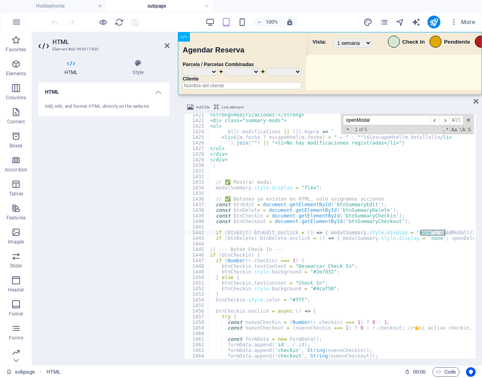
paste input "electricidadSelect = document.getElem"
drag, startPoint x: 387, startPoint y: 118, endPoint x: 326, endPoint y: 117, distance: 60.5
click at [322, 118] on div "<strong>Modificaciones:</strong> <div class="summary-mods"> <ul> ${ ( r . modif…" at bounding box center [341, 236] width 266 height 245
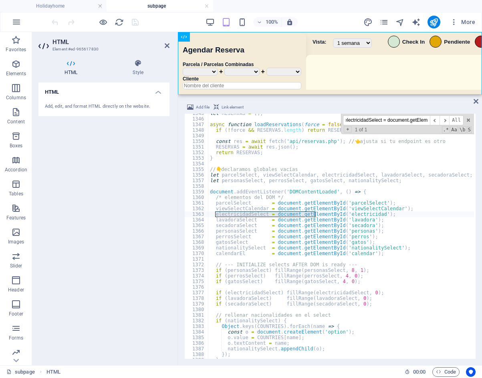
scroll to position [5693, 0]
type input "electricidadSelect = document.getElem"
click at [247, 228] on div "let RESERVAS = [ ] ; async function loadReservations ( force = false ) { if ( !…" at bounding box center [482, 238] width 548 height 255
drag, startPoint x: 215, startPoint y: 215, endPoint x: 393, endPoint y: 214, distance: 177.9
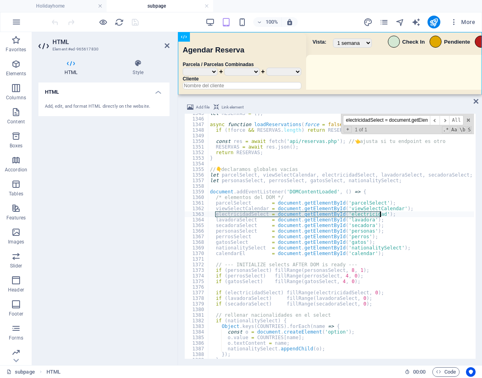
click at [393, 214] on div "let RESERVAS = [ ] ; async function loadReservations ( force = false ) { if ( !…" at bounding box center [482, 238] width 548 height 255
paste textarea "Checkbox = document.getElementById('editE"
type textarea "electricidadCheckbox = document.getElementById('editElectricidad');"
click at [428, 119] on input "electricidadSelect = document.getElem" at bounding box center [386, 120] width 87 height 10
paste input "const nationalit"
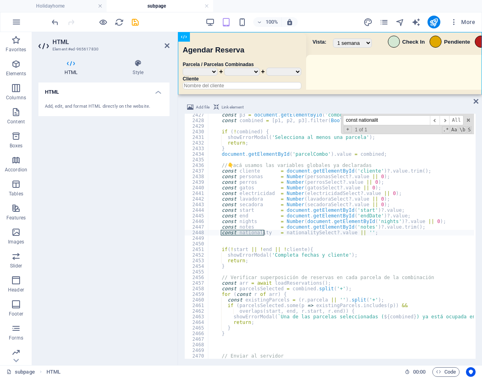
scroll to position [10255, 0]
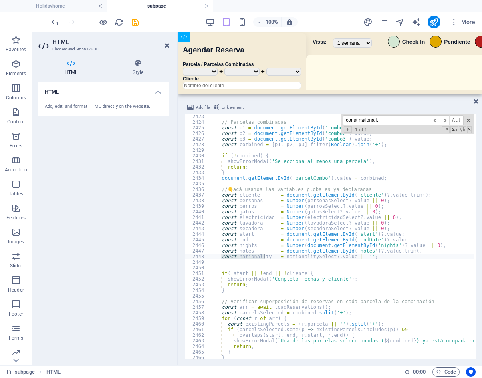
paste input "btnSave.onclick"
drag, startPoint x: 381, startPoint y: 123, endPoint x: 291, endPoint y: 119, distance: 90.2
click at [291, 119] on div "// Parcelas combinadas const p1 = document . getElementById ( 'combo1' ) . valu…" at bounding box center [341, 236] width 266 height 245
drag, startPoint x: 397, startPoint y: 120, endPoint x: 298, endPoint y: 121, distance: 98.9
click at [298, 121] on div "// Parcelas combinadas const p1 = document . getElementById ( 'combo1' ) . valu…" at bounding box center [341, 236] width 266 height 245
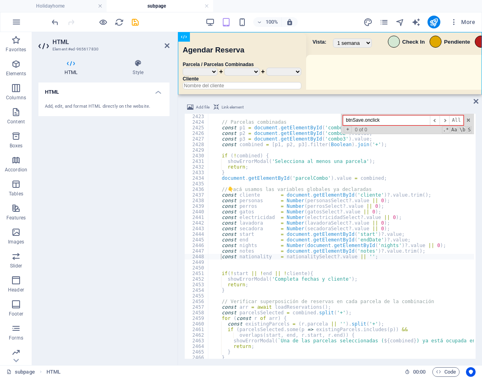
paste input "openModal"
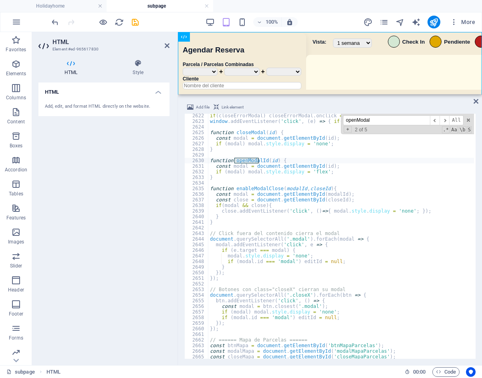
scroll to position [11117, 0]
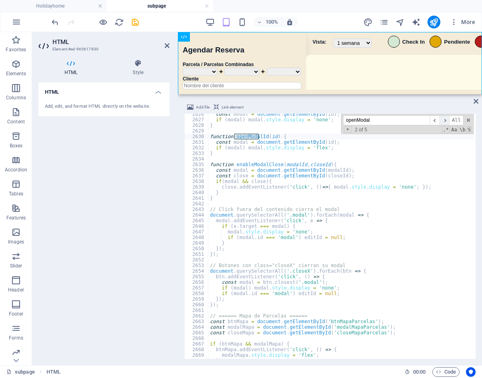
click at [446, 123] on span "​" at bounding box center [444, 120] width 10 height 10
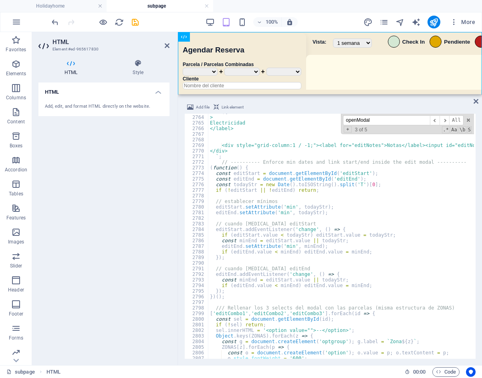
scroll to position [11717, 0]
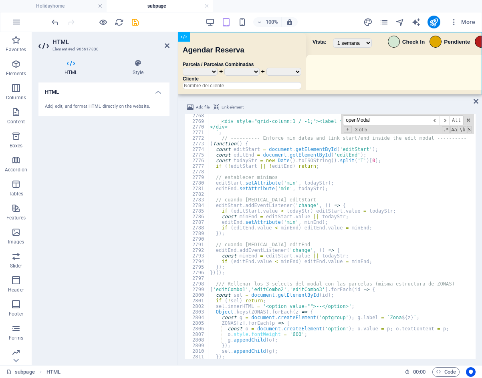
drag, startPoint x: 378, startPoint y: 117, endPoint x: 332, endPoint y: 123, distance: 46.4
click at [332, 123] on div "<div style="grid-column:1 / -1;"><label for="editNotes">Notas</label><input id=…" at bounding box center [341, 236] width 266 height 245
paste input "const nationality"
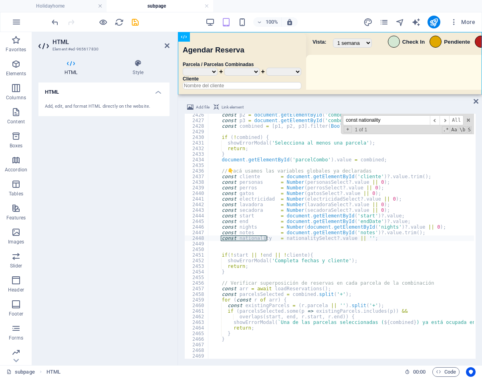
drag, startPoint x: 380, startPoint y: 117, endPoint x: 328, endPoint y: 107, distance: 52.9
click at [320, 109] on div "Add file Link element electricidadCheckbox = document.getElementById('editElect…" at bounding box center [329, 231] width 291 height 256
paste input "function openModal(r) {"
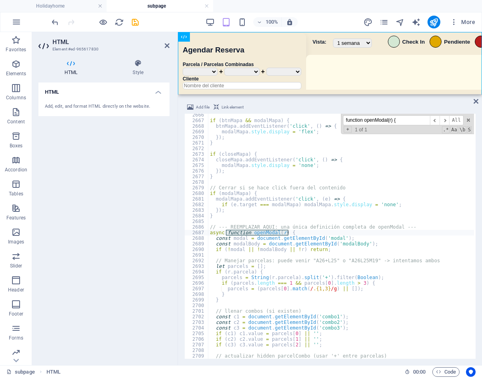
scroll to position [11285, 0]
type input "function openModal(r) {"
click at [445, 122] on span "​" at bounding box center [444, 120] width 10 height 10
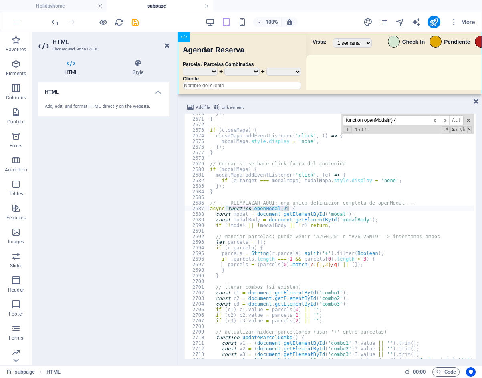
scroll to position [11322, 0]
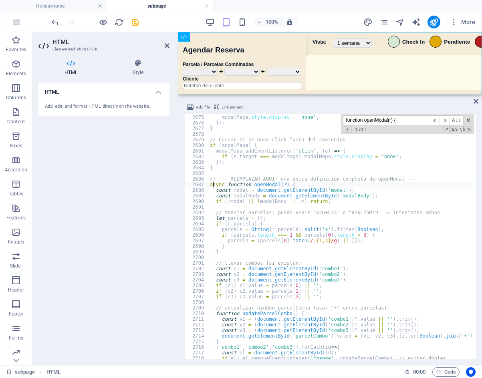
click at [212, 185] on div "closeMapa . addEventListener ( 'click' , ( ) => { modalMapa . style . display =…" at bounding box center [482, 236] width 548 height 255
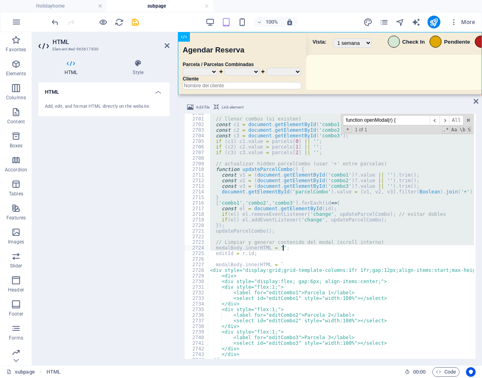
scroll to position [11430, 0]
drag, startPoint x: 210, startPoint y: 185, endPoint x: 391, endPoint y: 276, distance: 201.9
click at [317, 252] on div "// llenar combos (si existen) const c1 = document . getElementById ( 'combo1' )…" at bounding box center [482, 238] width 548 height 255
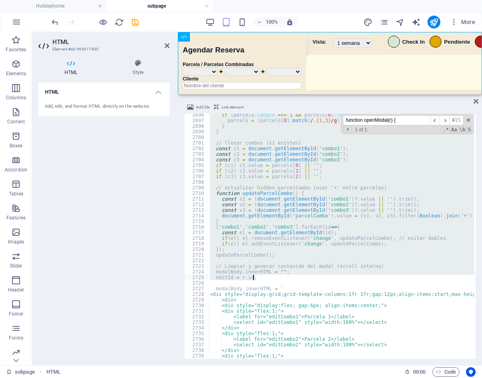
scroll to position [11412, 0]
click at [239, 254] on div "if ( parcels . length === 1 && parcels [ 0 ] . length > 3 ) { parcels = ( parce…" at bounding box center [341, 236] width 266 height 245
type textarea "updateParcelCombo();"
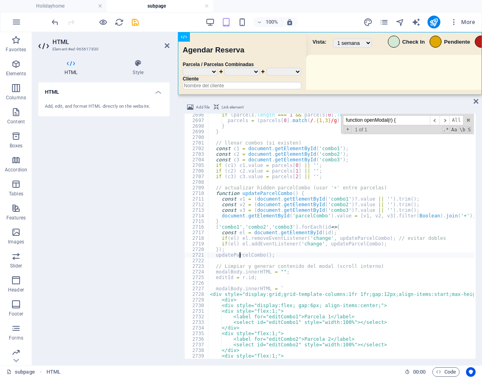
click at [268, 262] on div "if ( parcels . length === 1 && parcels [ 0 ] . length > 3 ) { parcels = ( parce…" at bounding box center [482, 239] width 548 height 255
paste textarea "}"
type textarea "}"
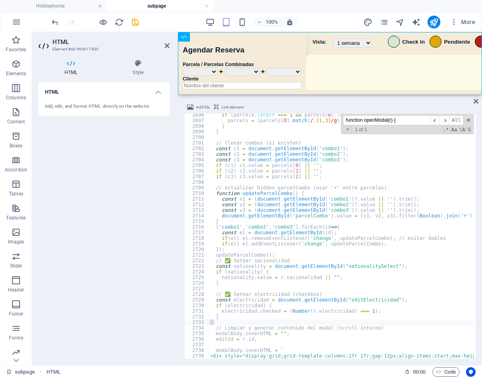
paste input "document.getElementById("btnSave")."
drag, startPoint x: 375, startPoint y: 120, endPoint x: 285, endPoint y: 122, distance: 90.2
click at [285, 122] on div "if ( parcels . length === 1 && parcels [ 0 ] . length > 3 ) { parcels = ( parce…" at bounding box center [341, 236] width 266 height 245
click at [393, 118] on input "document.getElementById("btnSave")." at bounding box center [386, 120] width 87 height 10
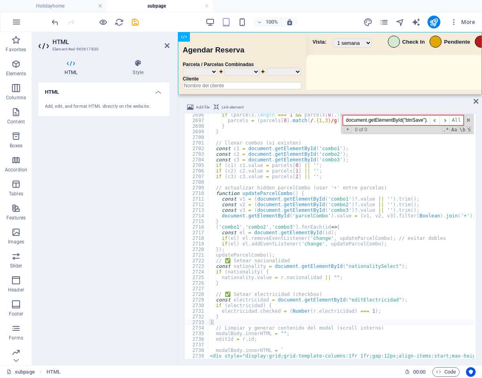
click at [393, 120] on input "document.getElementById("btnSave")." at bounding box center [386, 120] width 87 height 10
paste input "btnSave"
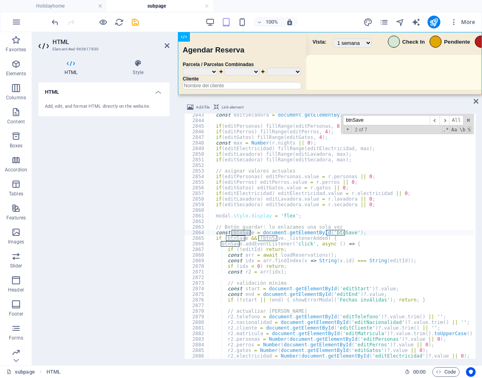
scroll to position [11992, 0]
type input "btnSave"
click at [444, 117] on span "​" at bounding box center [444, 120] width 10 height 10
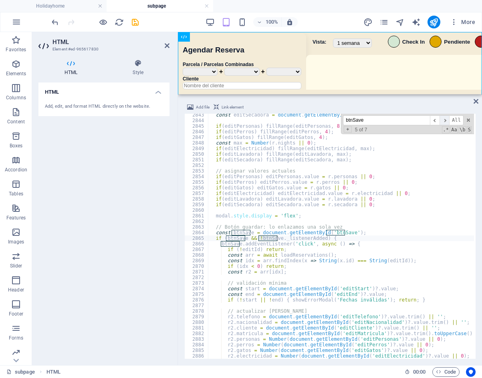
click at [444, 117] on span "​" at bounding box center [444, 120] width 10 height 10
click at [443, 122] on span "​" at bounding box center [444, 120] width 10 height 10
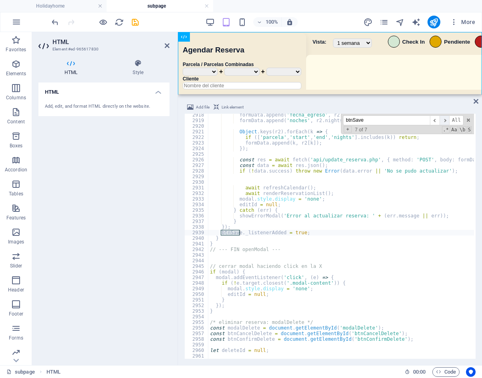
click at [443, 122] on span "​" at bounding box center [444, 120] width 10 height 10
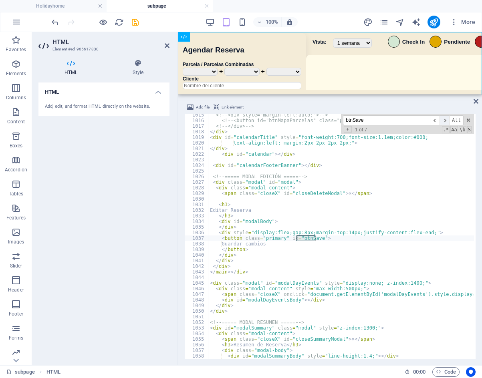
click at [443, 122] on span "​" at bounding box center [444, 120] width 10 height 10
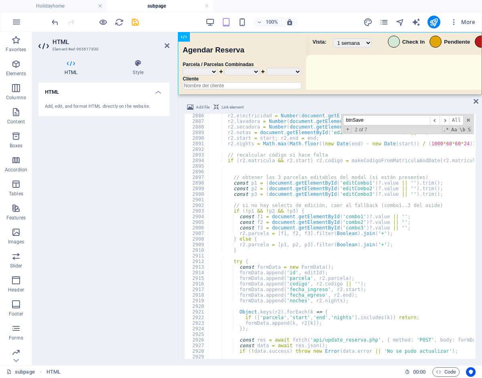
scroll to position [12191, 0]
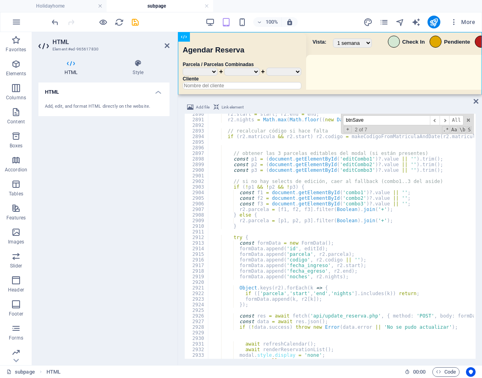
type textarea "formData.append('id', editId);"
click at [324, 248] on div "r2 . start = start ; r2 . end = end ; r2 . nights = Math . max ( Math . floor (…" at bounding box center [482, 238] width 548 height 255
click at [337, 249] on div "r2 . start = start ; r2 . end = end ; r2 . nights = Math . max ( Math . floor (…" at bounding box center [482, 238] width 548 height 255
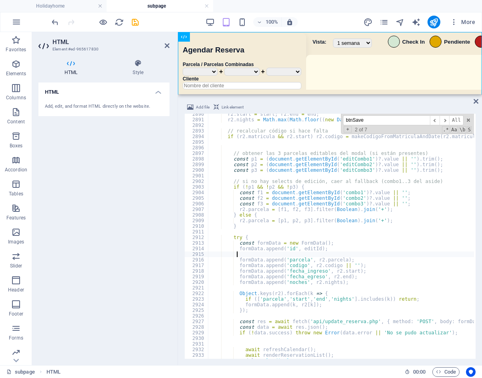
paste textarea "formData.append("nacionalidad", document.getElementById("nationalitySelect").va…"
click at [237, 261] on div "r2 . start = start ; r2 . end = end ; r2 . nights = Math . max ( Math . floor (…" at bounding box center [482, 238] width 548 height 255
type textarea "formData.append('parcela', r2.parcela);"
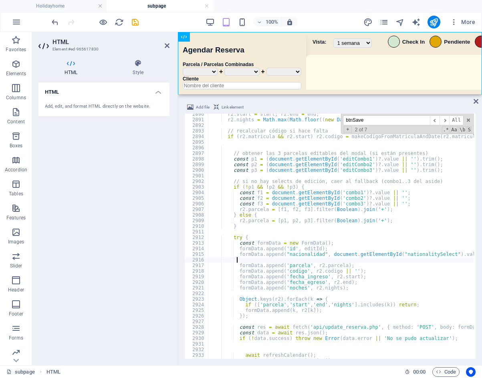
paste textarea "formData.append("electricidad", document.getElementById("editElectricidad").che…"
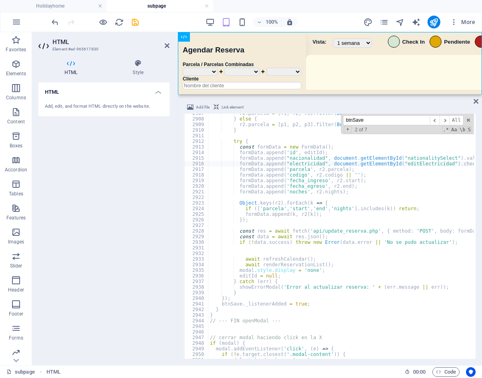
scroll to position [12256, 0]
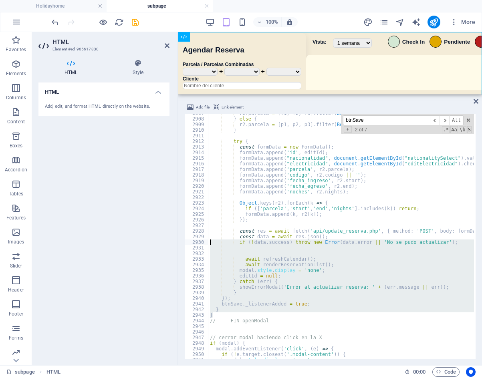
drag, startPoint x: 216, startPoint y: 314, endPoint x: 163, endPoint y: 242, distance: 89.7
click at [163, 242] on div "HTML Element #ed-965617830 HTML Style HTML Add, edit, and format HTML directly …" at bounding box center [257, 198] width 450 height 333
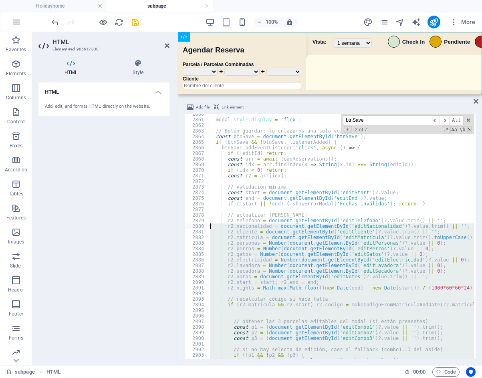
scroll to position [11984, 0]
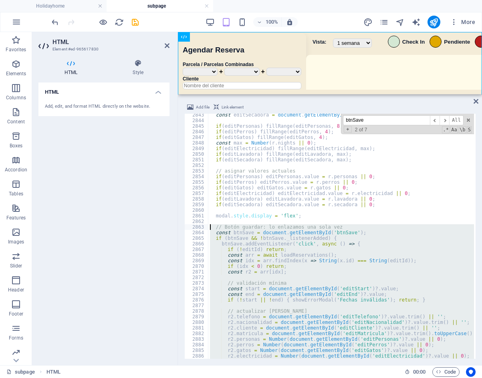
drag, startPoint x: 286, startPoint y: 324, endPoint x: 204, endPoint y: 225, distance: 128.1
click at [204, 225] on div "if (!data.success) throw new Error(data.error || 'No se pudo actualizar'); 2843…" at bounding box center [329, 236] width 291 height 245
type textarea "// Botón guardar: lo enlazamos una sola vez const btnSave = document.getElement…"
click at [284, 119] on div "const editSecadora = document . getElementById ( 'editSecadora' ) ; if ( editPe…" at bounding box center [341, 236] width 266 height 245
paste input "function openModal(r)"
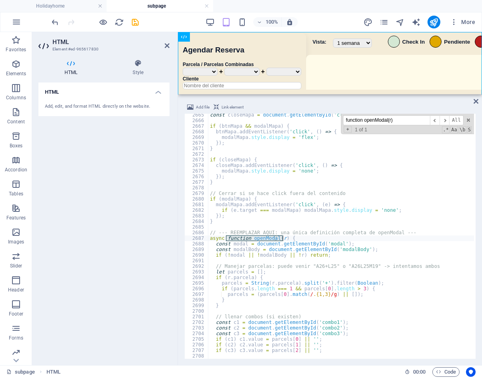
scroll to position [11234, 0]
type input "function openModal(r)"
drag, startPoint x: 208, startPoint y: 240, endPoint x: 274, endPoint y: 241, distance: 66.1
click at [274, 241] on div "async function openModal(r) { 2665 2666 2667 2668 2669 2670 2671 2672 2673 2674…" at bounding box center [329, 236] width 291 height 245
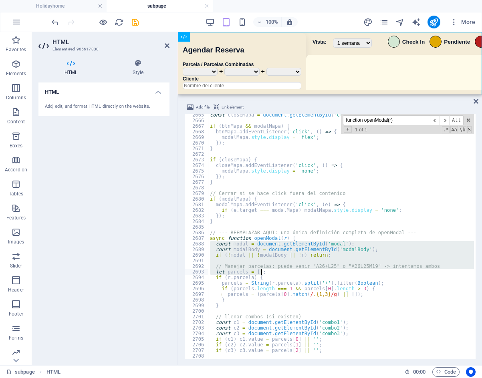
drag, startPoint x: 209, startPoint y: 241, endPoint x: 252, endPoint y: 240, distance: 42.5
click at [306, 253] on div "const closeMapa = document . getElementById ( 'closeMapaParcelas' ) ; if ( btnM…" at bounding box center [482, 239] width 548 height 255
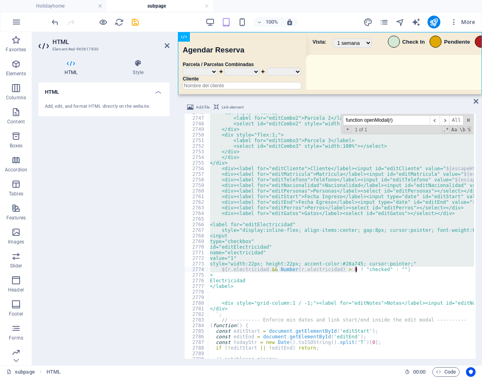
scroll to position [11595, 0]
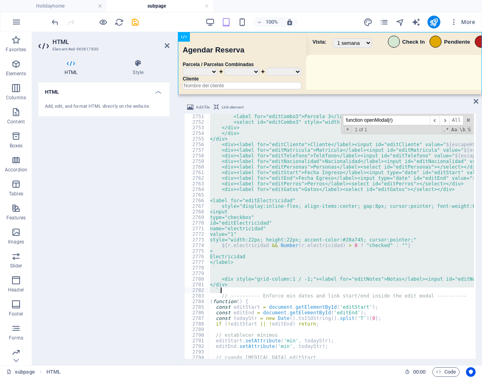
drag, startPoint x: 210, startPoint y: 240, endPoint x: 348, endPoint y: 290, distance: 147.0
click at [348, 290] on div "<label for="editCombo3">Parcela 3</label> <select id="editCombo3" style="width:…" at bounding box center [482, 241] width 548 height 255
click at [403, 121] on input "function openModal(r)" at bounding box center [386, 120] width 87 height 10
click at [436, 118] on span "​" at bounding box center [435, 120] width 10 height 10
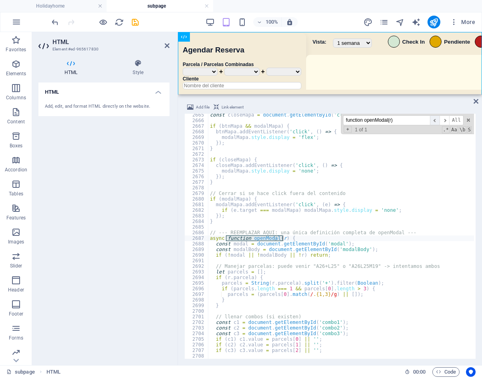
scroll to position [11234, 0]
click at [223, 253] on div "const closeMapa = document . getElementById ( 'closeMapaParcelas' ) ; if ( btnM…" at bounding box center [482, 239] width 548 height 255
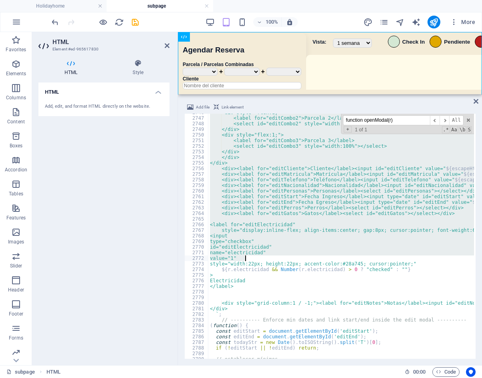
scroll to position [11595, 0]
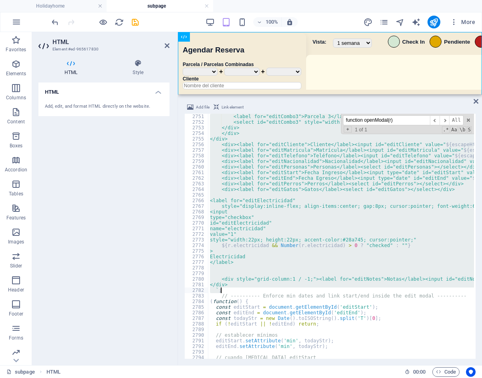
drag, startPoint x: 210, startPoint y: 239, endPoint x: 327, endPoint y: 291, distance: 128.4
click at [327, 291] on div "<label for="editCombo3">Parcela 3</label> <select id="editCombo3" style="width:…" at bounding box center [482, 241] width 548 height 255
type textarea "</div> `;"
paste textarea
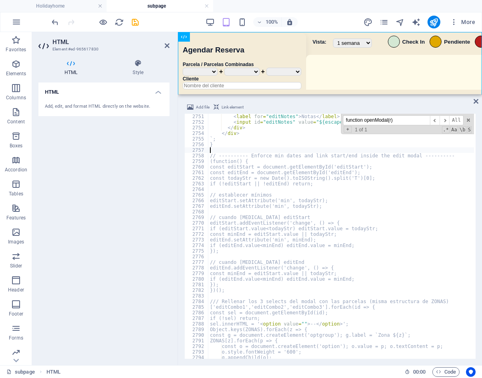
scroll to position [0, 0]
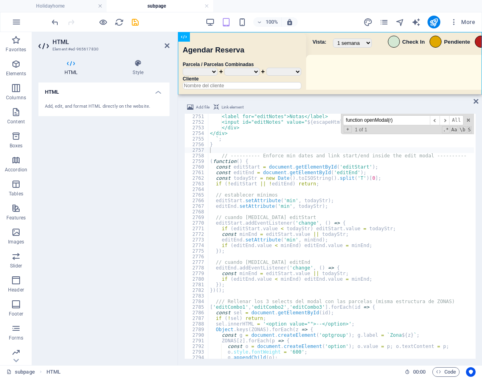
drag, startPoint x: 405, startPoint y: 117, endPoint x: 319, endPoint y: 116, distance: 86.1
click at [313, 116] on div "<label for="editNotes">Notas</label> <input id="editNotes" value=" ${ escapeHtm…" at bounding box center [341, 236] width 266 height 245
paste input "// Botón guardar: lo enlazamos un"
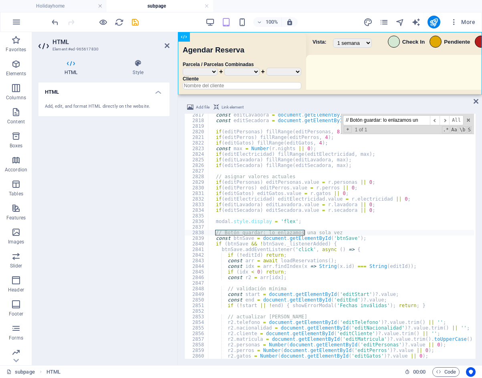
scroll to position [11971, 0]
type input "// Botón guardar: lo enlazamos un"
click at [232, 254] on div "const editLavadora = document . getElementById ( 'editLavadora' ) ; const editS…" at bounding box center [482, 239] width 548 height 255
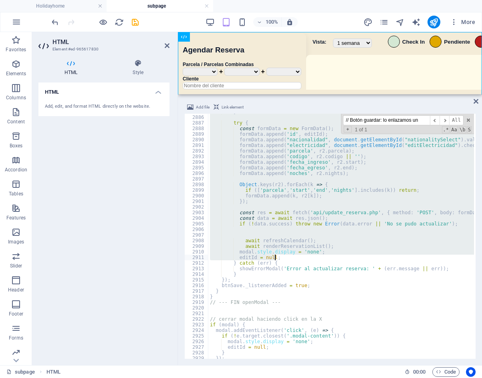
scroll to position [12262, 0]
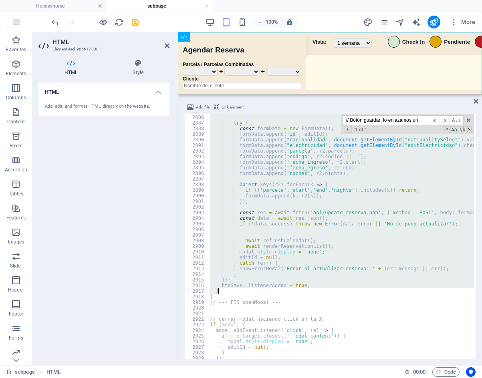
drag, startPoint x: 215, startPoint y: 234, endPoint x: 367, endPoint y: 292, distance: 163.4
click at [367, 292] on div "} try { const formData = new FormData ( ) ; formData . append ( 'id' , editId )…" at bounding box center [482, 236] width 548 height 255
type textarea "btnSave._listenerAdded = true; }"
paste textarea
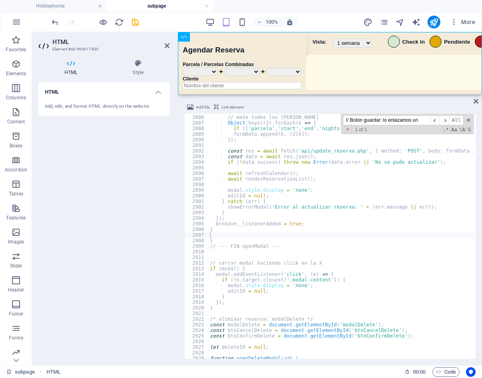
click at [175, 19] on div "100% More" at bounding box center [264, 22] width 428 height 13
click at [134, 24] on icon "save" at bounding box center [135, 22] width 9 height 9
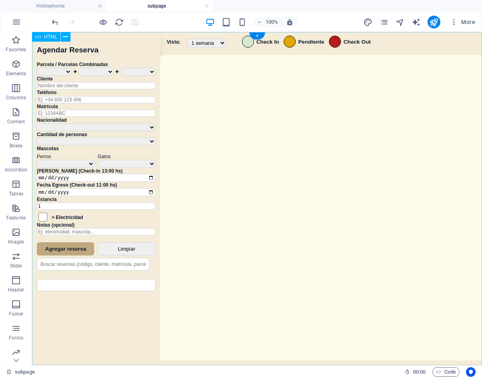
click at [332, 206] on div "Sistema de Reservas — Coveta Área Camper [GEOGRAPHIC_DATA] ¿Estás seguro de que…" at bounding box center [257, 199] width 450 height 335
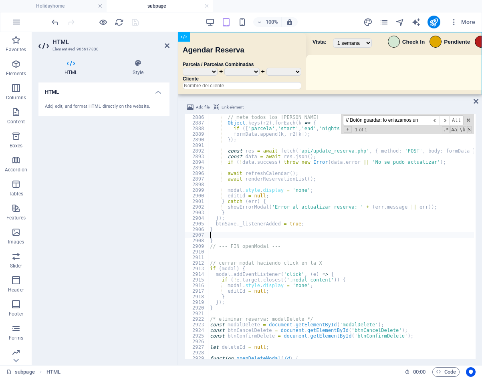
type textarea "}"
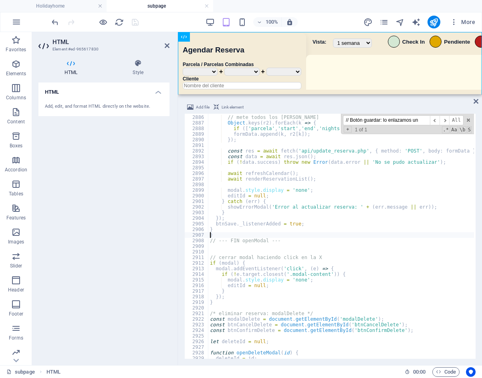
scroll to position [12306, 0]
click at [330, 248] on div "// mete todos los demás campos Object . keys ( r2 ) . forEach ( k => { if ([ 'p…" at bounding box center [482, 236] width 548 height 255
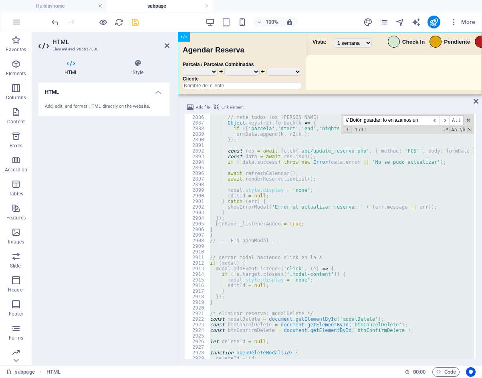
click at [234, 237] on div "// mete todos los demás campos Object . keys ( r2 ) . forEach ( k => { if ([ 'p…" at bounding box center [341, 236] width 266 height 245
type textarea "}"
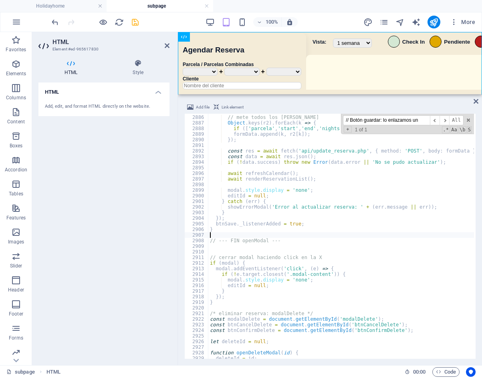
click at [175, 19] on div "100% More" at bounding box center [264, 22] width 428 height 13
click at [137, 19] on icon "save" at bounding box center [135, 22] width 9 height 9
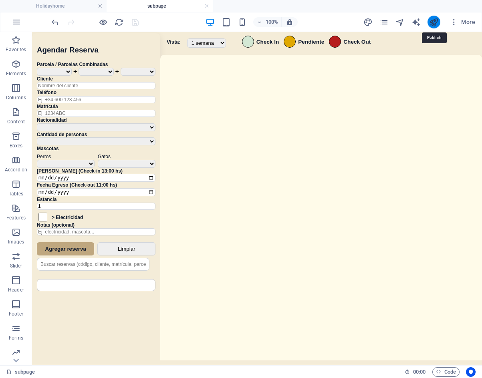
click at [432, 21] on icon "publish" at bounding box center [433, 22] width 9 height 9
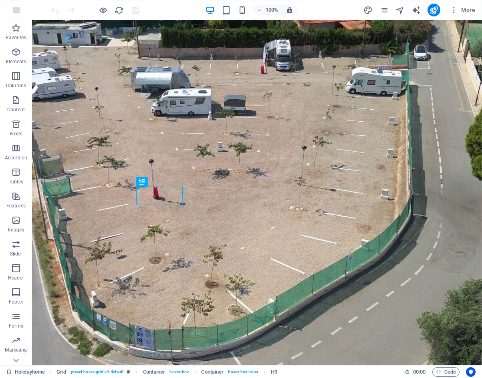
click at [389, 12] on div "More" at bounding box center [420, 10] width 115 height 13
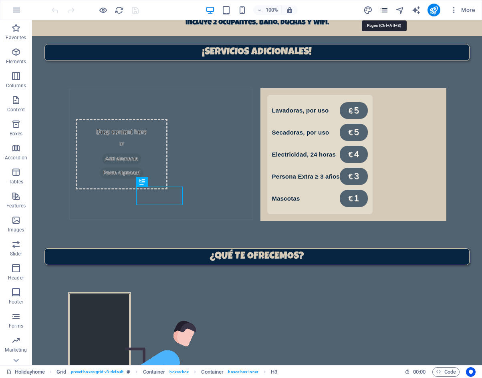
click at [385, 12] on icon "pages" at bounding box center [383, 10] width 9 height 9
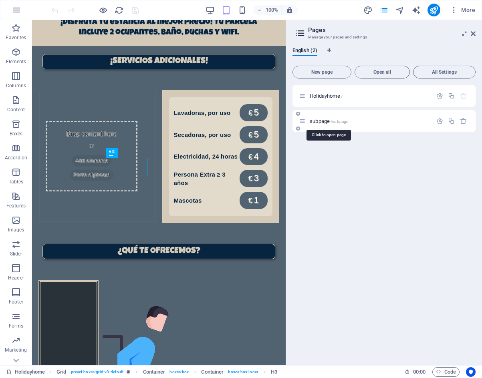
click at [335, 119] on span "subpage /subpage" at bounding box center [329, 121] width 38 height 6
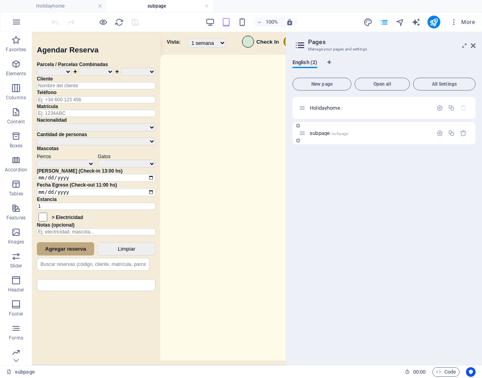
scroll to position [0, 0]
click at [473, 46] on icon at bounding box center [473, 45] width 5 height 6
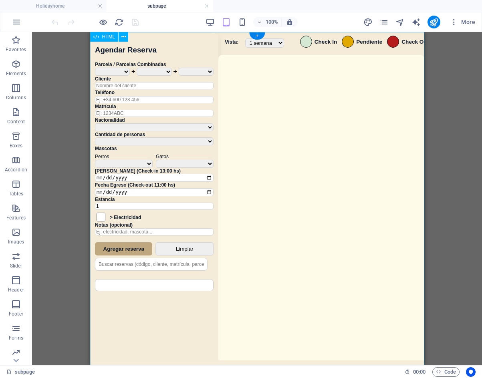
click at [300, 142] on div "Sistema de Reservas — Coveta Área Camper [GEOGRAPHIC_DATA] ¿Estás seguro de que…" at bounding box center [257, 199] width 334 height 335
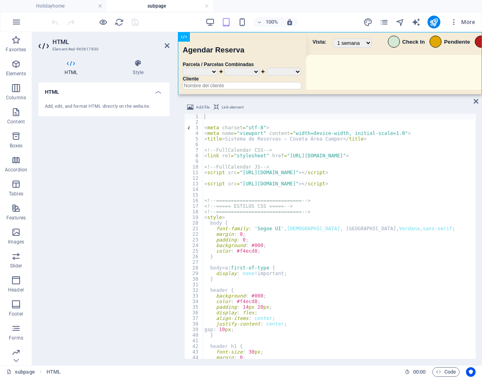
click at [244, 244] on div "< meta charset = "utf-8" > < meta name = "viewport" content = "width=device-wid…" at bounding box center [477, 241] width 548 height 255
type textarea "</script>"
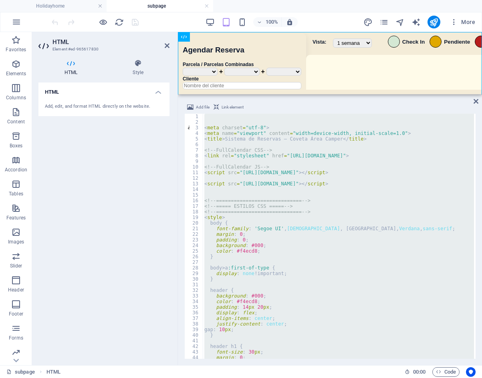
paste textarea
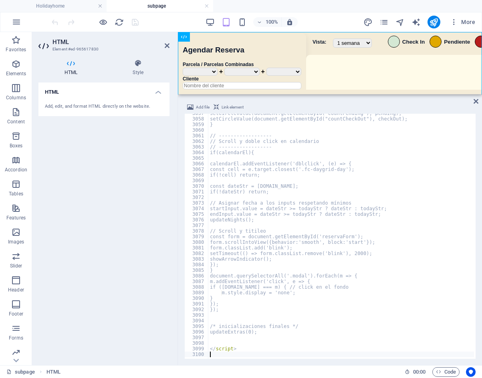
scroll to position [12882, 0]
click at [159, 23] on div "100% More" at bounding box center [264, 22] width 428 height 13
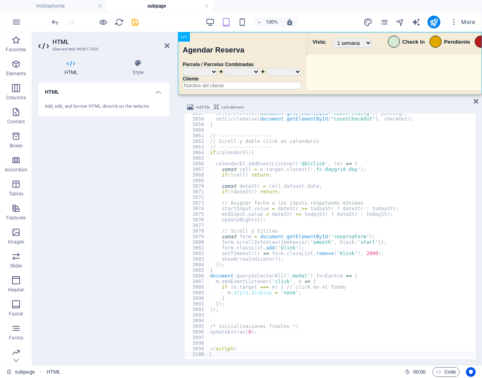
click at [140, 23] on div "100% More" at bounding box center [264, 22] width 428 height 13
click at [135, 23] on icon "save" at bounding box center [135, 22] width 9 height 9
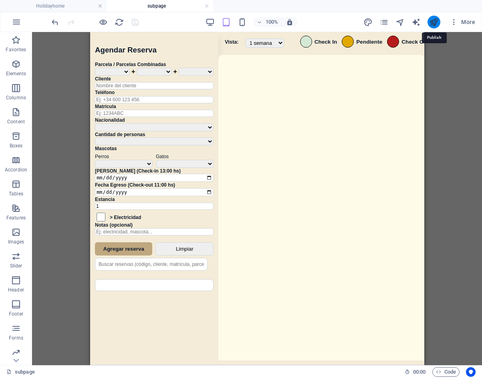
click at [433, 21] on icon "publish" at bounding box center [433, 22] width 9 height 9
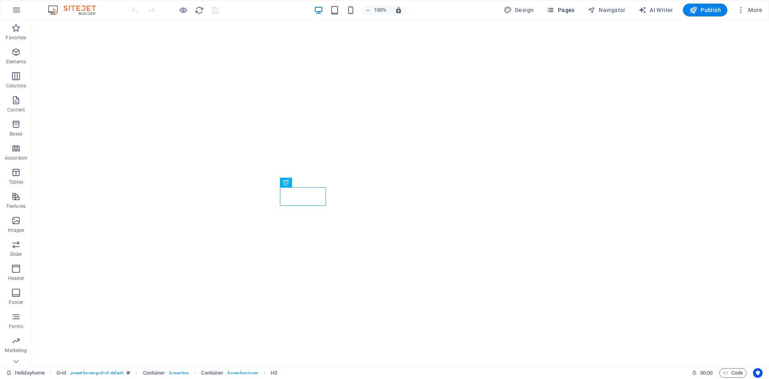
click at [564, 11] on span "Pages" at bounding box center [560, 10] width 28 height 8
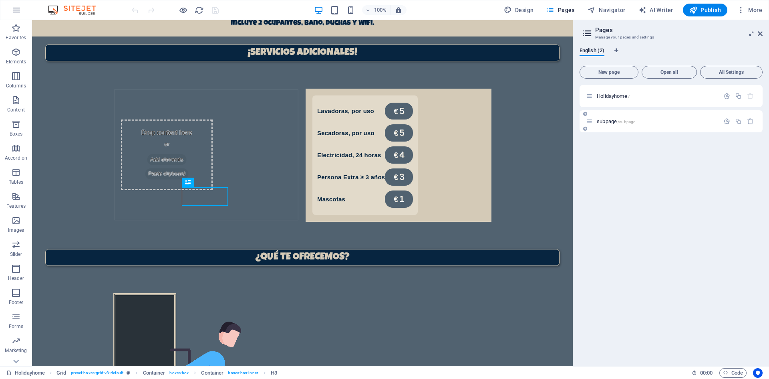
scroll to position [551, 0]
click at [622, 121] on span "/subpage" at bounding box center [627, 121] width 18 height 4
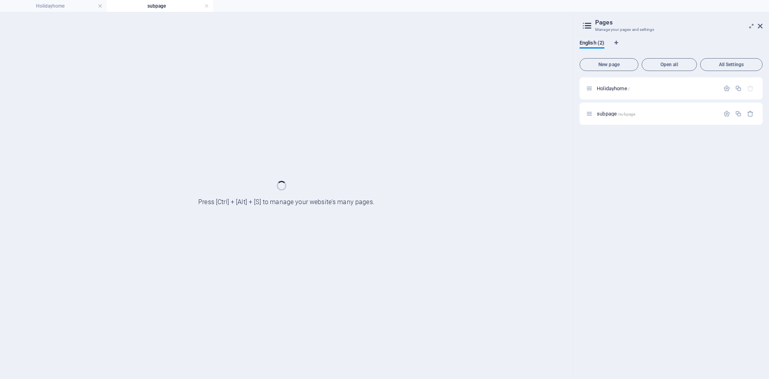
scroll to position [0, 0]
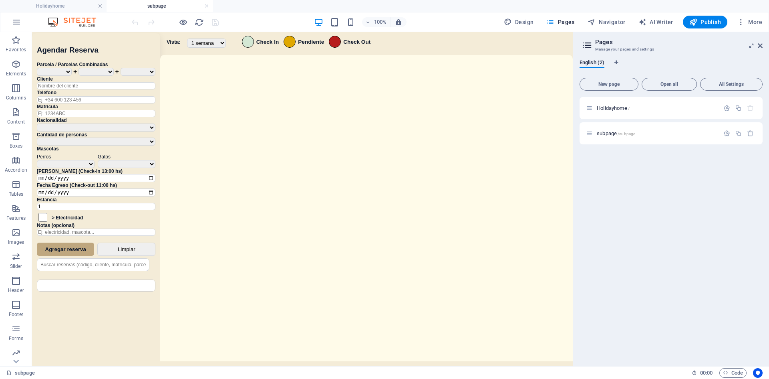
click at [759, 50] on header "Pages Manage your pages and settings" at bounding box center [671, 42] width 181 height 21
click at [759, 43] on icon at bounding box center [760, 45] width 5 height 6
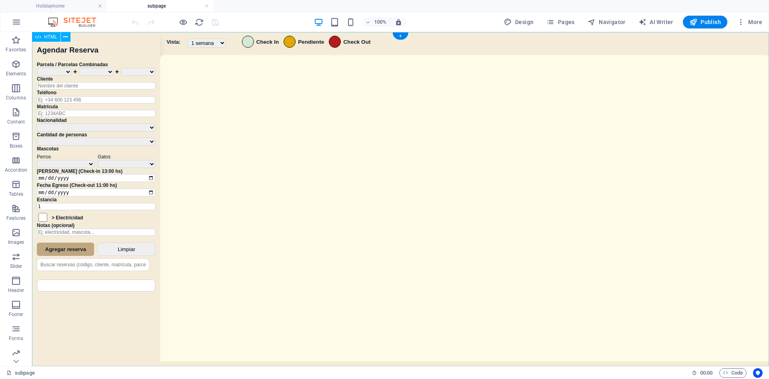
click at [415, 197] on div "Sistema de Reservas — Coveta Área Camper [GEOGRAPHIC_DATA] ¿Estás seguro de que…" at bounding box center [400, 200] width 737 height 336
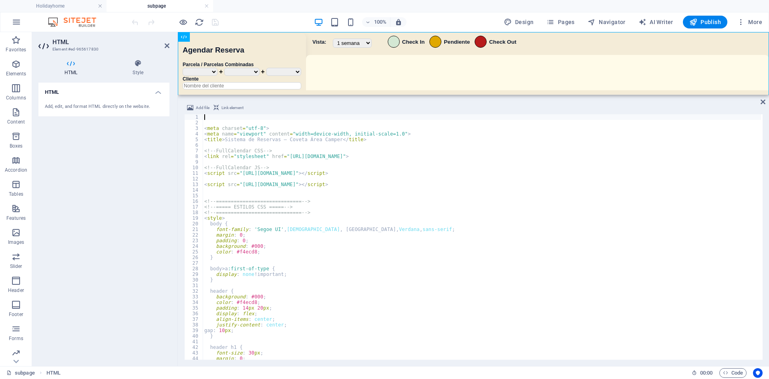
click at [411, 262] on div "< meta charset = "utf-8" > < meta name = "viewport" content = "width=device-wid…" at bounding box center [482, 242] width 558 height 256
type textarea "</script>"
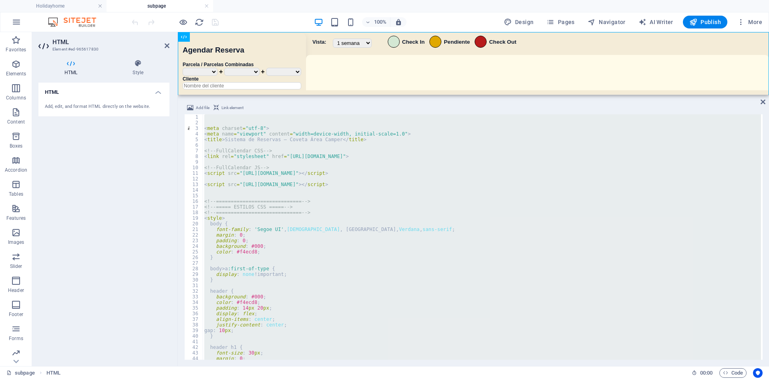
click at [343, 196] on div "< meta charset = "utf-8" > < meta name = "viewport" content = "width=device-wid…" at bounding box center [482, 236] width 558 height 245
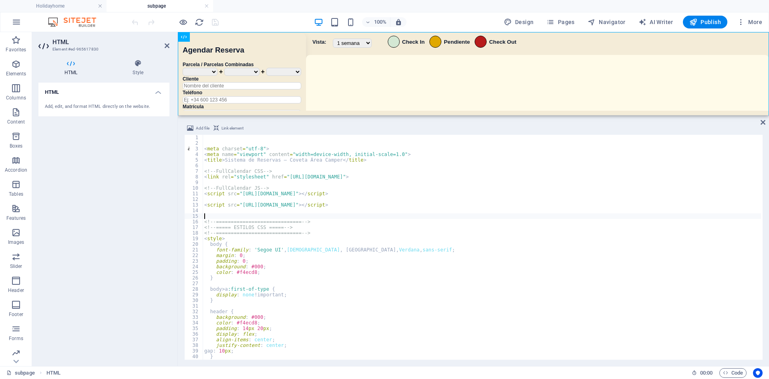
drag, startPoint x: 411, startPoint y: 96, endPoint x: 413, endPoint y: 118, distance: 22.1
click at [413, 118] on div "HTML Add file Link element 1 2 3 4 5 6 7 8 9 10 11 12 13 14 15 16 17 18 19 20 2…" at bounding box center [473, 199] width 591 height 334
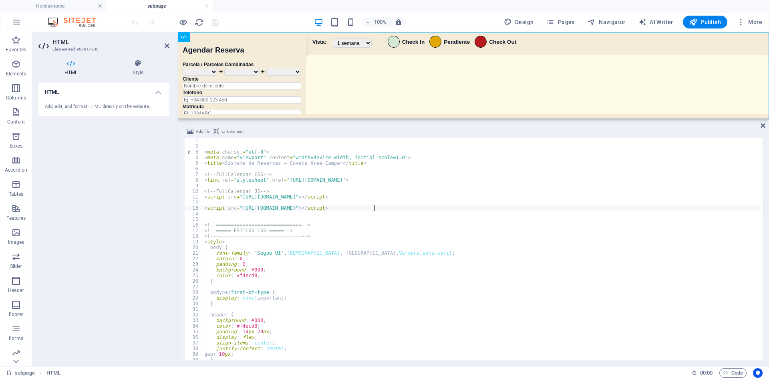
drag, startPoint x: 374, startPoint y: 208, endPoint x: 405, endPoint y: 210, distance: 30.5
click at [405, 210] on div "< meta charset = "utf-8" > < meta name = "viewport" content = "width=device-wid…" at bounding box center [482, 254] width 558 height 233
click at [405, 210] on div "< meta charset = "utf-8" > < meta name = "viewport" content = "width=device-wid…" at bounding box center [482, 249] width 558 height 222
drag, startPoint x: 402, startPoint y: 210, endPoint x: 363, endPoint y: 208, distance: 39.7
click at [363, 208] on div "< meta charset = "utf-8" > < meta name = "viewport" content = "width=device-wid…" at bounding box center [482, 254] width 558 height 233
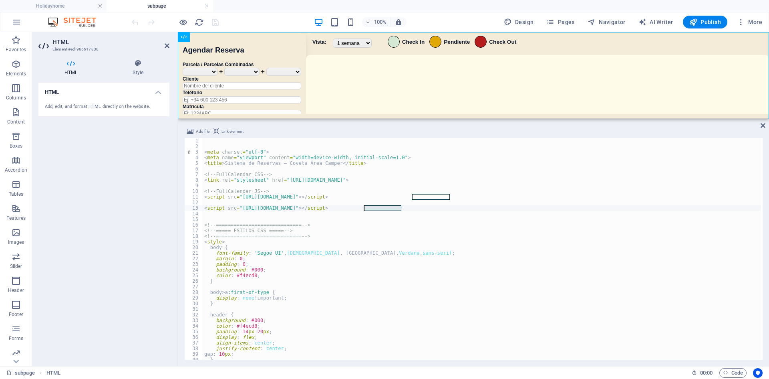
click at [363, 208] on div "< meta charset = "utf-8" > < meta name = "viewport" content = "width=device-wid…" at bounding box center [482, 249] width 558 height 222
drag, startPoint x: 377, startPoint y: 208, endPoint x: 418, endPoint y: 207, distance: 41.3
click at [418, 207] on div "< meta charset = "utf-8" > < meta name = "viewport" content = "width=device-wid…" at bounding box center [482, 254] width 558 height 233
click at [418, 207] on div "< meta charset = "utf-8" > < meta name = "viewport" content = "width=device-wid…" at bounding box center [482, 249] width 558 height 222
drag, startPoint x: 410, startPoint y: 207, endPoint x: 377, endPoint y: 206, distance: 32.5
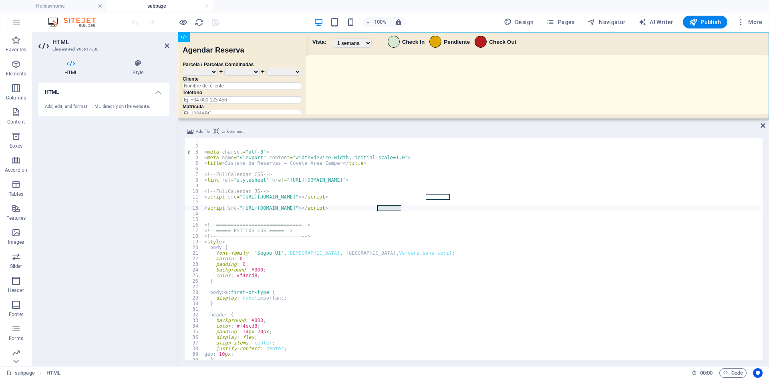
click at [377, 206] on div "< meta charset = "utf-8" > < meta name = "viewport" content = "width=device-wid…" at bounding box center [482, 254] width 558 height 233
click at [410, 251] on div "< meta charset = "utf-8" > < meta name = "viewport" content = "width=device-wid…" at bounding box center [482, 254] width 558 height 233
type textarea "font-family: 'Segoe UI', [GEOGRAPHIC_DATA], [GEOGRAPHIC_DATA], [GEOGRAPHIC_DATA…"
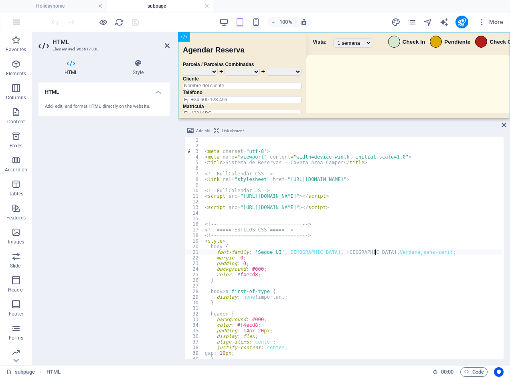
click at [376, 253] on div "< meta charset = "utf-8" > < meta name = "viewport" content = "width=device-wid…" at bounding box center [477, 252] width 548 height 231
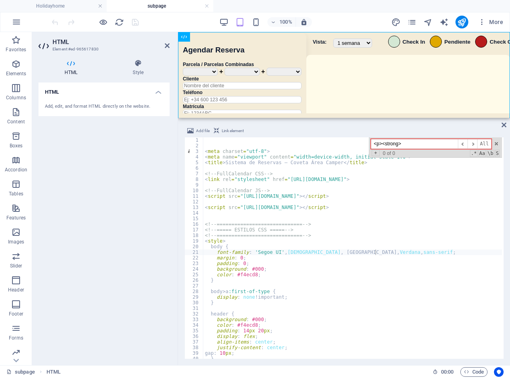
scroll to position [5836, 0]
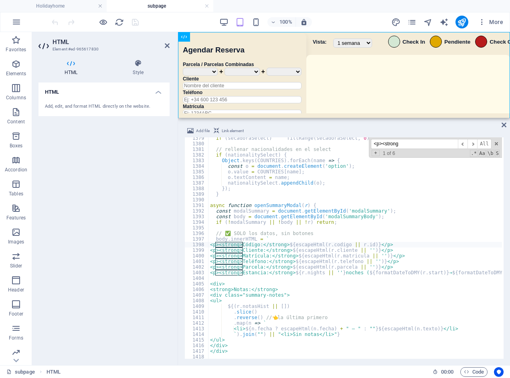
type input "<p><strong"
click at [221, 278] on div "if ( secadoraSelect ) fillRange ( secadoraSelect , 0 ) ; // rellenar nacionalid…" at bounding box center [482, 250] width 548 height 231
paste textarea
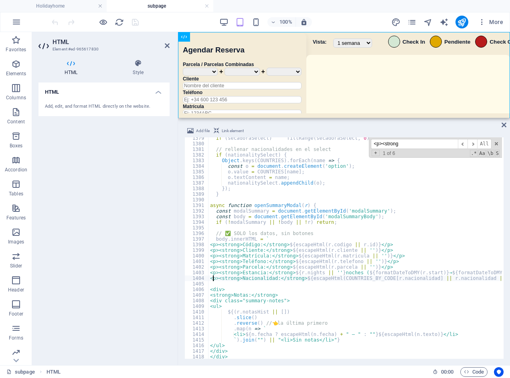
scroll to position [0, 0]
type textarea "<p><strong>Nacionalidad:</strong> ${escapeHtml(COUNTRIES_BY_CODE[r.nacionalidad…"
click at [164, 20] on div "100% More" at bounding box center [278, 22] width 456 height 13
paste input "label for="editNacionalidad"
drag, startPoint x: 415, startPoint y: 146, endPoint x: 312, endPoint y: 144, distance: 103.0
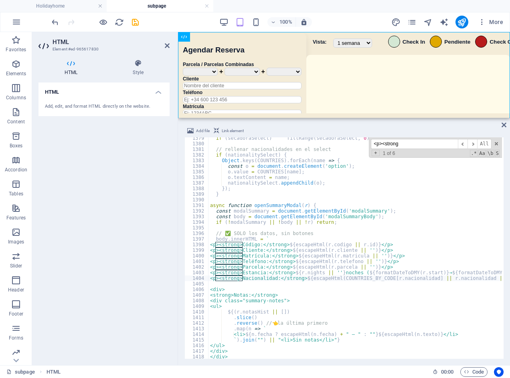
click at [311, 144] on div "if ( secadoraSelect ) fillRange ( secadoraSelect , 0 ) ; // rellenar nacionalid…" at bounding box center [354, 248] width 293 height 222
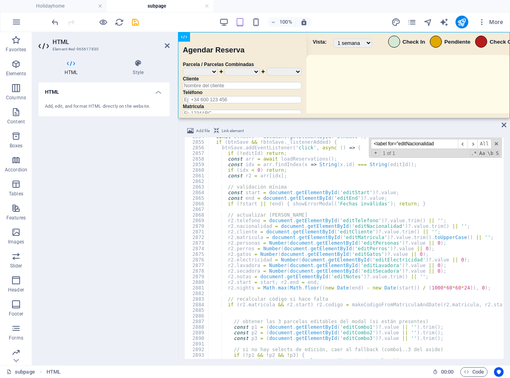
scroll to position [12097, 0]
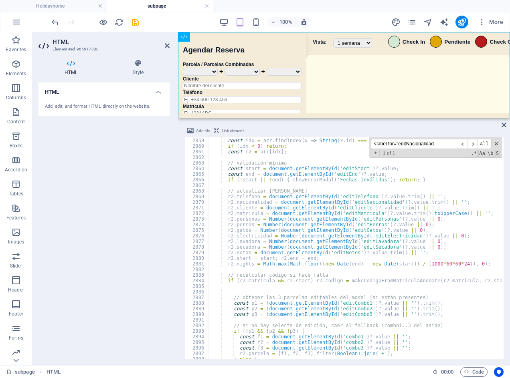
paste input "modalBody.innerHTML ="
drag, startPoint x: 448, startPoint y: 142, endPoint x: 313, endPoint y: 150, distance: 135.7
click at [313, 150] on div "const arr = await loadReservations ( ) ; const idx = arr . findIndex ( x => Str…" at bounding box center [354, 248] width 293 height 222
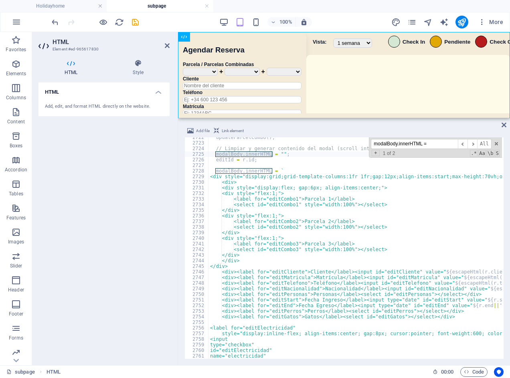
scroll to position [11538, 0]
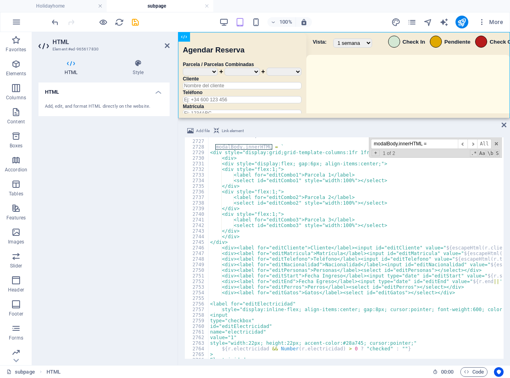
type input "modalBody.innerHTML ="
drag, startPoint x: 226, startPoint y: 266, endPoint x: 340, endPoint y: 264, distance: 114.2
click at [340, 264] on div "editId = r . id ; modalBody . innerHTML = ` <div style="display:grid;grid-templ…" at bounding box center [482, 248] width 548 height 231
click at [227, 271] on div "editId = r . id ; modalBody . innerHTML = ` <div style="display:grid;grid-templ…" at bounding box center [482, 248] width 548 height 231
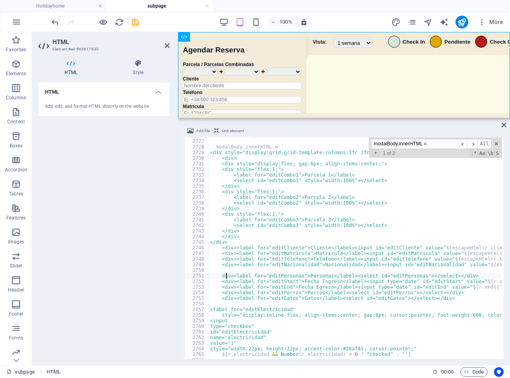
scroll to position [0, 1]
drag, startPoint x: 230, startPoint y: 270, endPoint x: 226, endPoint y: 266, distance: 5.4
click at [226, 266] on div "editId = r . id ; modalBody . innerHTML = ` <div style="display:grid;grid-templ…" at bounding box center [482, 248] width 548 height 231
paste textarea "<select id="editNacionalidad"></select>"
click at [209, 270] on div "editId = r . id ; modalBody . innerHTML = ` <div style="display:grid;grid-templ…" at bounding box center [482, 248] width 548 height 231
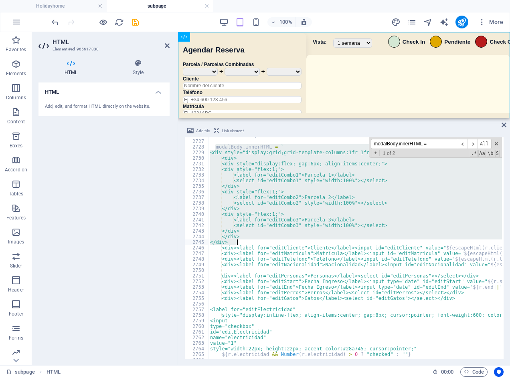
scroll to position [11534, 0]
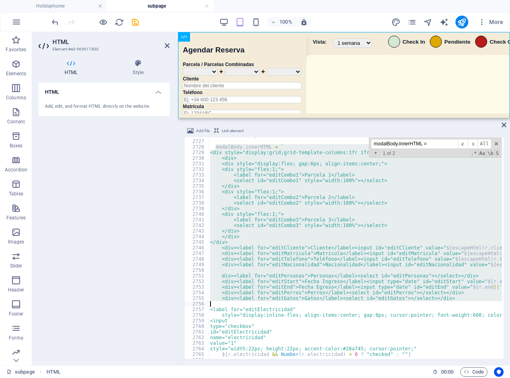
drag, startPoint x: 216, startPoint y: 171, endPoint x: 478, endPoint y: 301, distance: 292.4
click at [478, 301] on div "editId = r . id ; modalBody . innerHTML = ` <div style="display:grid;grid-templ…" at bounding box center [482, 248] width 548 height 231
type textarea "<div><label for="editGatos">Gatos</label><select id="editGatos"></select></div>"
drag, startPoint x: 427, startPoint y: 140, endPoint x: 319, endPoint y: 139, distance: 108.2
click at [319, 139] on div "editId = r . id ; modalBody . innerHTML = ` <div style="display:grid;grid-templ…" at bounding box center [354, 248] width 293 height 222
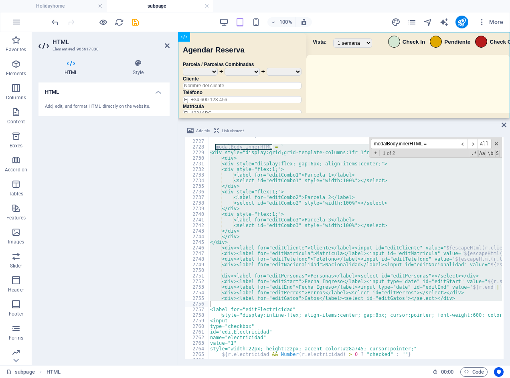
paste input "const editNationalitySelec"
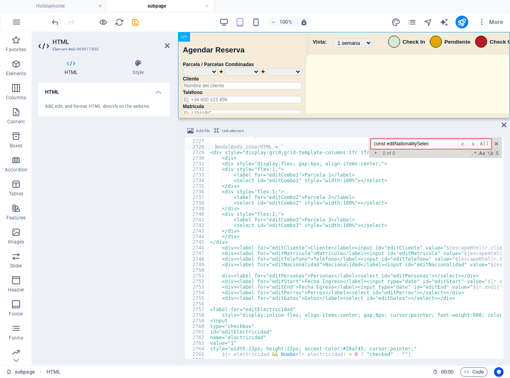
drag, startPoint x: 437, startPoint y: 143, endPoint x: 340, endPoint y: 144, distance: 97.3
click at [334, 145] on div "editId = r . id ; modalBody . innerHTML = ` <div style="display:grid;grid-templ…" at bounding box center [354, 248] width 293 height 222
paste input "r2.nacionalidad"
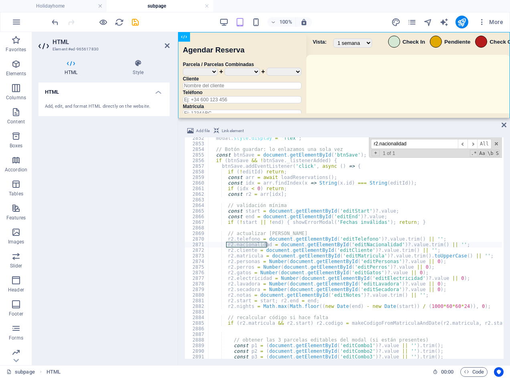
scroll to position [12066, 0]
type input "r2.nacionalidad"
click at [240, 248] on div "modal . style . display = 'flex' ; // Botón guardar: lo enlazamos una sola vez …" at bounding box center [482, 250] width 548 height 231
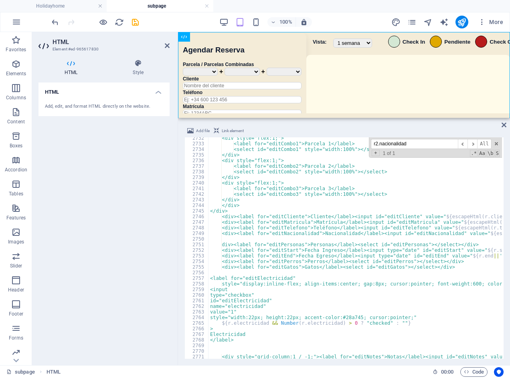
scroll to position [11558, 0]
drag, startPoint x: 231, startPoint y: 240, endPoint x: 227, endPoint y: 234, distance: 6.6
click at [227, 234] on div "<div style="flex:1;"> <label for="editCombo1">Parcela 1</label> <select id="edi…" at bounding box center [482, 250] width 548 height 231
paste textarea "</div>"
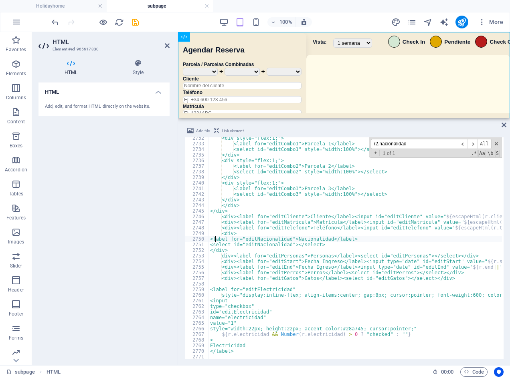
click at [216, 239] on div "<div style="flex:1;"> <label for="editCombo1">Parcela 1</label> <select id="edi…" at bounding box center [482, 250] width 548 height 231
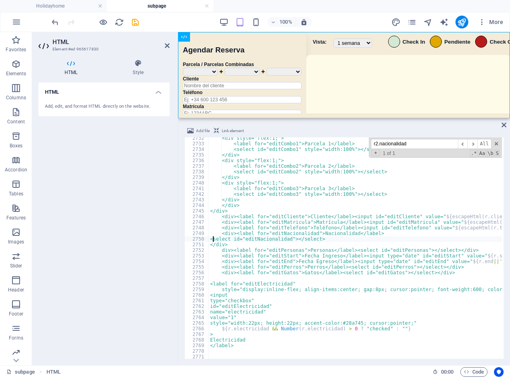
click at [213, 239] on div "<div style="flex:1;"> <label for="editCombo1">Parcela 1</label> <select id="edi…" at bounding box center [482, 250] width 548 height 231
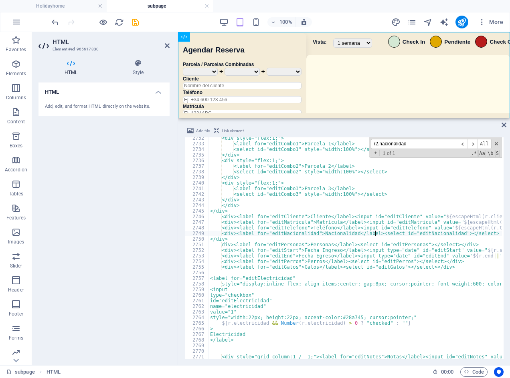
click at [207, 237] on div "2750" at bounding box center [197, 239] width 24 height 6
click at [210, 239] on div "<div style="flex:1;"> <label for="editCombo1">Parcela 1</label> <select id="edi…" at bounding box center [482, 250] width 548 height 231
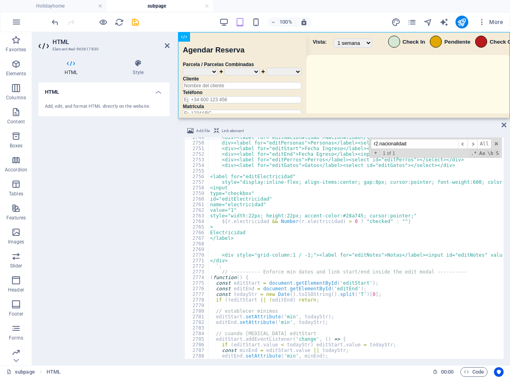
scroll to position [11634, 0]
drag, startPoint x: 231, startPoint y: 268, endPoint x: 284, endPoint y: 269, distance: 52.9
click at [232, 268] on div "<div><label for="editNacionalidad">Nacionalidad</label><select id="editNacional…" at bounding box center [482, 250] width 548 height 231
type textarea "`;"
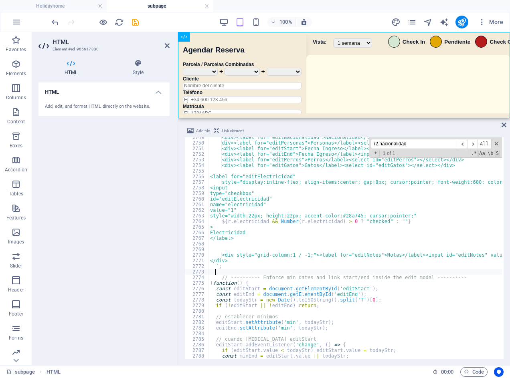
scroll to position [11630, 0]
paste textarea "}"
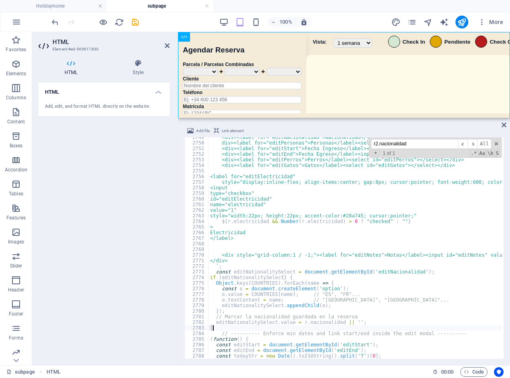
type textarea "}"
click at [175, 29] on div "100% More" at bounding box center [254, 21] width 509 height 19
click at [133, 22] on icon "save" at bounding box center [135, 22] width 9 height 9
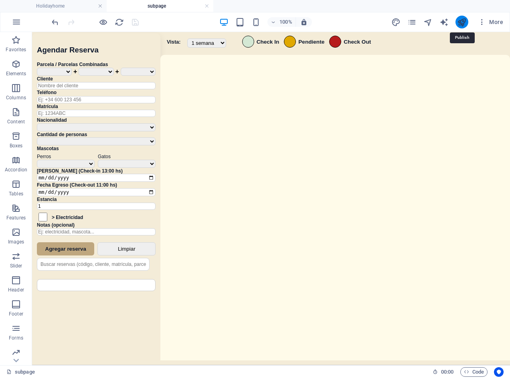
click at [457, 26] on icon "publish" at bounding box center [461, 22] width 9 height 9
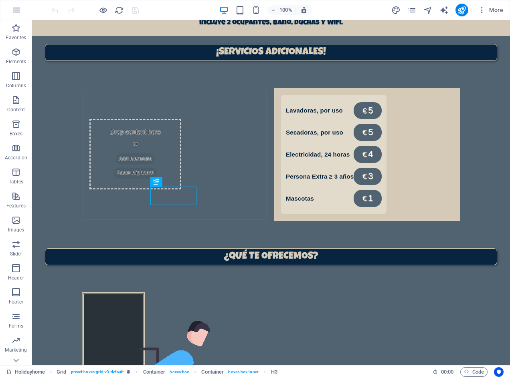
scroll to position [551, 0]
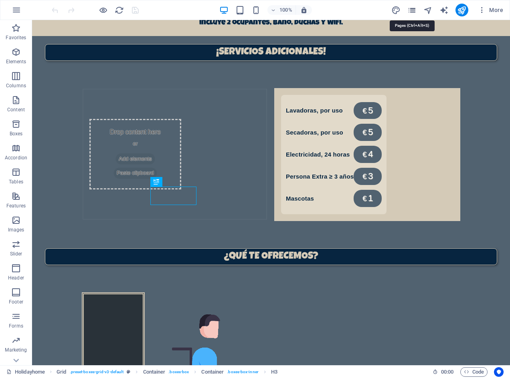
click at [413, 10] on icon "pages" at bounding box center [411, 10] width 9 height 9
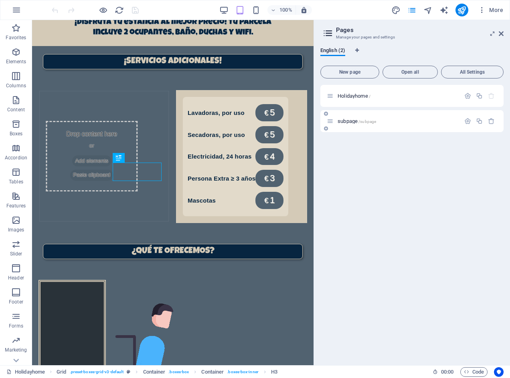
click at [357, 122] on span "subpage /subpage" at bounding box center [356, 121] width 38 height 6
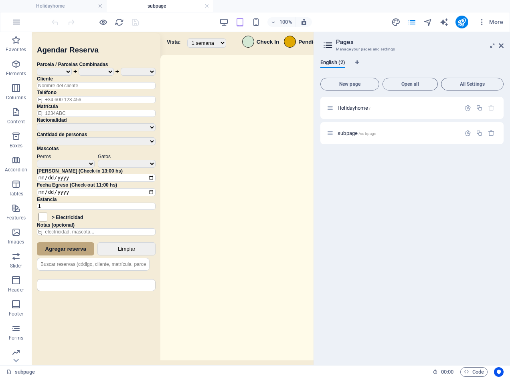
scroll to position [0, 0]
click at [500, 46] on icon at bounding box center [500, 45] width 5 height 6
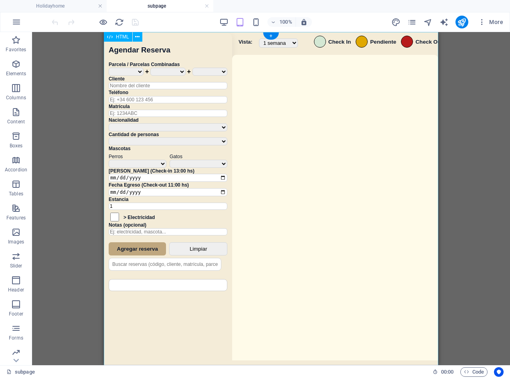
click at [365, 191] on div "Sistema de Reservas — Coveta Área Camper [GEOGRAPHIC_DATA] ¿Estás seguro de que…" at bounding box center [271, 199] width 334 height 335
drag, startPoint x: 365, startPoint y: 191, endPoint x: 494, endPoint y: 157, distance: 132.6
click at [365, 191] on div "Sistema de Reservas — Coveta Área Camper [GEOGRAPHIC_DATA] ¿Estás seguro de que…" at bounding box center [271, 199] width 334 height 335
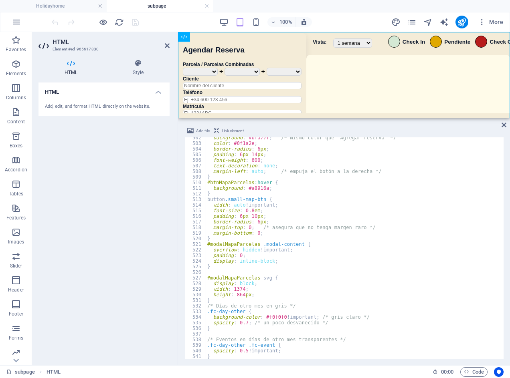
scroll to position [2205, 0]
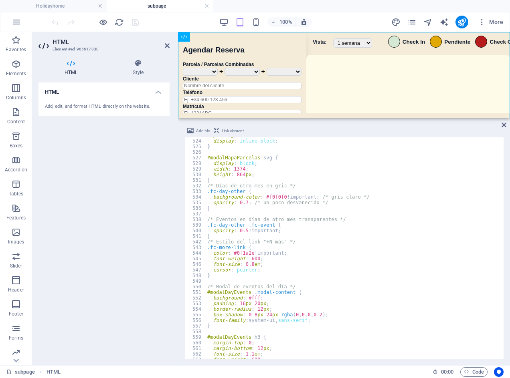
click at [408, 243] on div "padding : 0 ; display : inline-block ; } #modalMapaParcelas svg { display : blo…" at bounding box center [479, 248] width 548 height 231
type textarea "/* Estilo del link "+N más" */"
click at [338, 240] on div "padding : 0 ; display : inline-block ; } #modalMapaParcelas svg { display : blo…" at bounding box center [479, 248] width 548 height 231
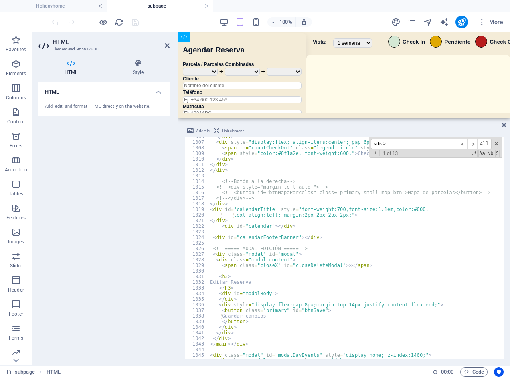
scroll to position [4332, 0]
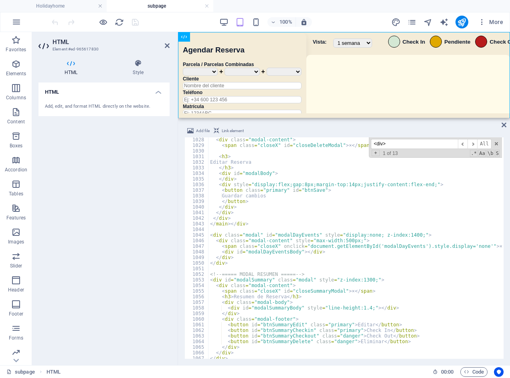
drag, startPoint x: 403, startPoint y: 144, endPoint x: 354, endPoint y: 147, distance: 49.4
click at [354, 147] on div "< div class = "modal-content" > < span class = "closeX" id = "closeDeleteModal"…" at bounding box center [354, 248] width 293 height 222
paste input "<label for=""
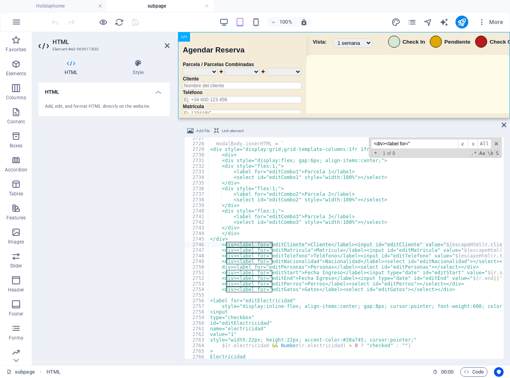
scroll to position [11500, 0]
type input "<div><label for=""
click at [284, 278] on div "modalBody . innerHTML = ` <div style="display:grid;grid-template-columns:1fr 1f…" at bounding box center [482, 250] width 548 height 231
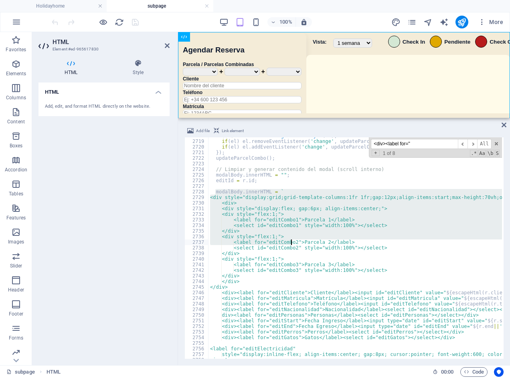
scroll to position [11572, 0]
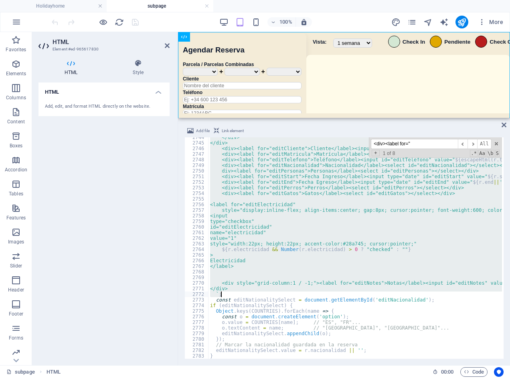
drag, startPoint x: 214, startPoint y: 213, endPoint x: 310, endPoint y: 295, distance: 126.2
click at [310, 295] on div "</div> </div> <div><label for="editCliente">Cliente</label><input id="editClien…" at bounding box center [482, 250] width 548 height 231
click at [415, 214] on div "</div> </div> <div><label for="editCliente">Cliente</label><input id="editClien…" at bounding box center [354, 248] width 293 height 222
type textarea "<input"
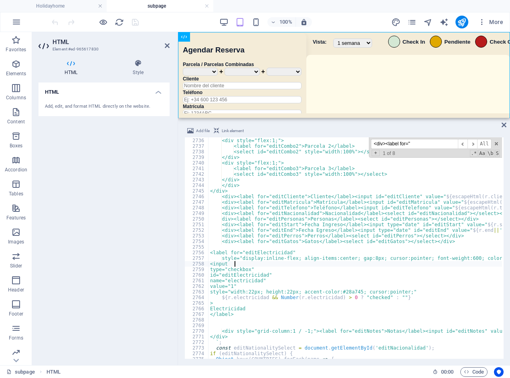
scroll to position [11536, 0]
drag, startPoint x: 407, startPoint y: 145, endPoint x: 370, endPoint y: 141, distance: 37.5
click at [335, 145] on div "</div> <div style="flex:1;"> <label for="editCombo2">Parcela 2</label> <select …" at bounding box center [354, 248] width 293 height 222
paste input "label for="editNacionalidad"
type input "<label for="editNacionalidad""
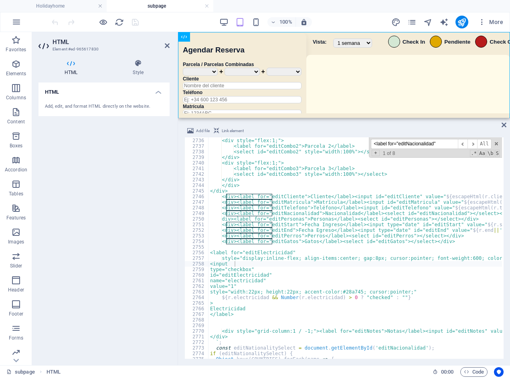
type textarea "<div><label for="editNacionalidad">Nacionalidad</label><select id="editNacional…"
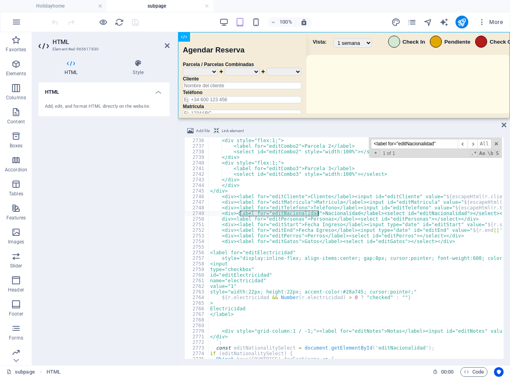
type input "<label for="editNacionalidad""
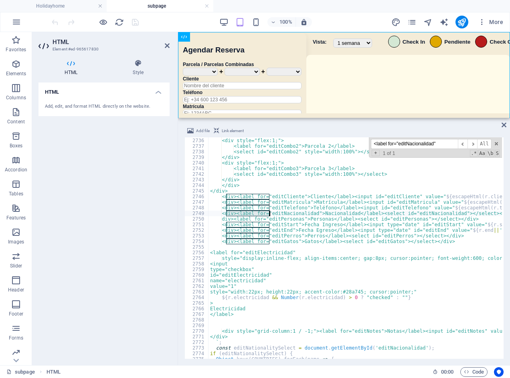
drag, startPoint x: 226, startPoint y: 213, endPoint x: 270, endPoint y: 216, distance: 43.4
click at [270, 216] on div "</div> <div style="flex:1;"> <label for="editCombo2">Parcela 2</label> <select …" at bounding box center [482, 247] width 548 height 231
click at [322, 219] on div "</div> <div style="flex:1;"> <label for="editCombo2">Parcela 2</label> <select …" at bounding box center [482, 247] width 548 height 231
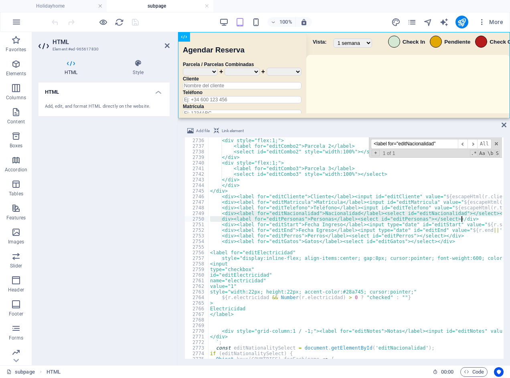
drag, startPoint x: 225, startPoint y: 214, endPoint x: 471, endPoint y: 217, distance: 246.0
click at [471, 217] on div "</div> <div style="flex:1;"> <label for="editCombo2">Parcela 2</label> <select …" at bounding box center [482, 247] width 548 height 231
type textarea "<div><label for="editNacionalidad">Nacionalidad</label><select id="editNacional…"
paste textarea
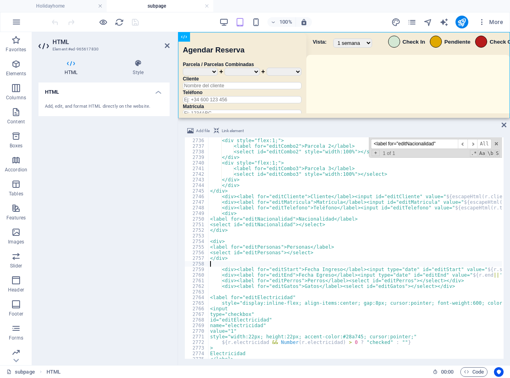
click at [214, 219] on div "</div> <div style="flex:1;"> <label for="editCombo2">Parcela 2</label> <select …" at bounding box center [482, 247] width 548 height 231
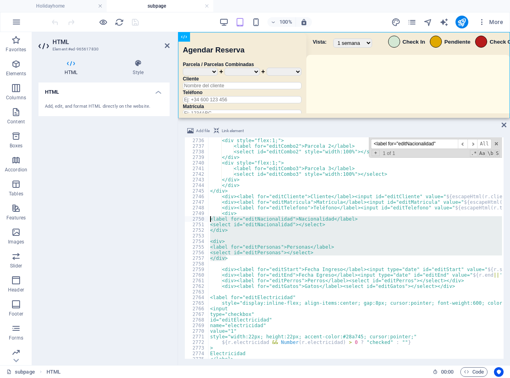
drag, startPoint x: 236, startPoint y: 258, endPoint x: 196, endPoint y: 218, distance: 56.4
click at [196, 218] on div "<label for="editNacionalidad">Nacionalidad</label> 2735 2736 2737 2738 2739 274…" at bounding box center [343, 248] width 319 height 222
type textarea "<label for="editNacionalidad">Nacionalidad</label> <select id="editNacionalidad…"
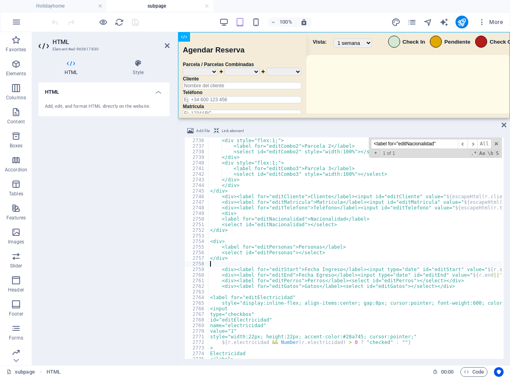
click at [284, 265] on div "</div> <div style="flex:1;"> <label for="editCombo2">Parcela 2</label> <select …" at bounding box center [482, 247] width 548 height 231
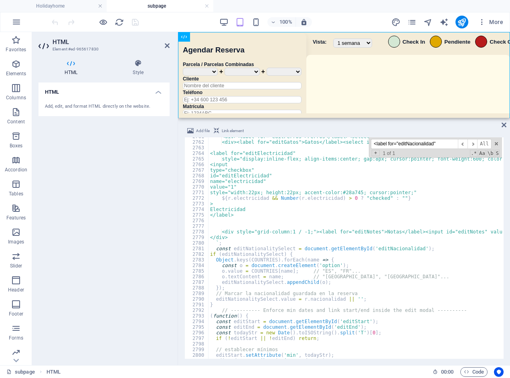
scroll to position [11614, 0]
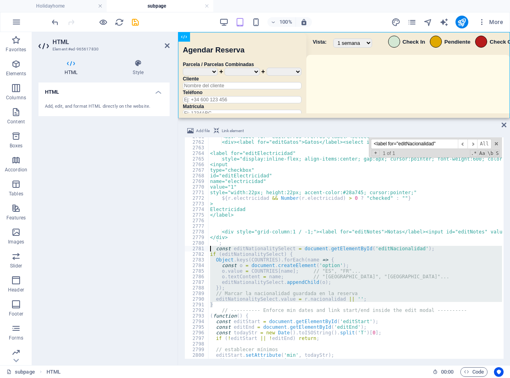
drag, startPoint x: 216, startPoint y: 304, endPoint x: 337, endPoint y: 267, distance: 126.3
click at [201, 247] on div "2761 2762 2763 2764 2765 2766 2767 2768 2769 2770 2771 2772 2773 2774 2775 2776…" at bounding box center [343, 248] width 319 height 222
paste textarea "}"
type textarea "}"
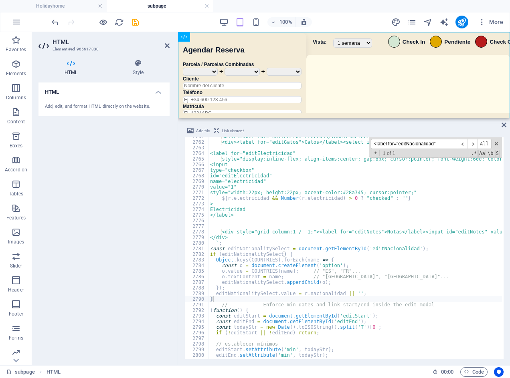
drag, startPoint x: 175, startPoint y: 16, endPoint x: 141, endPoint y: 22, distance: 34.3
click at [174, 16] on div "100% More" at bounding box center [278, 22] width 456 height 13
click at [135, 23] on icon "save" at bounding box center [135, 22] width 9 height 9
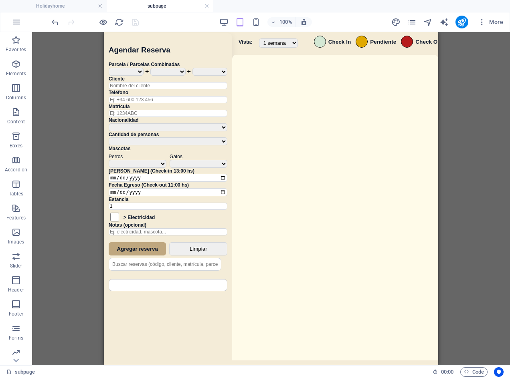
click at [173, 21] on div "100% More" at bounding box center [278, 22] width 456 height 13
click at [463, 19] on icon "publish" at bounding box center [461, 22] width 9 height 9
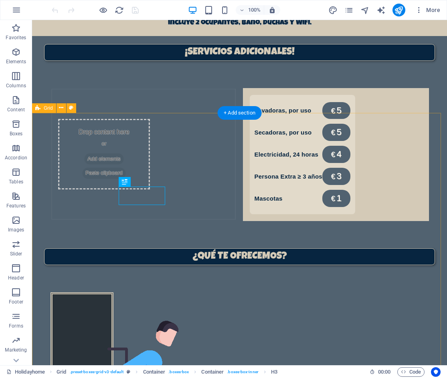
scroll to position [551, 0]
click at [352, 9] on icon "pages" at bounding box center [348, 10] width 9 height 9
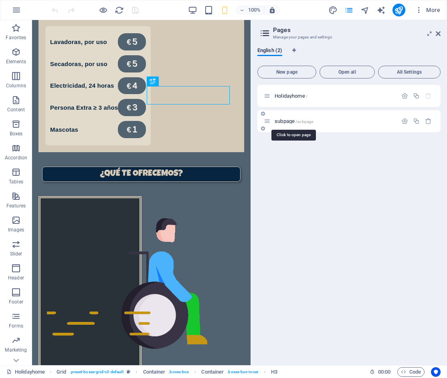
click at [289, 123] on span "subpage /subpage" at bounding box center [293, 121] width 38 height 6
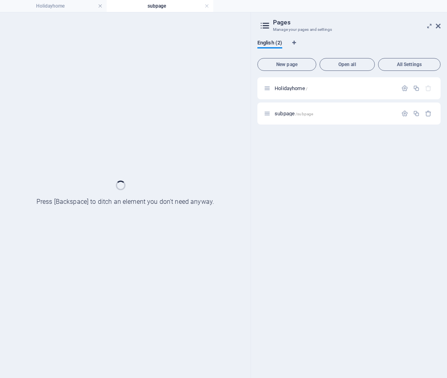
scroll to position [0, 0]
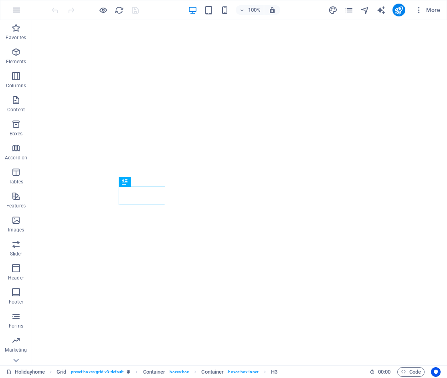
click at [342, 14] on div "More" at bounding box center [385, 10] width 115 height 13
click at [350, 10] on icon "pages" at bounding box center [348, 10] width 9 height 9
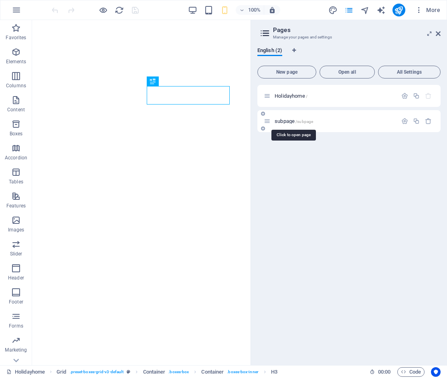
click at [301, 119] on span "/subpage" at bounding box center [304, 121] width 18 height 4
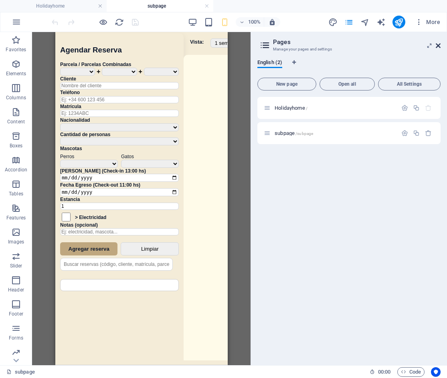
click at [439, 48] on icon at bounding box center [437, 45] width 5 height 6
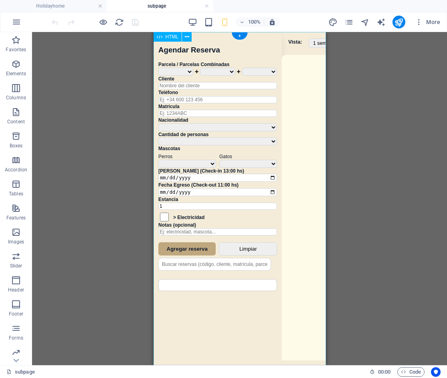
click at [290, 114] on div "Sistema de Reservas — Coveta Área Camper [GEOGRAPHIC_DATA] ¿Estás seguro de que…" at bounding box center [239, 199] width 172 height 335
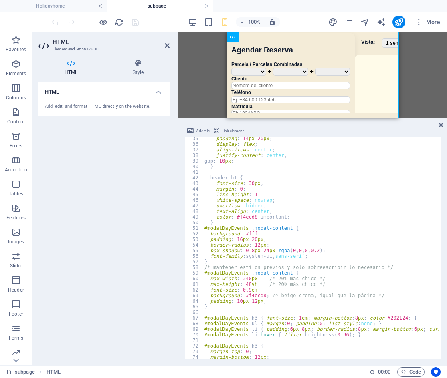
scroll to position [216, 0]
